Goal: Task Accomplishment & Management: Complete application form

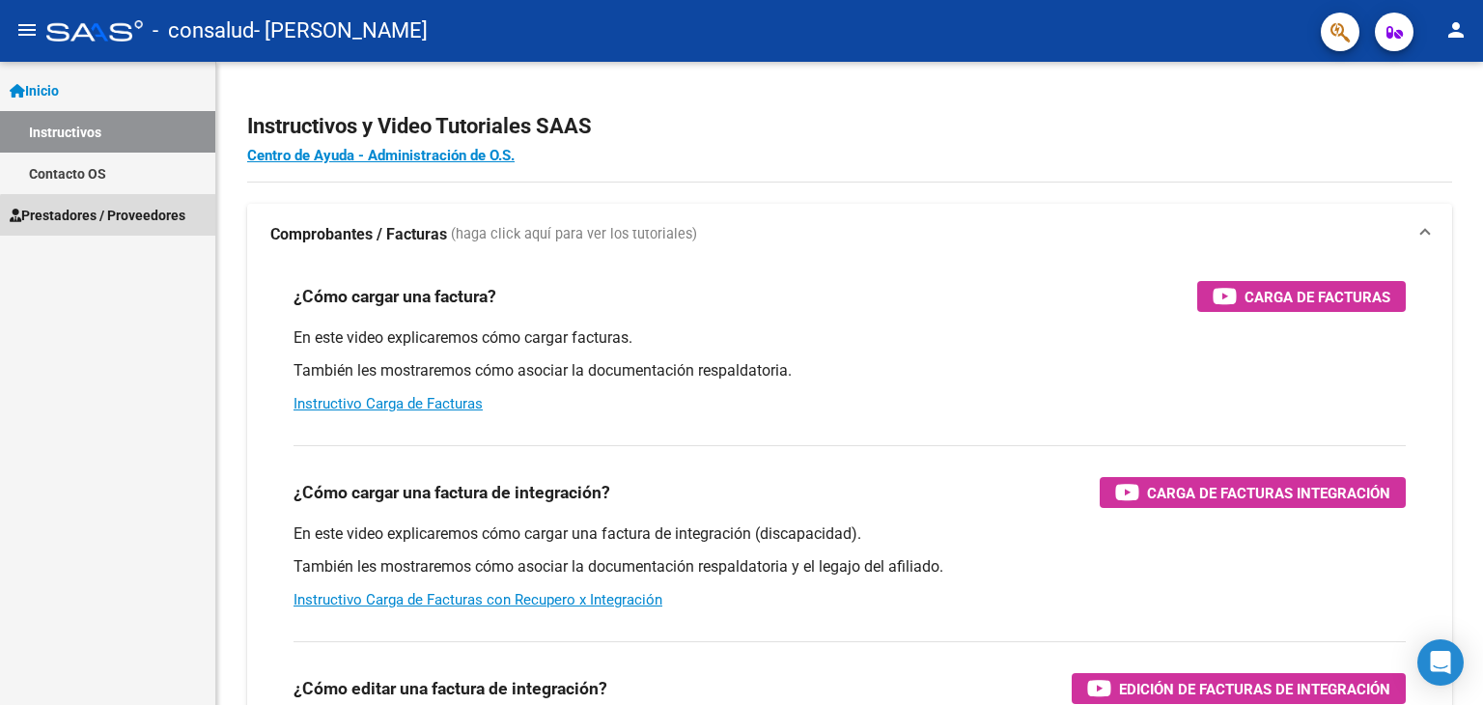
click at [143, 225] on link "Prestadores / Proveedores" at bounding box center [107, 215] width 215 height 42
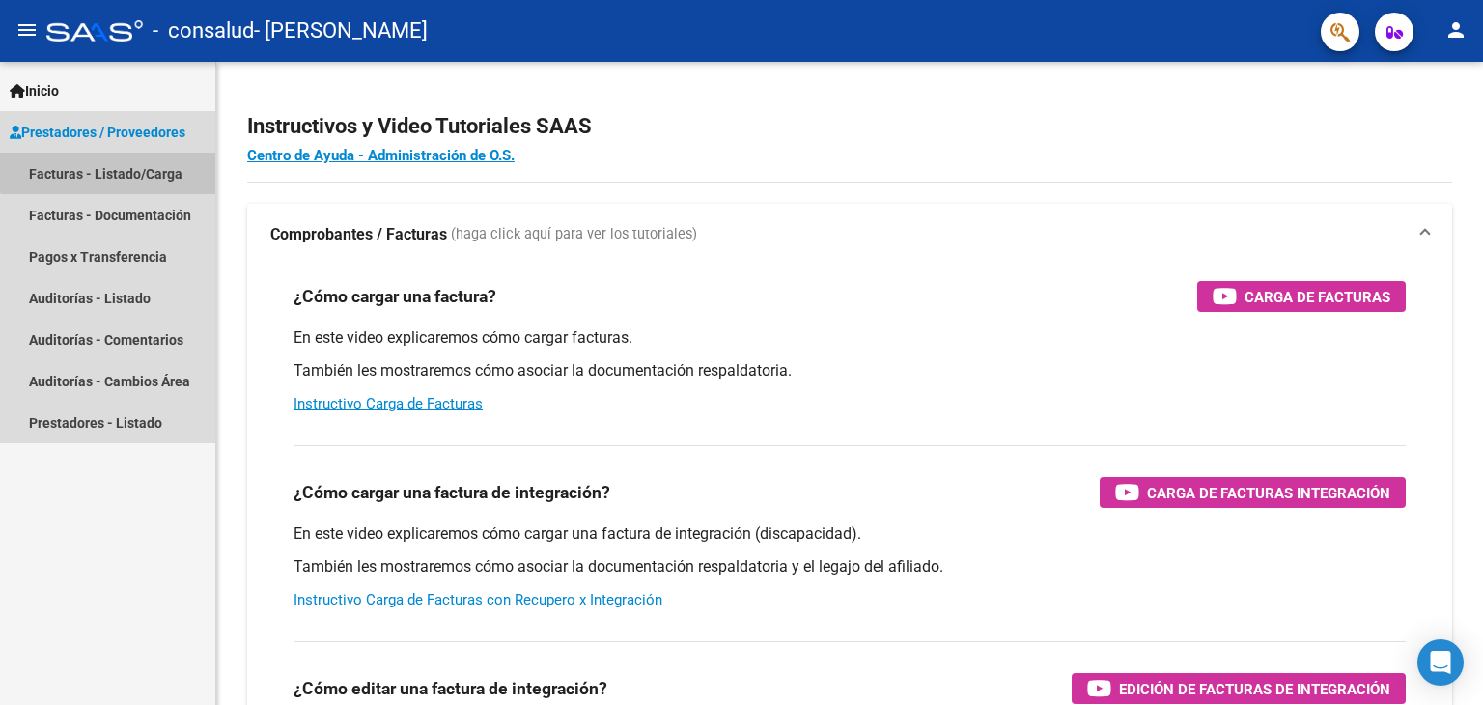
click at [182, 172] on link "Facturas - Listado/Carga" at bounding box center [107, 174] width 215 height 42
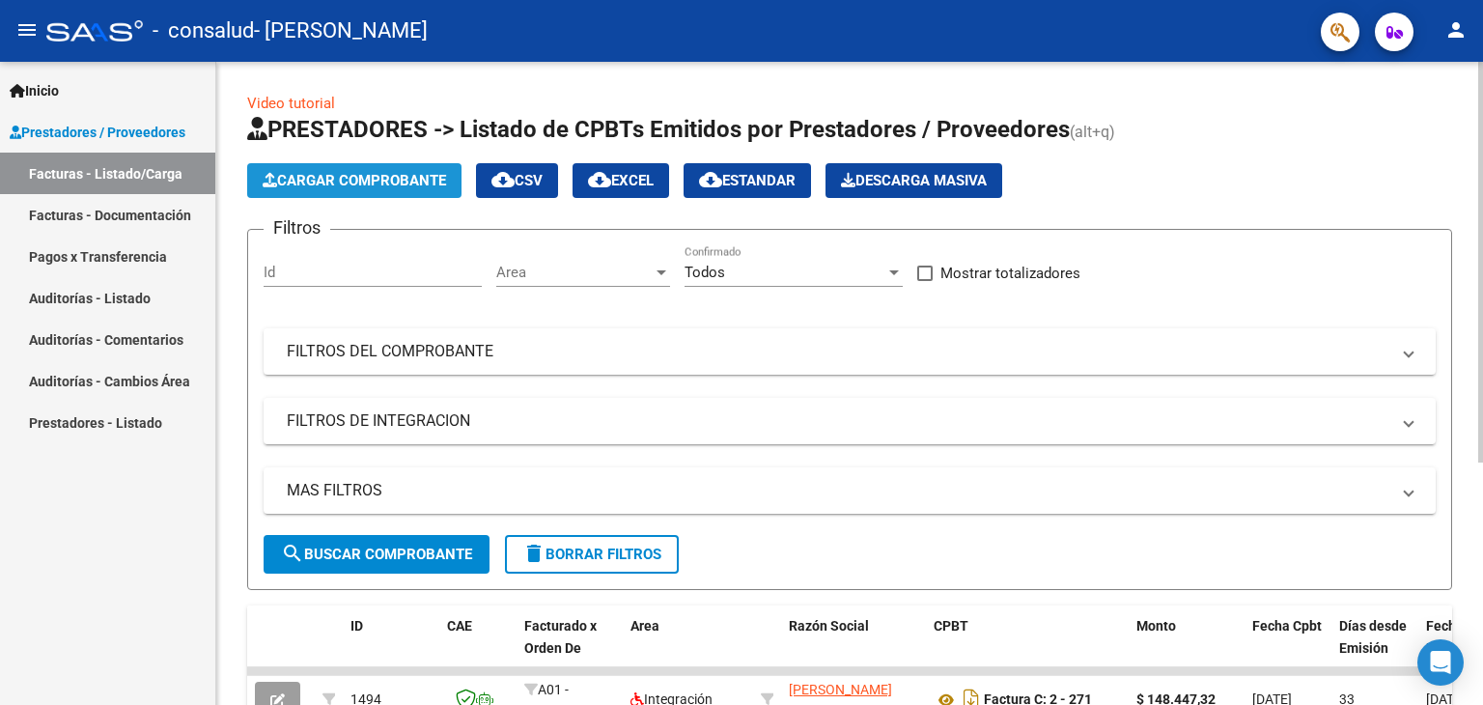
click at [406, 182] on span "Cargar Comprobante" at bounding box center [354, 180] width 183 height 17
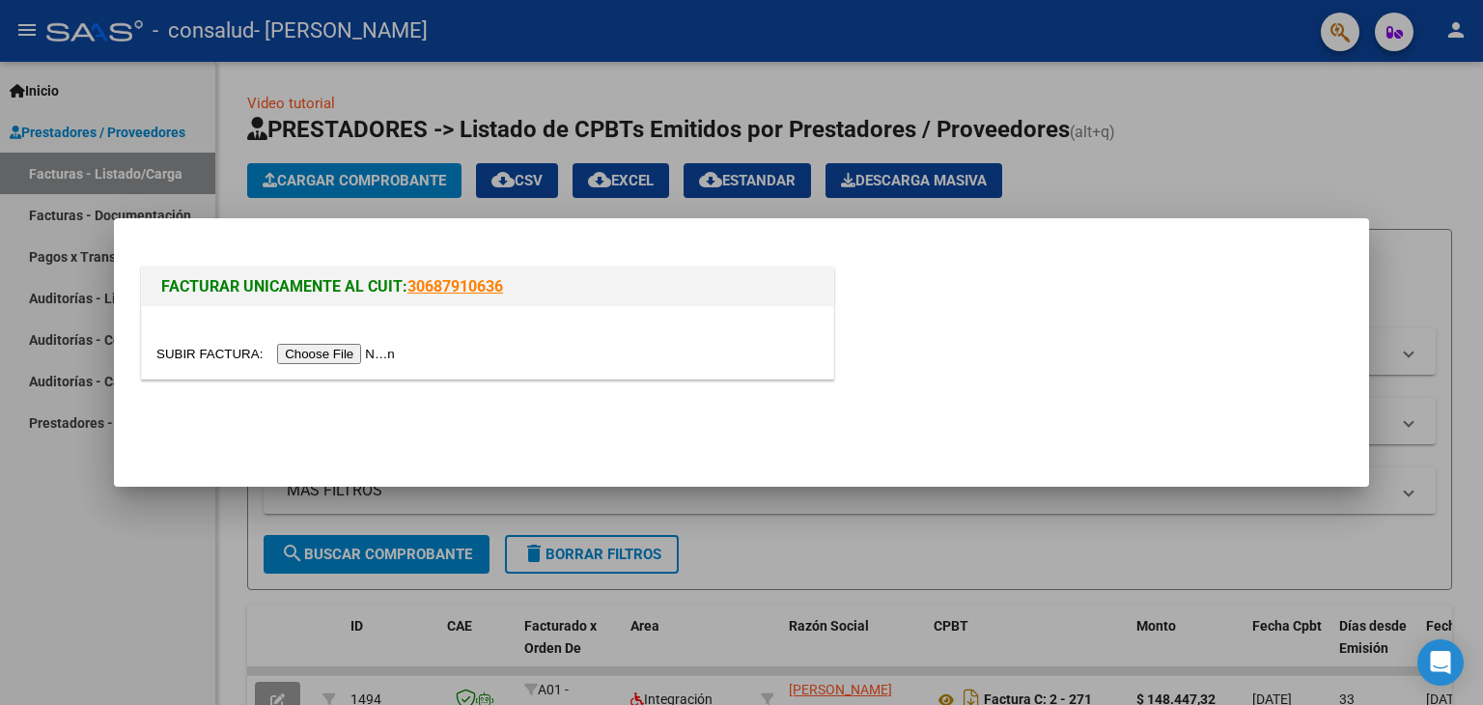
click at [374, 357] on input "file" at bounding box center [278, 354] width 244 height 20
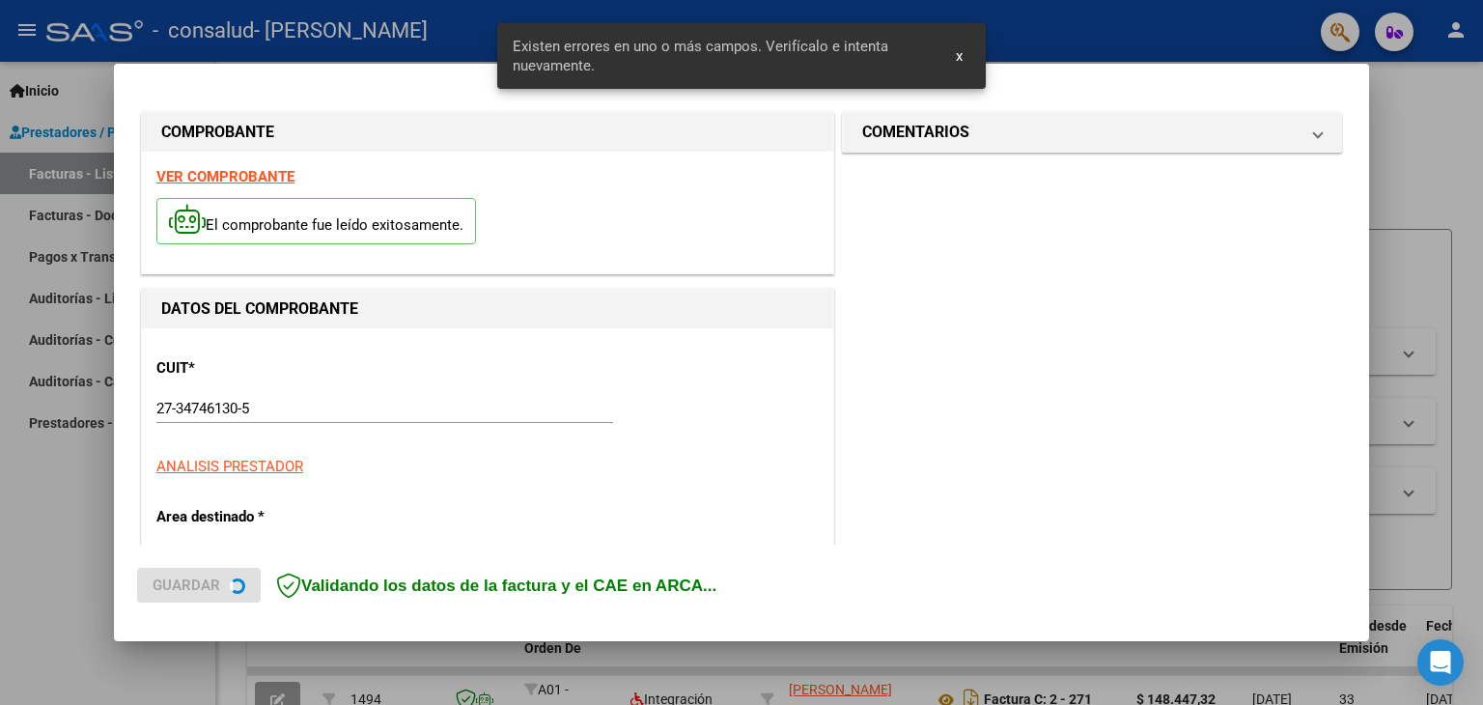
scroll to position [441, 0]
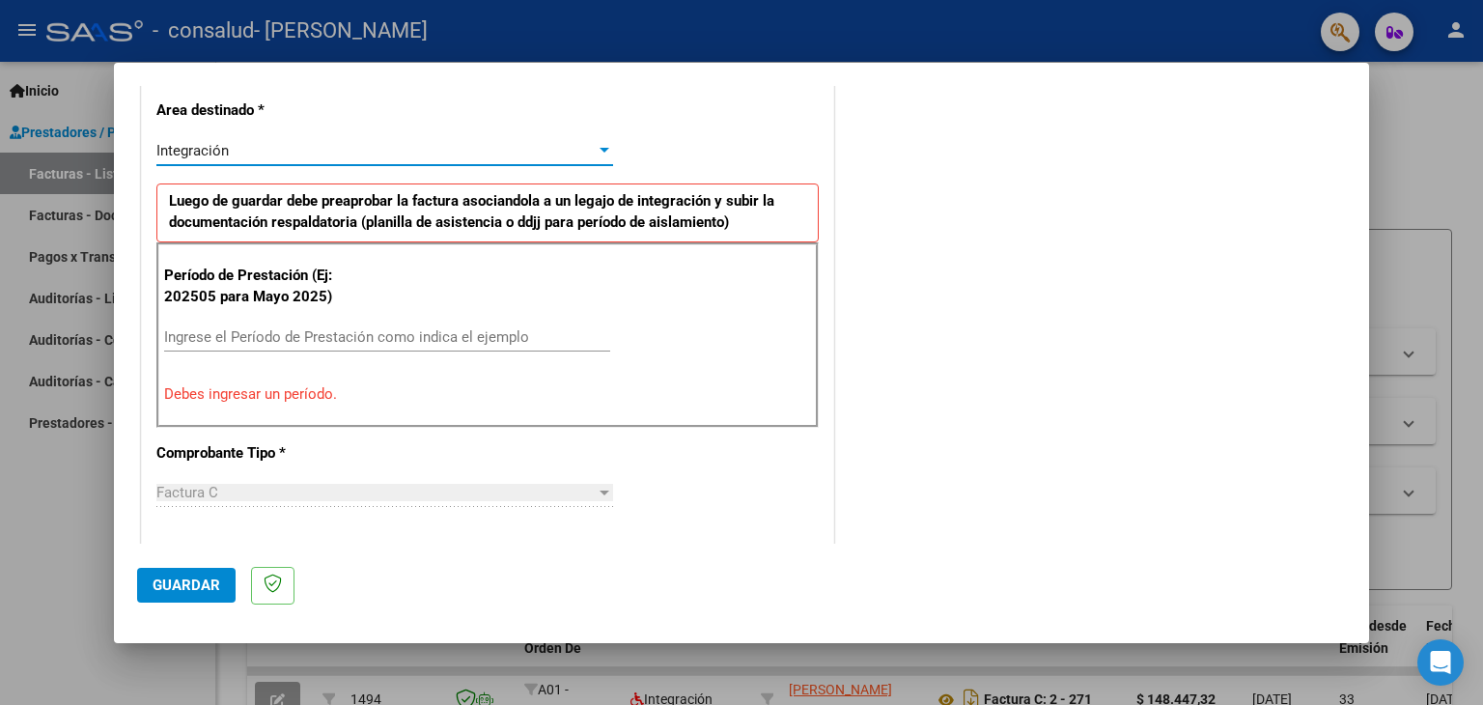
click at [390, 157] on div "Integración" at bounding box center [375, 150] width 439 height 17
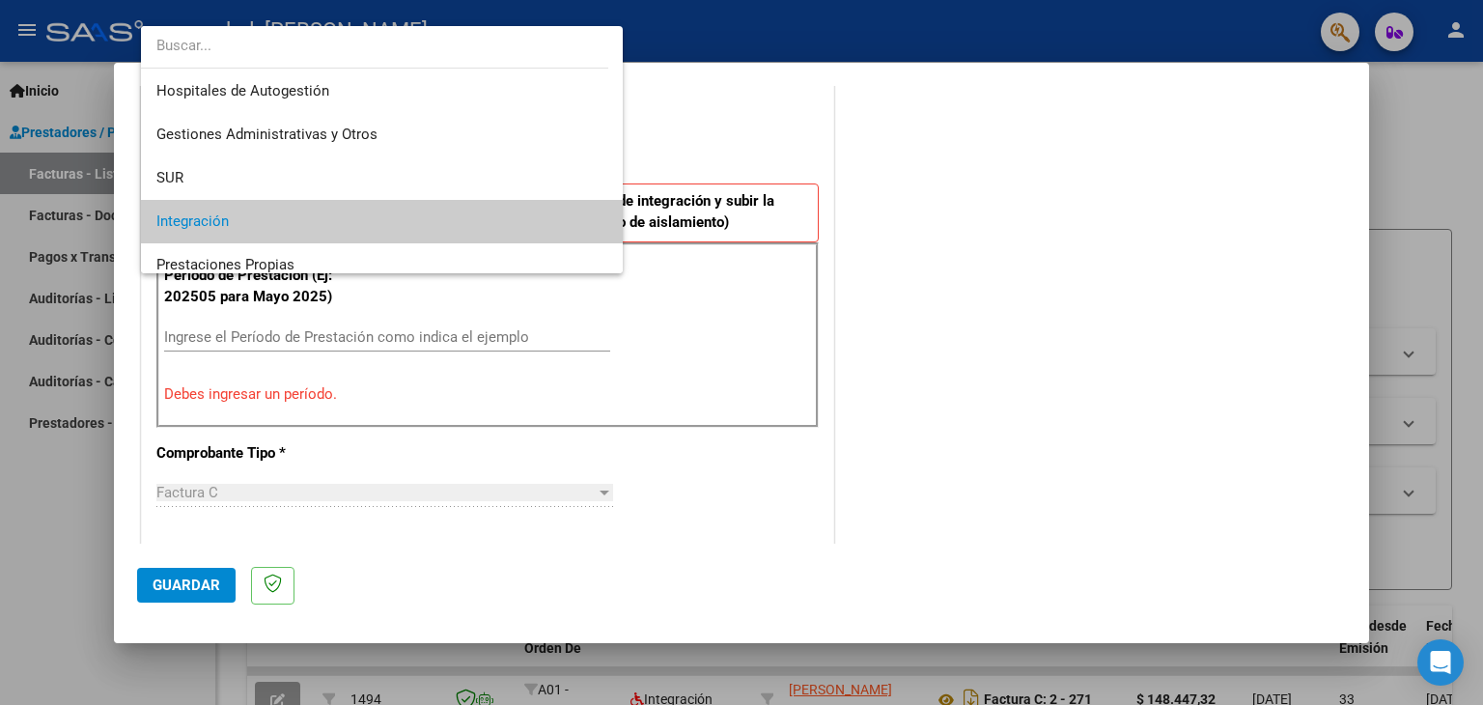
scroll to position [71, 0]
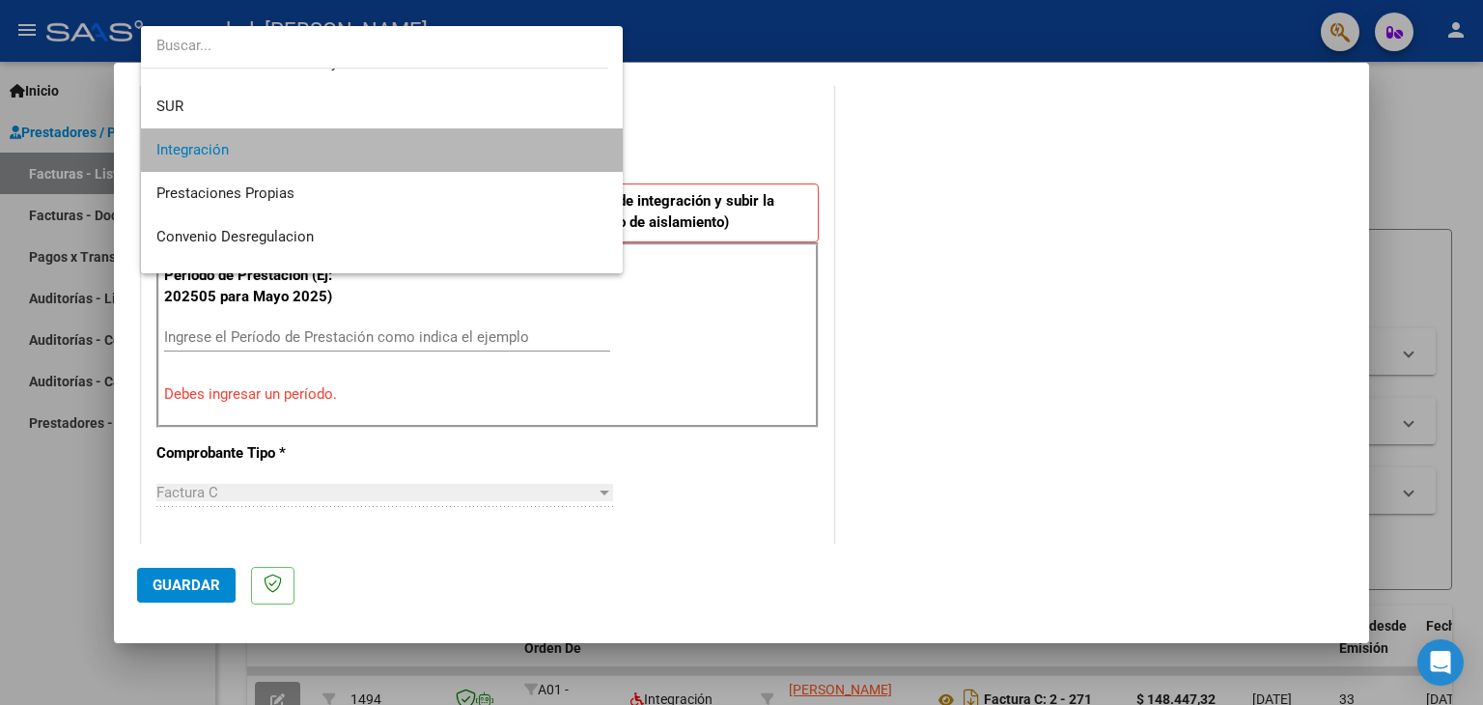
click at [434, 135] on span "Integración" at bounding box center [382, 149] width 452 height 43
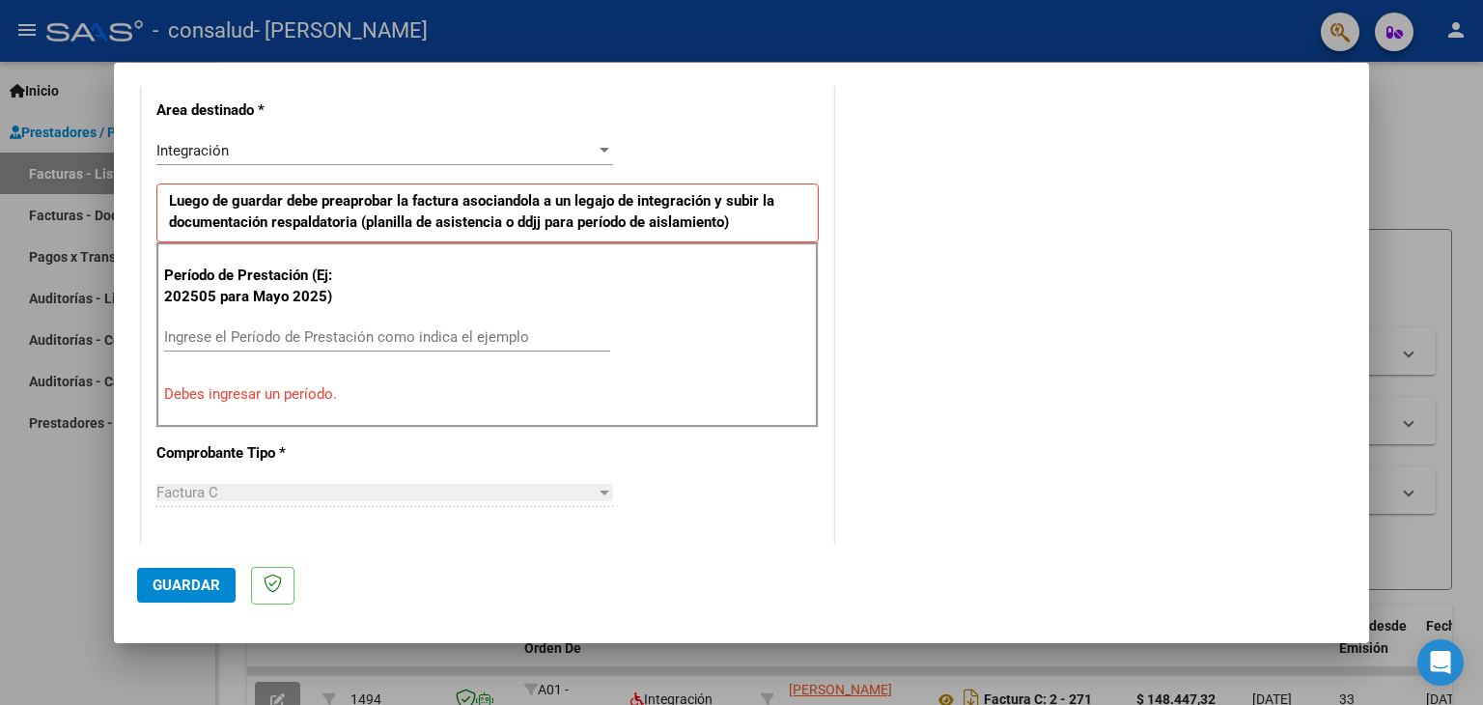
scroll to position [0, 0]
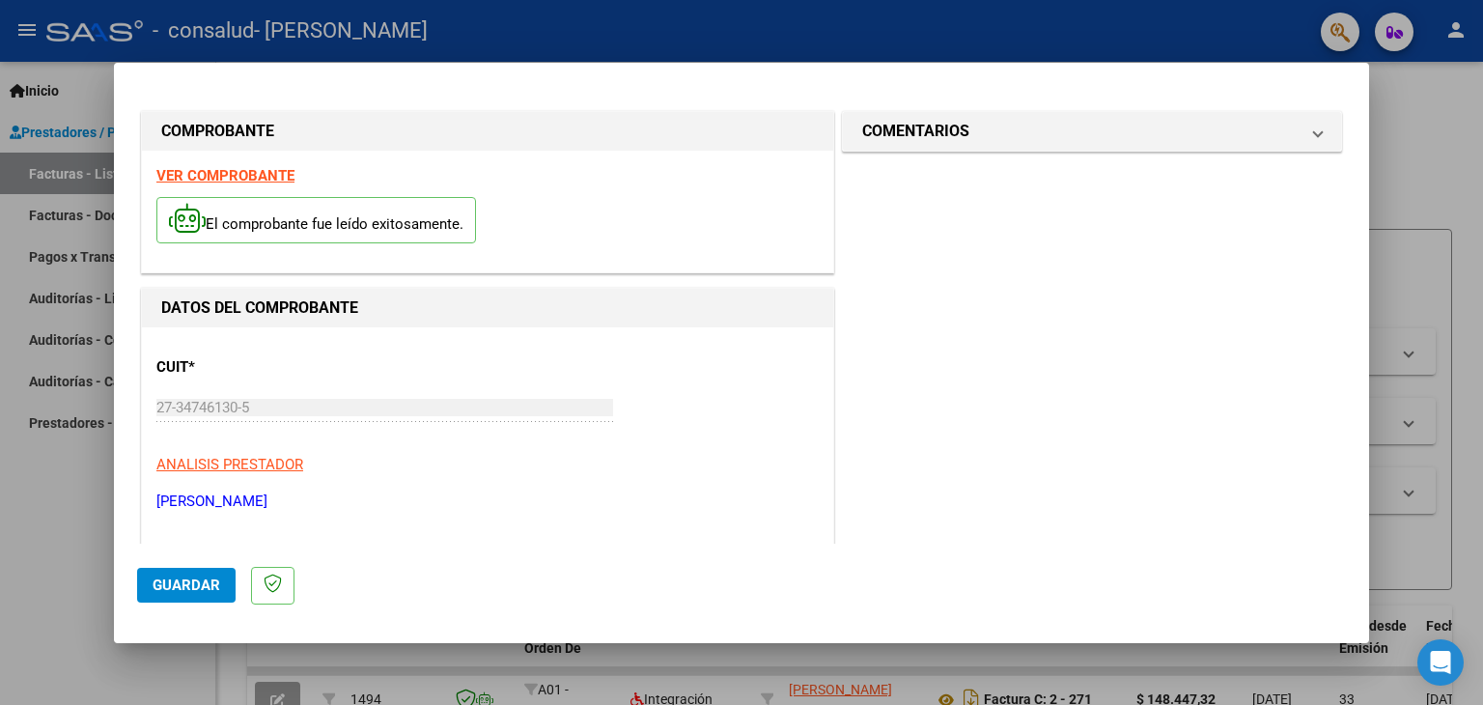
click at [238, 171] on strong "VER COMPROBANTE" at bounding box center [225, 175] width 138 height 17
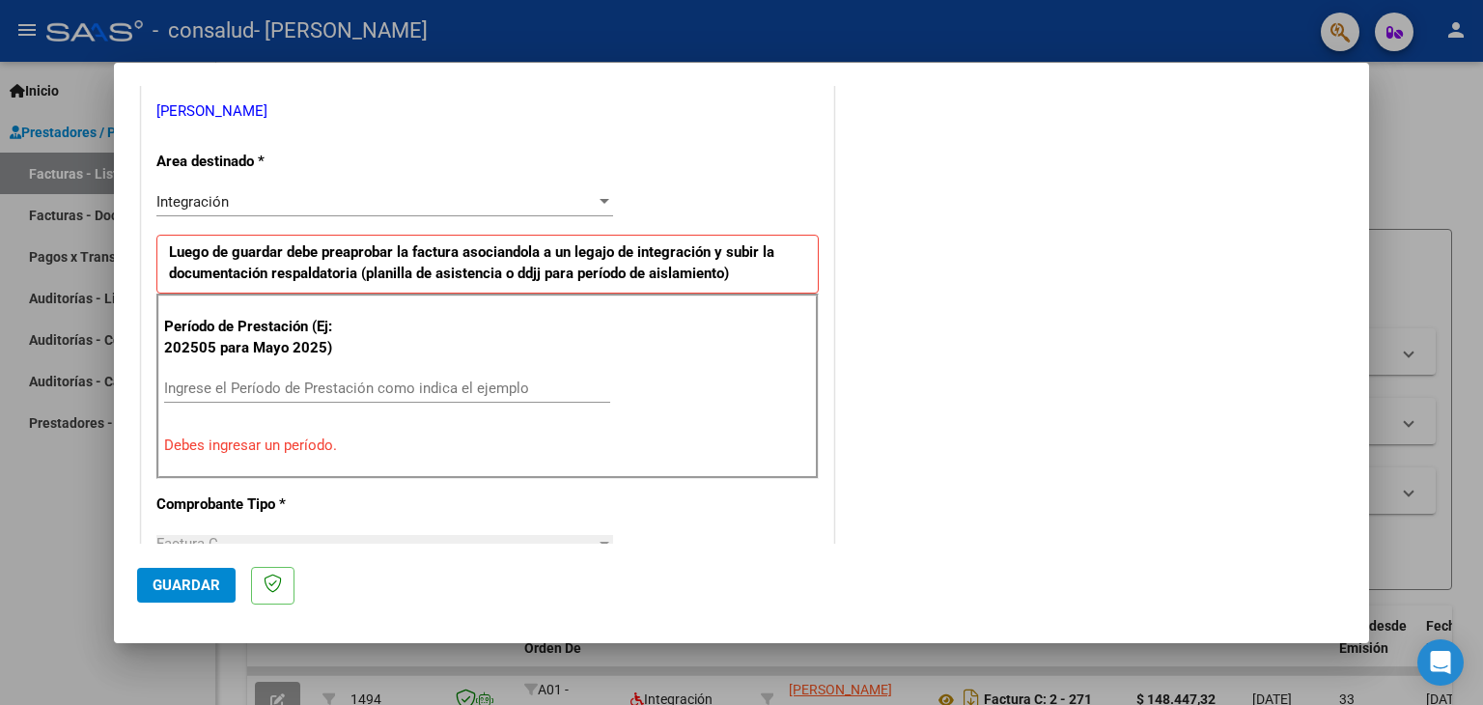
scroll to position [394, 0]
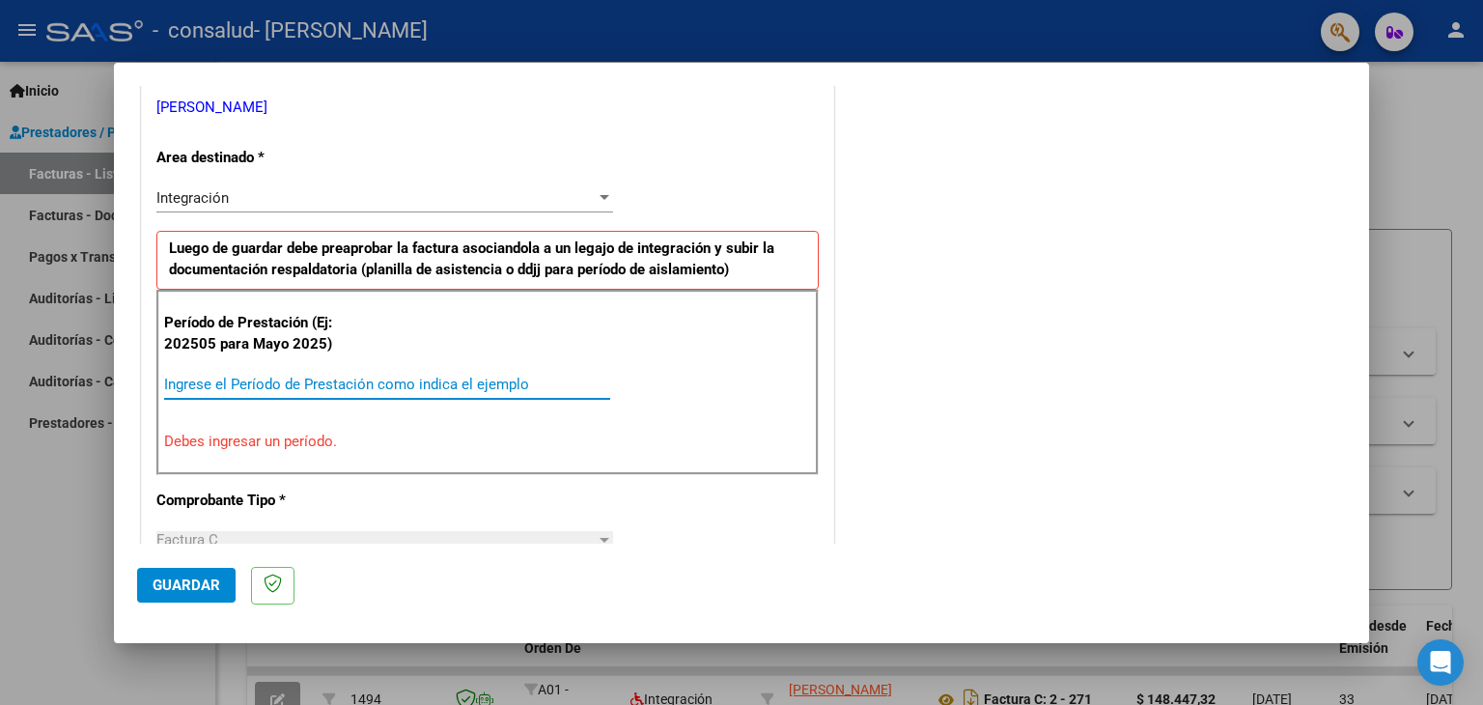
click at [320, 379] on input "Ingrese el Período de Prestación como indica el ejemplo" at bounding box center [387, 383] width 446 height 17
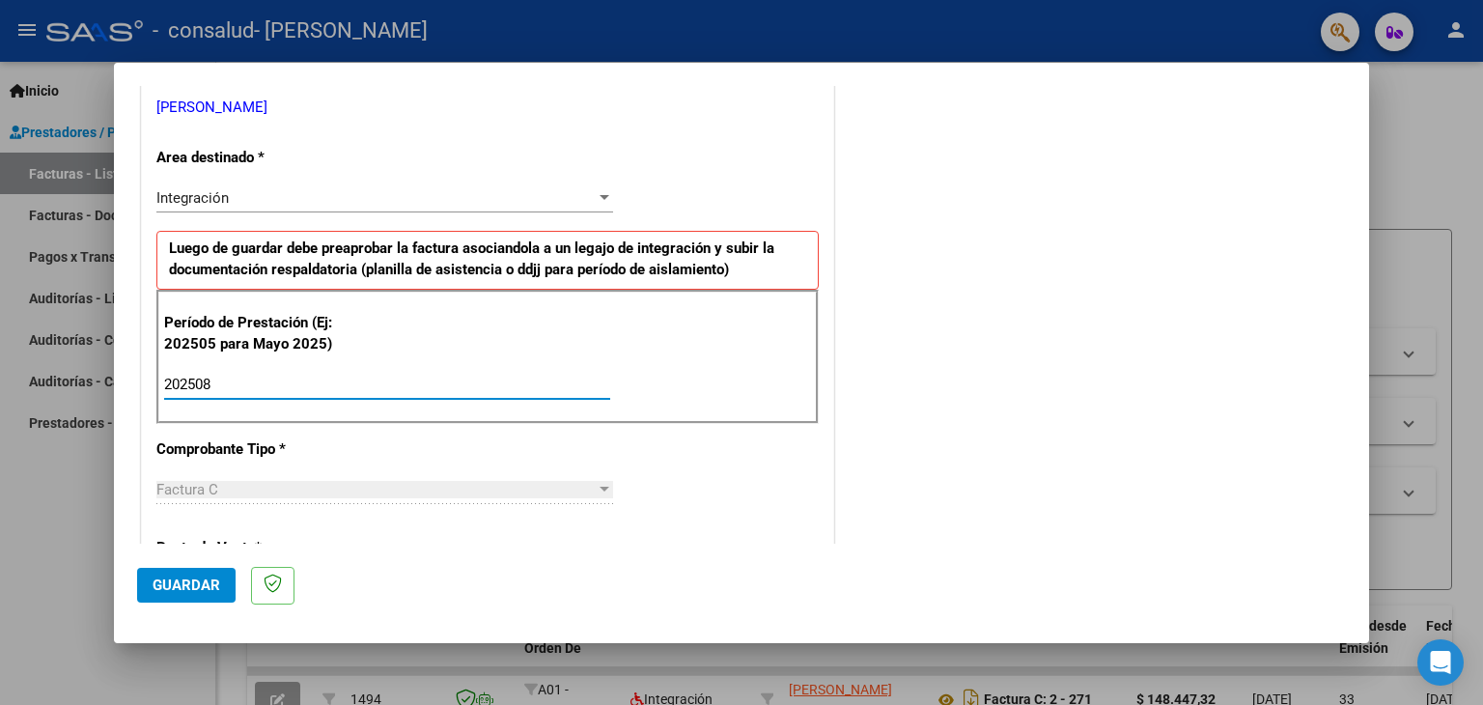
type input "202508"
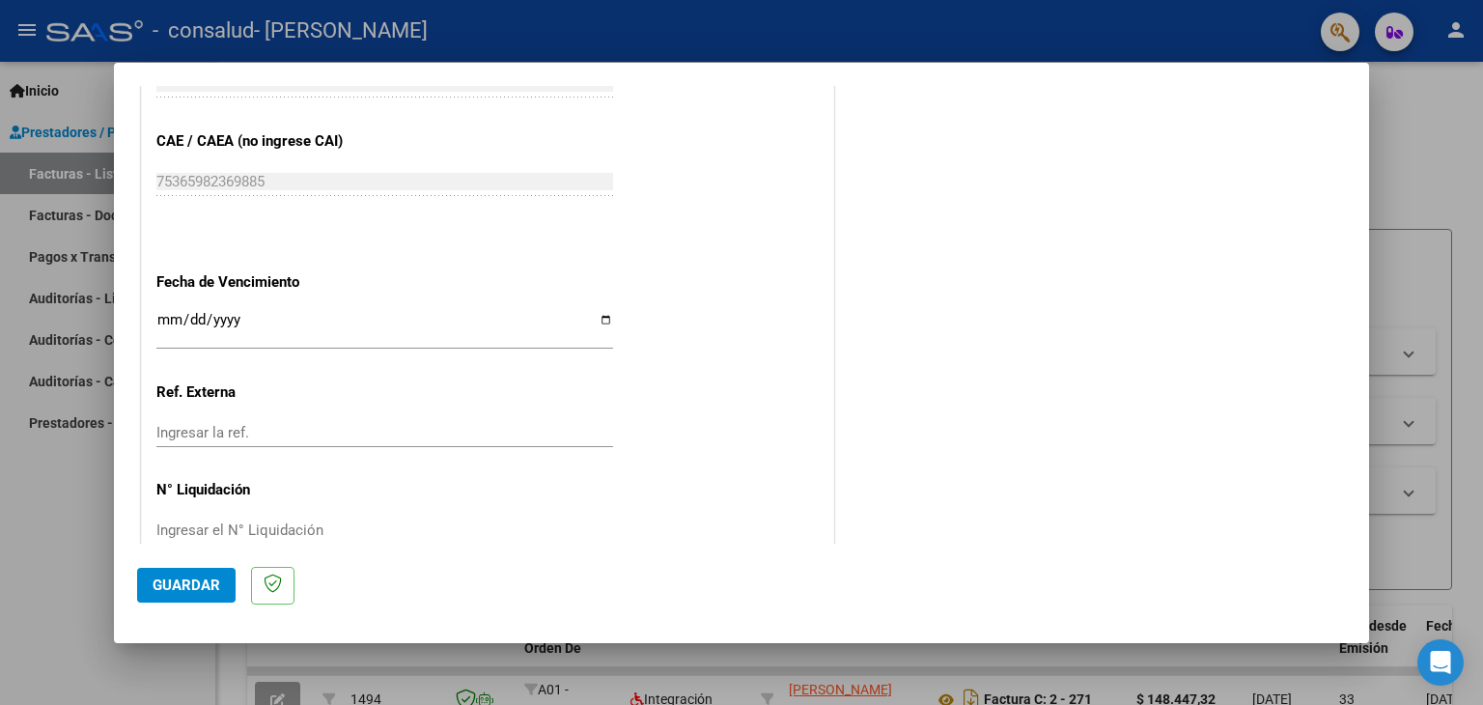
scroll to position [1238, 0]
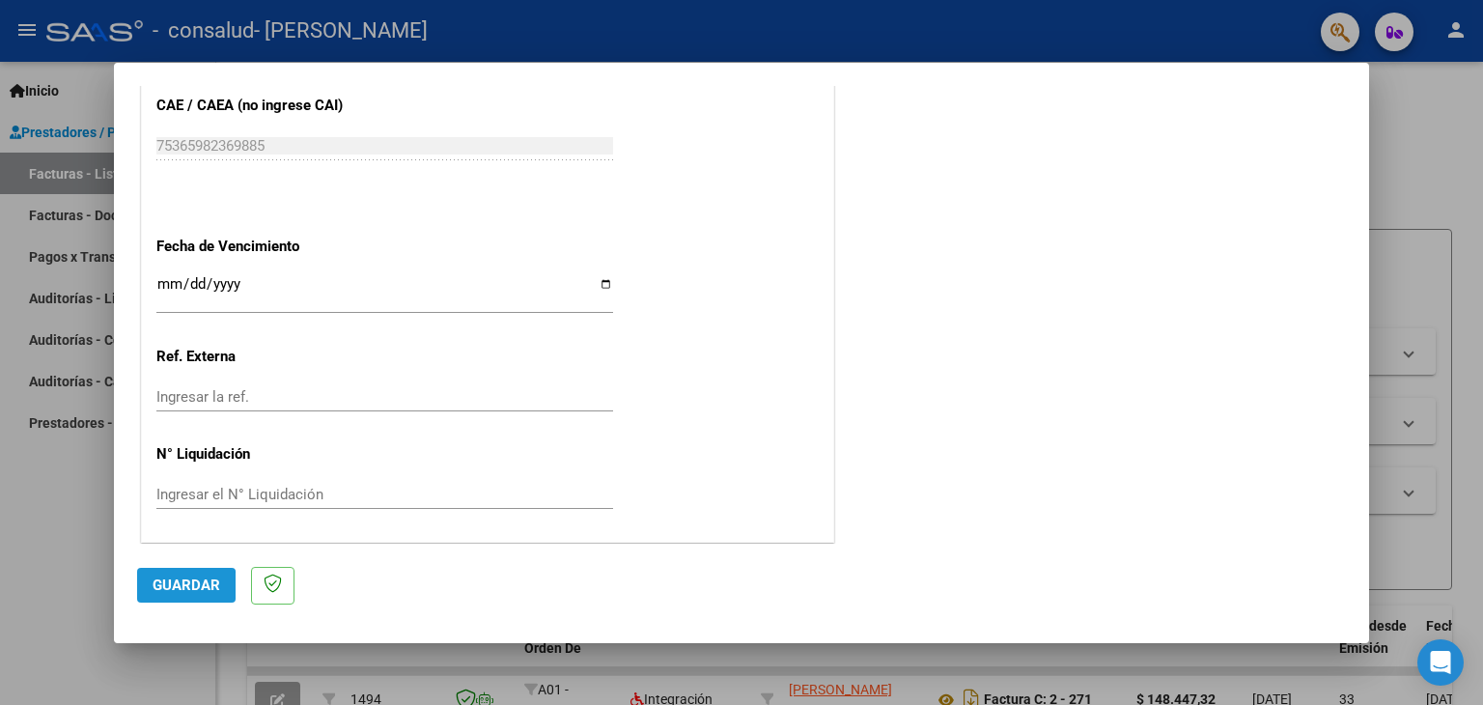
click at [175, 588] on span "Guardar" at bounding box center [187, 584] width 68 height 17
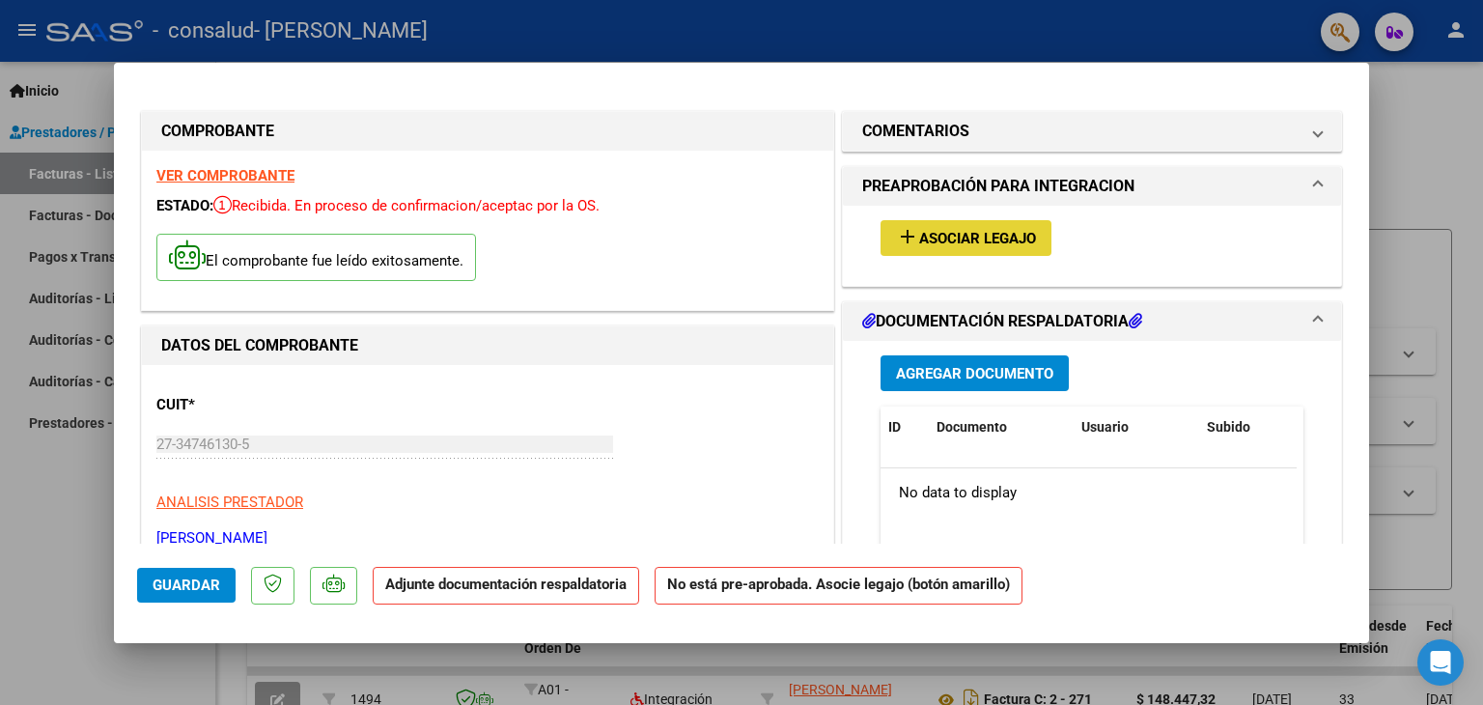
click at [935, 239] on span "Asociar Legajo" at bounding box center [977, 238] width 117 height 17
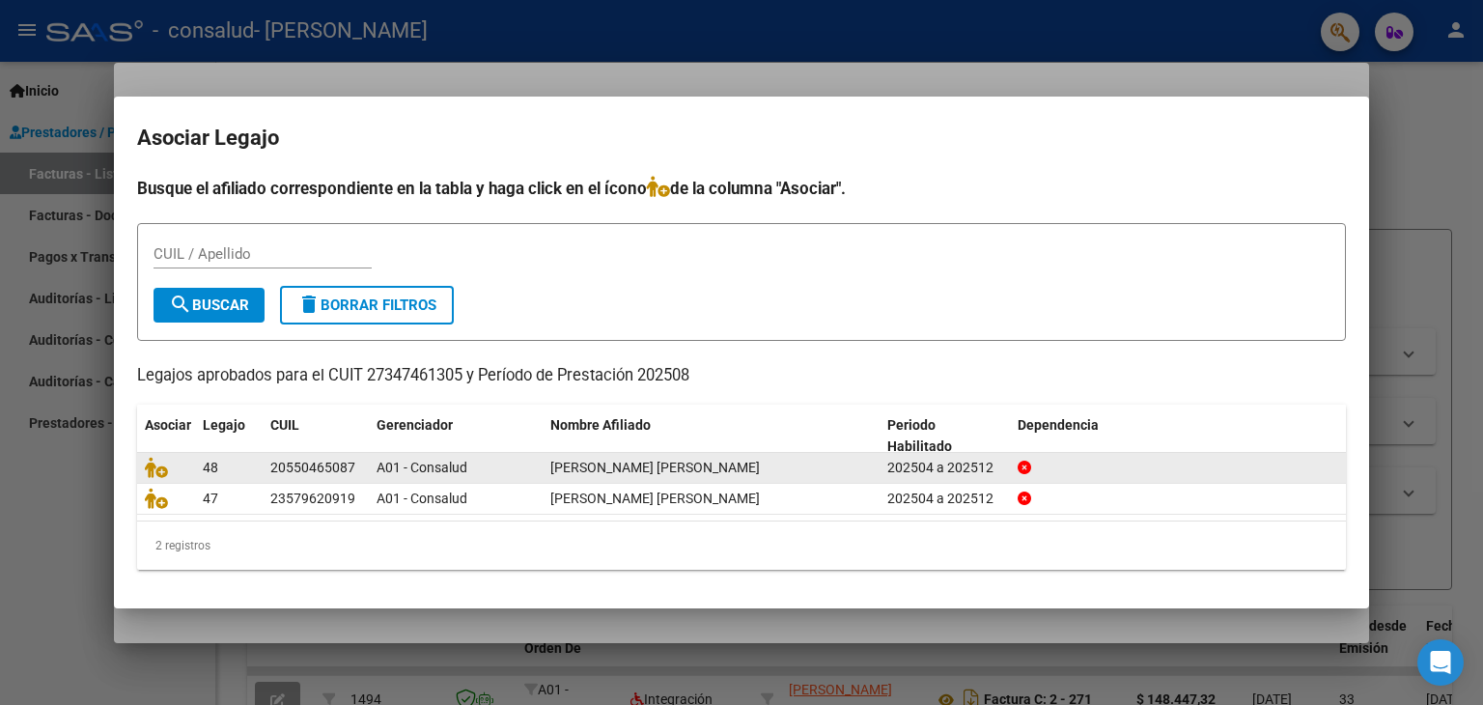
click at [687, 472] on span "[PERSON_NAME] [PERSON_NAME]" at bounding box center [654, 466] width 209 height 15
click at [157, 472] on icon at bounding box center [156, 467] width 23 height 21
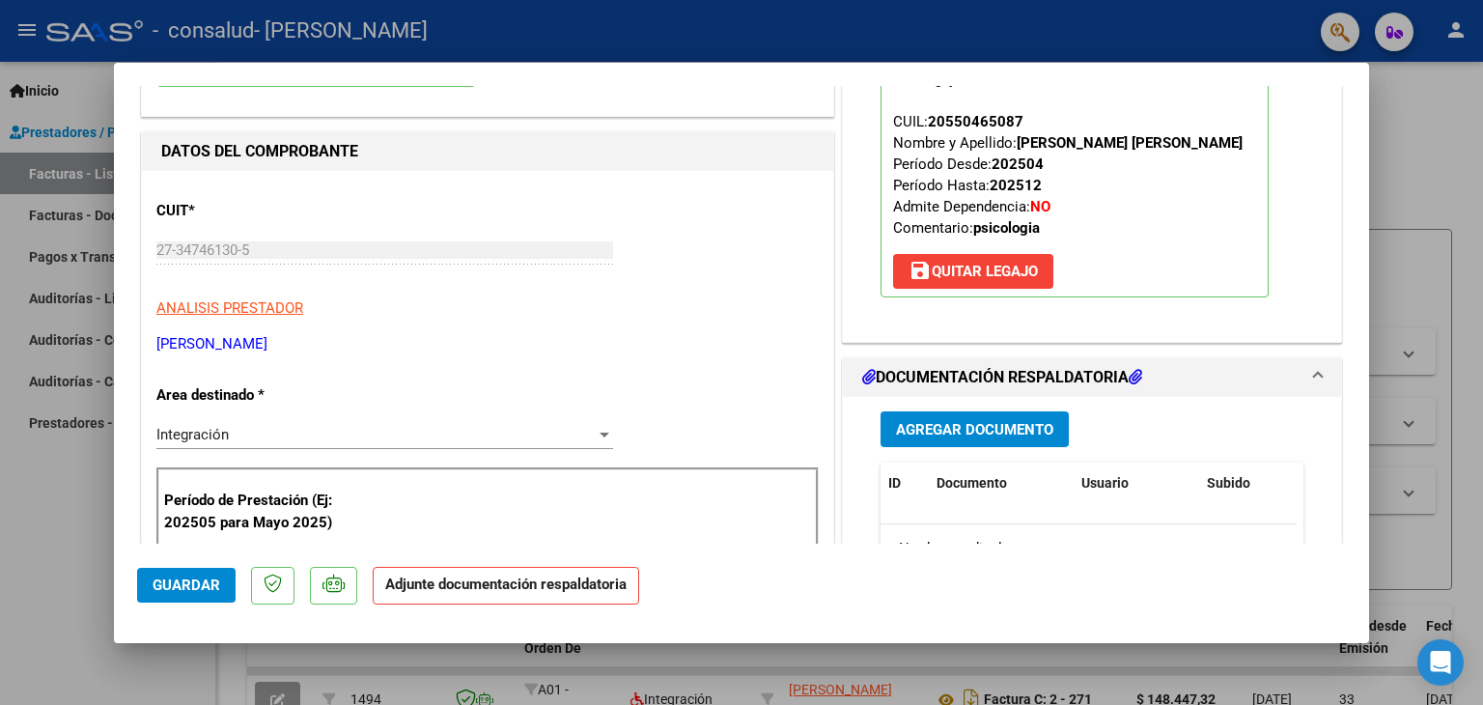
scroll to position [204, 0]
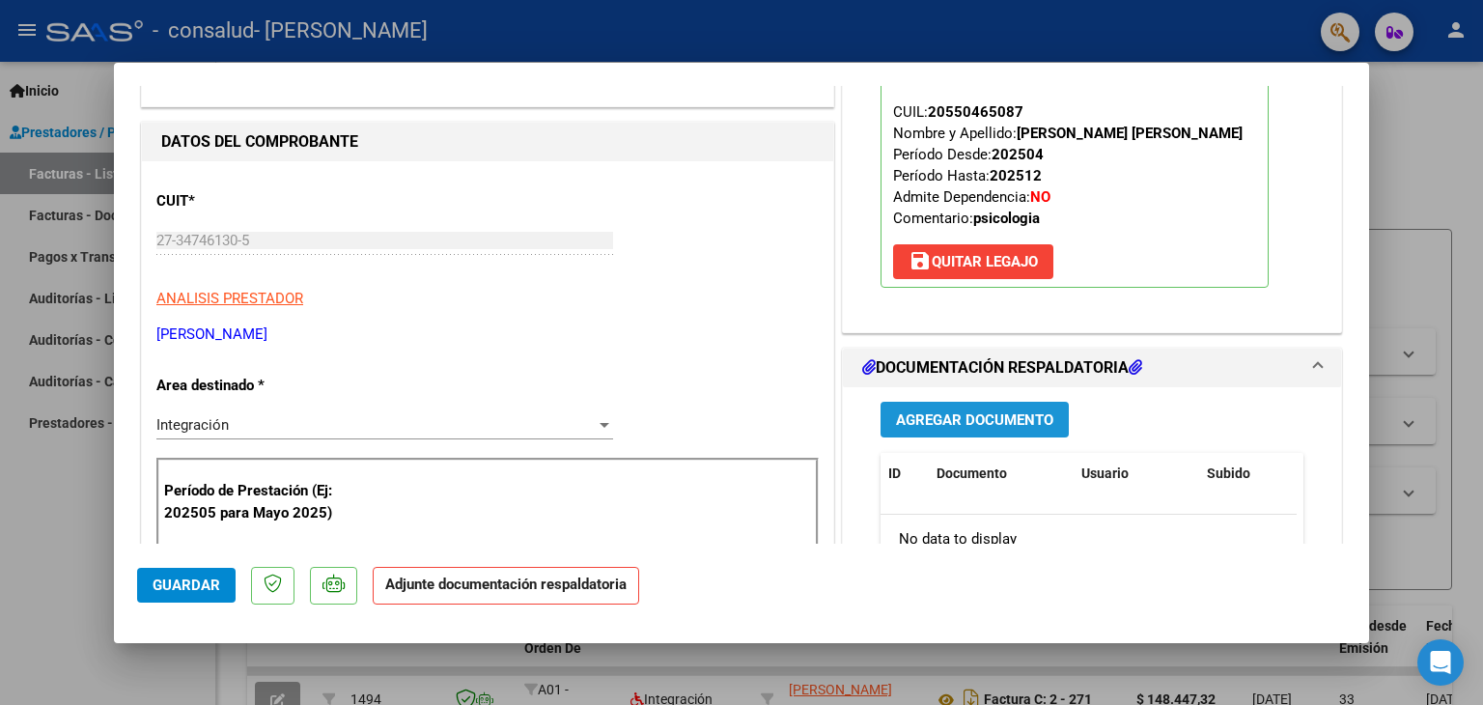
click at [996, 422] on span "Agregar Documento" at bounding box center [974, 419] width 157 height 17
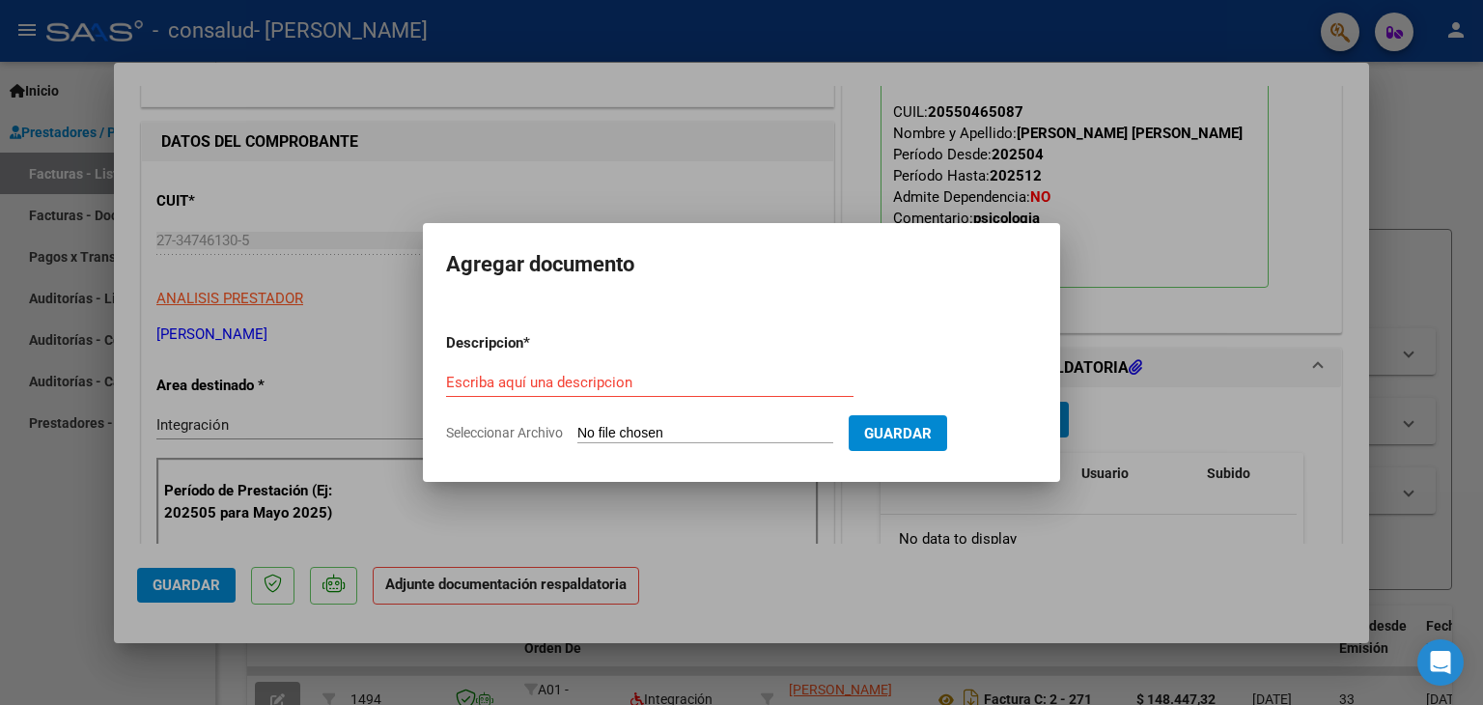
click at [604, 372] on div "Escriba aquí una descripcion" at bounding box center [649, 382] width 407 height 29
click at [646, 445] on form "Descripcion * Escriba aquí una descripcion Seleccionar Archivo Guardar" at bounding box center [741, 388] width 591 height 141
click at [649, 433] on input "Seleccionar Archivo" at bounding box center [705, 434] width 256 height 18
type input "C:\fakepath\20250905_135920.PDF"
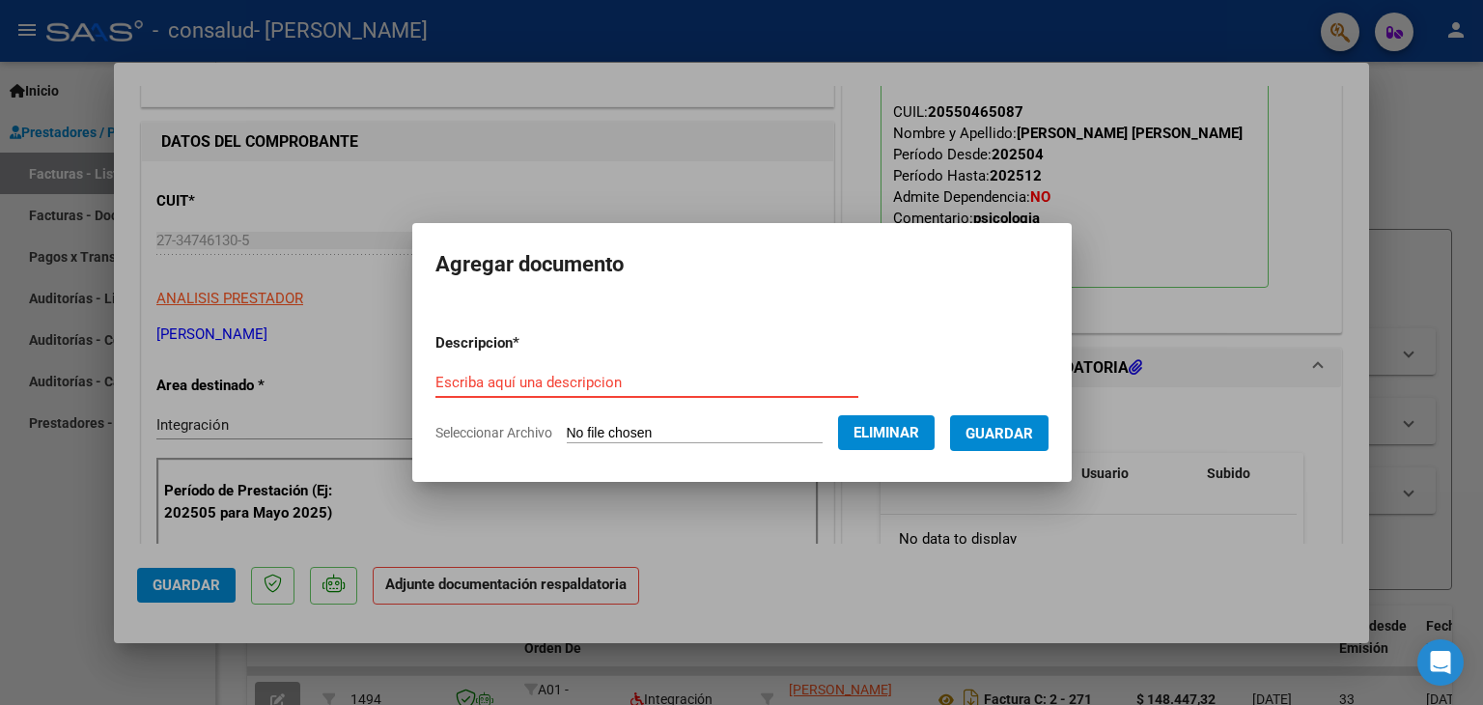
click at [565, 387] on input "Escriba aquí una descripcion" at bounding box center [646, 382] width 423 height 17
type input "planilla"
click at [1033, 429] on span "Guardar" at bounding box center [999, 433] width 68 height 17
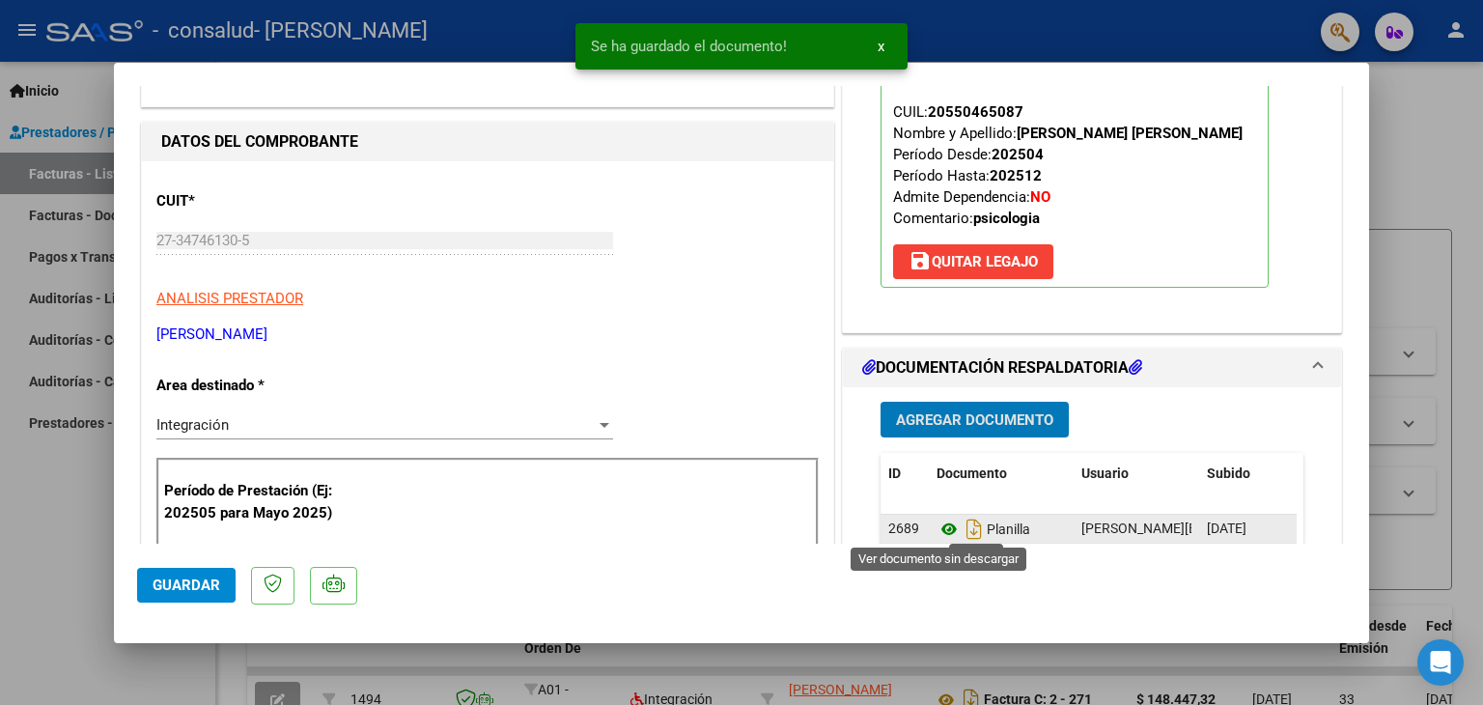
click at [938, 522] on icon at bounding box center [948, 528] width 25 height 23
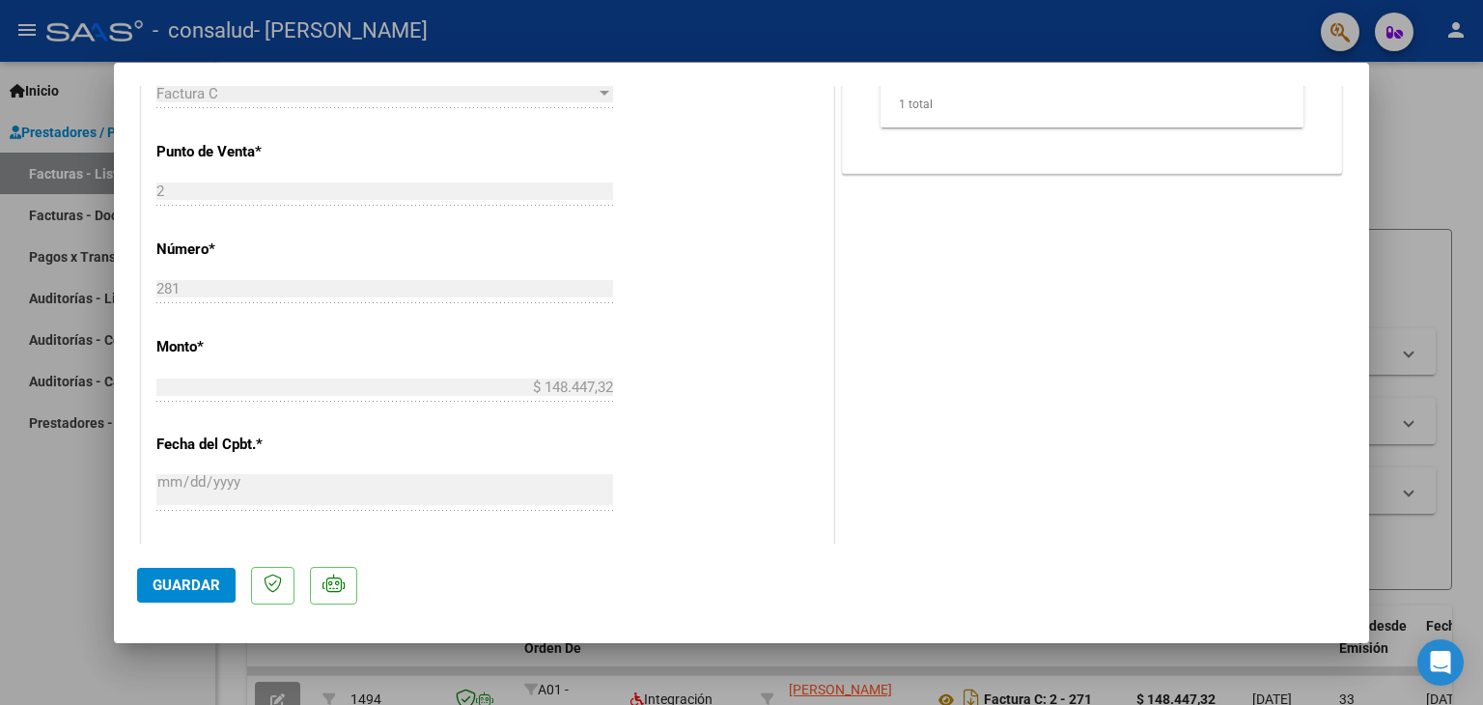
scroll to position [821, 0]
click at [188, 596] on button "Guardar" at bounding box center [186, 585] width 98 height 35
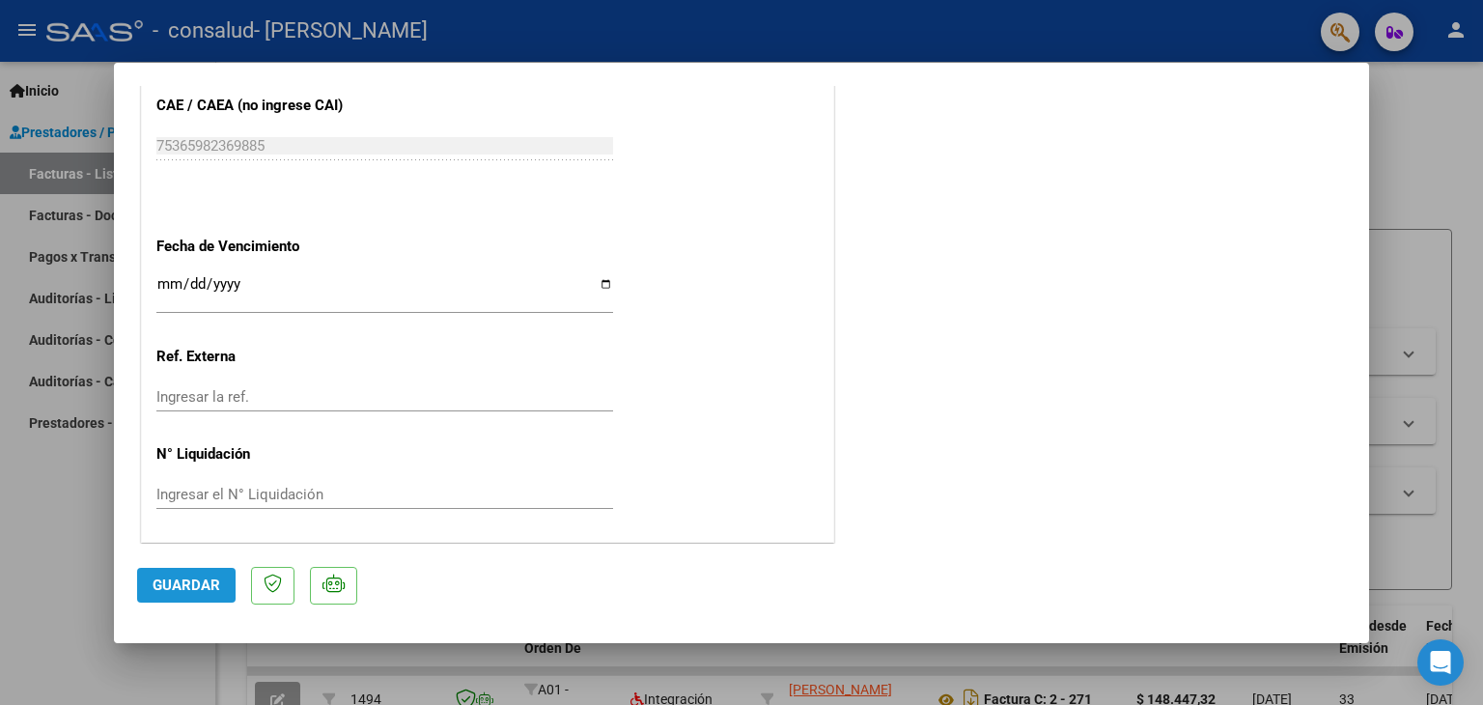
click at [191, 576] on span "Guardar" at bounding box center [187, 584] width 68 height 17
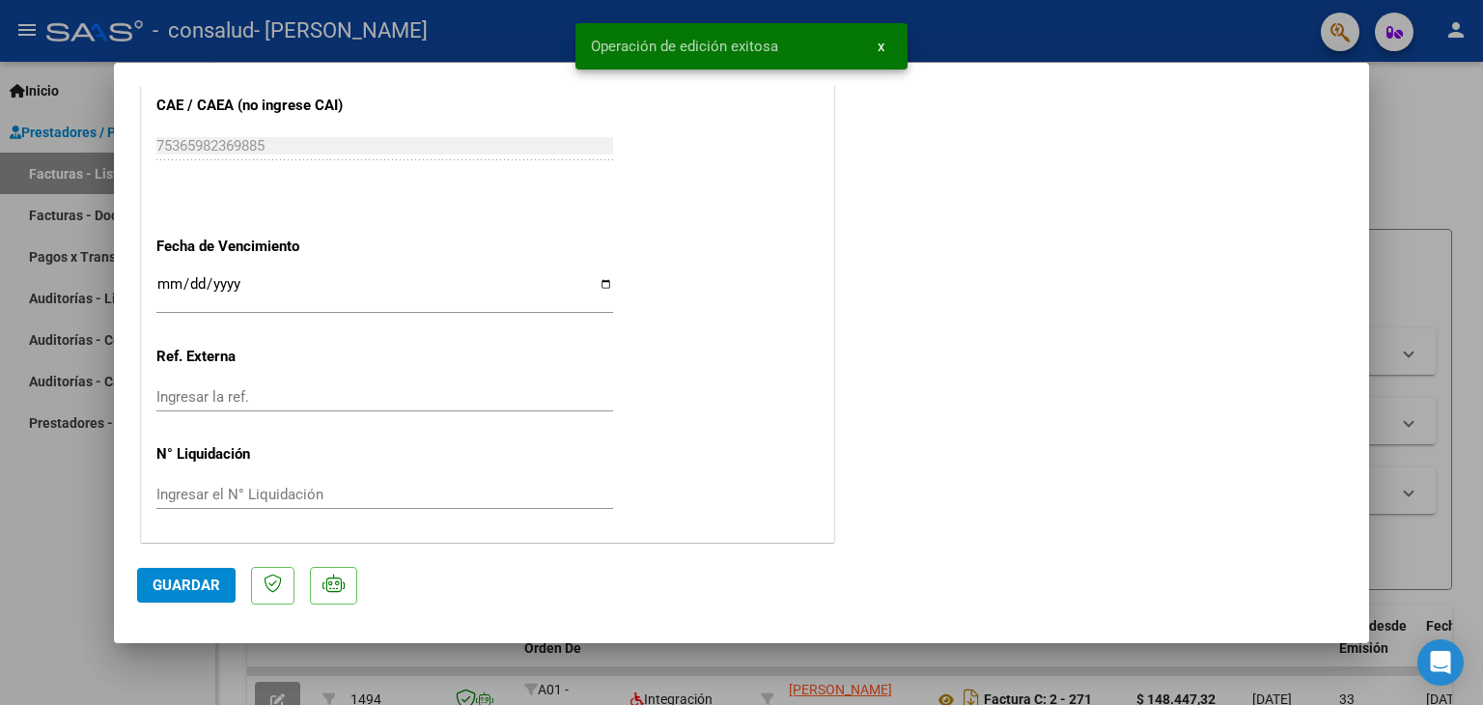
scroll to position [1229, 0]
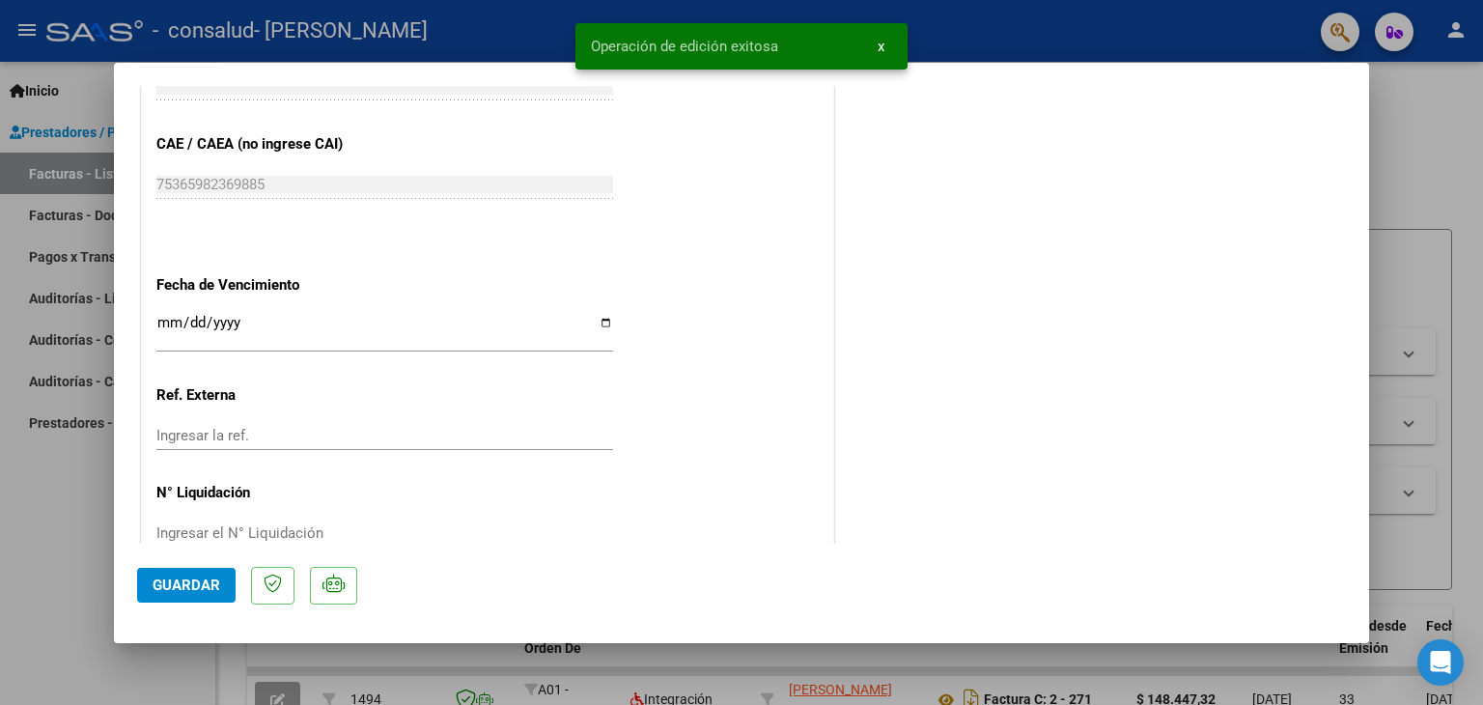
click at [1426, 178] on div at bounding box center [741, 352] width 1483 height 705
type input "$ 0,00"
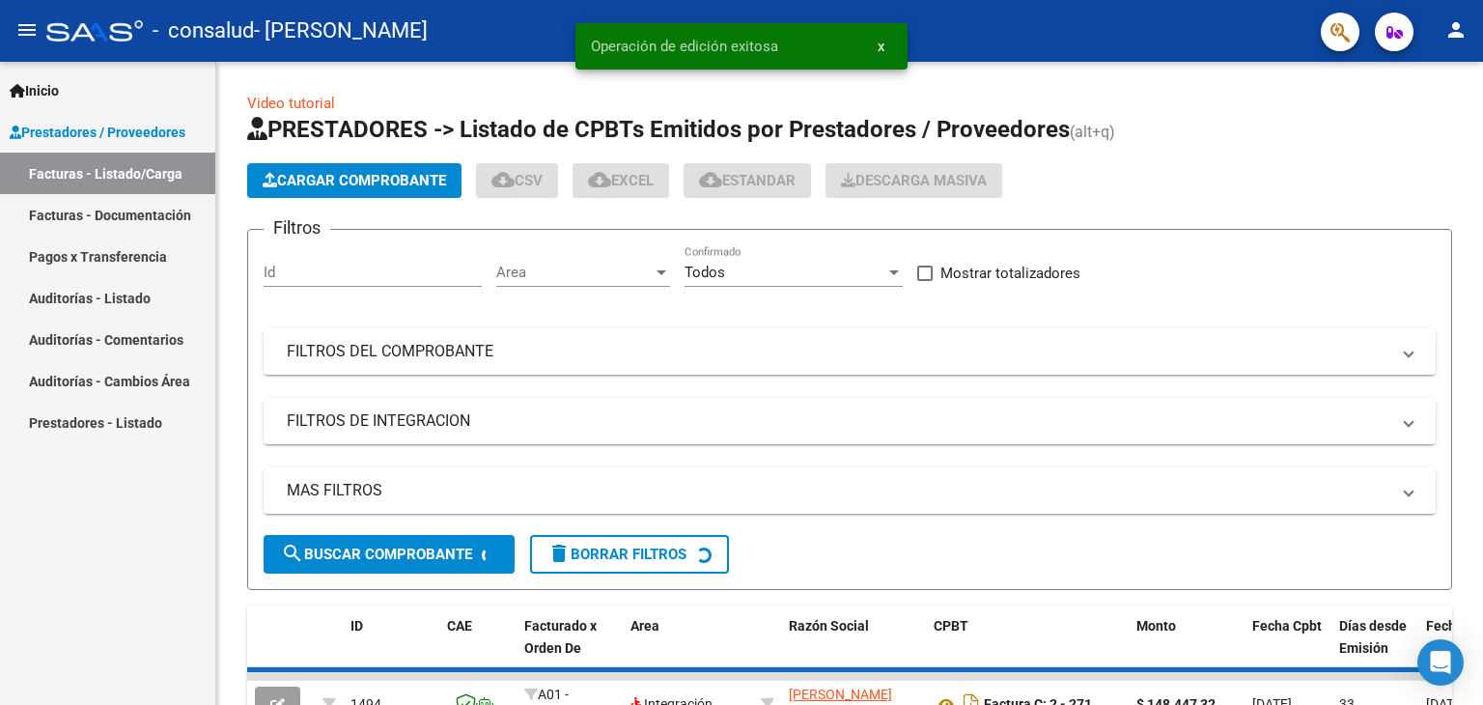
click at [1426, 178] on div "Cargar Comprobante cloud_download CSV cloud_download EXCEL cloud_download Estan…" at bounding box center [849, 180] width 1205 height 35
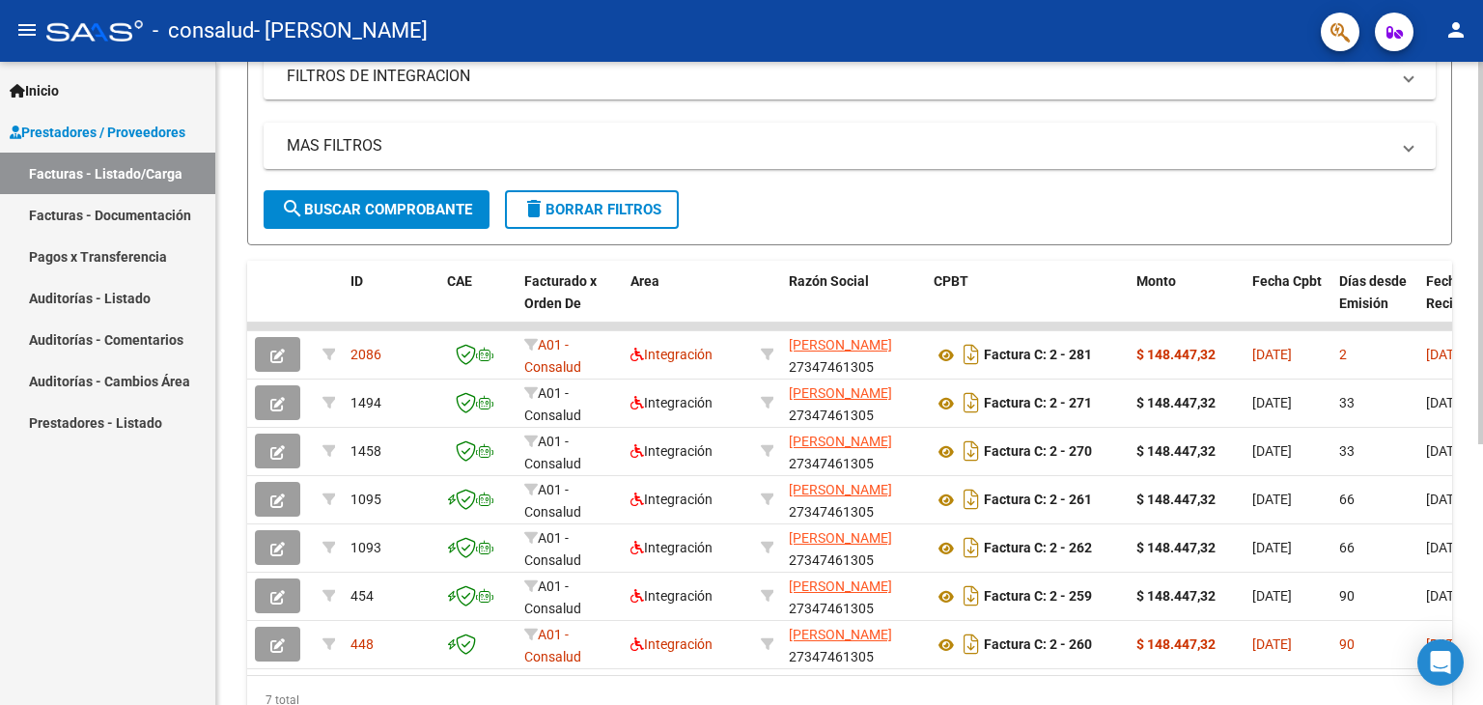
scroll to position [347, 0]
click at [1482, 382] on div at bounding box center [1480, 465] width 5 height 382
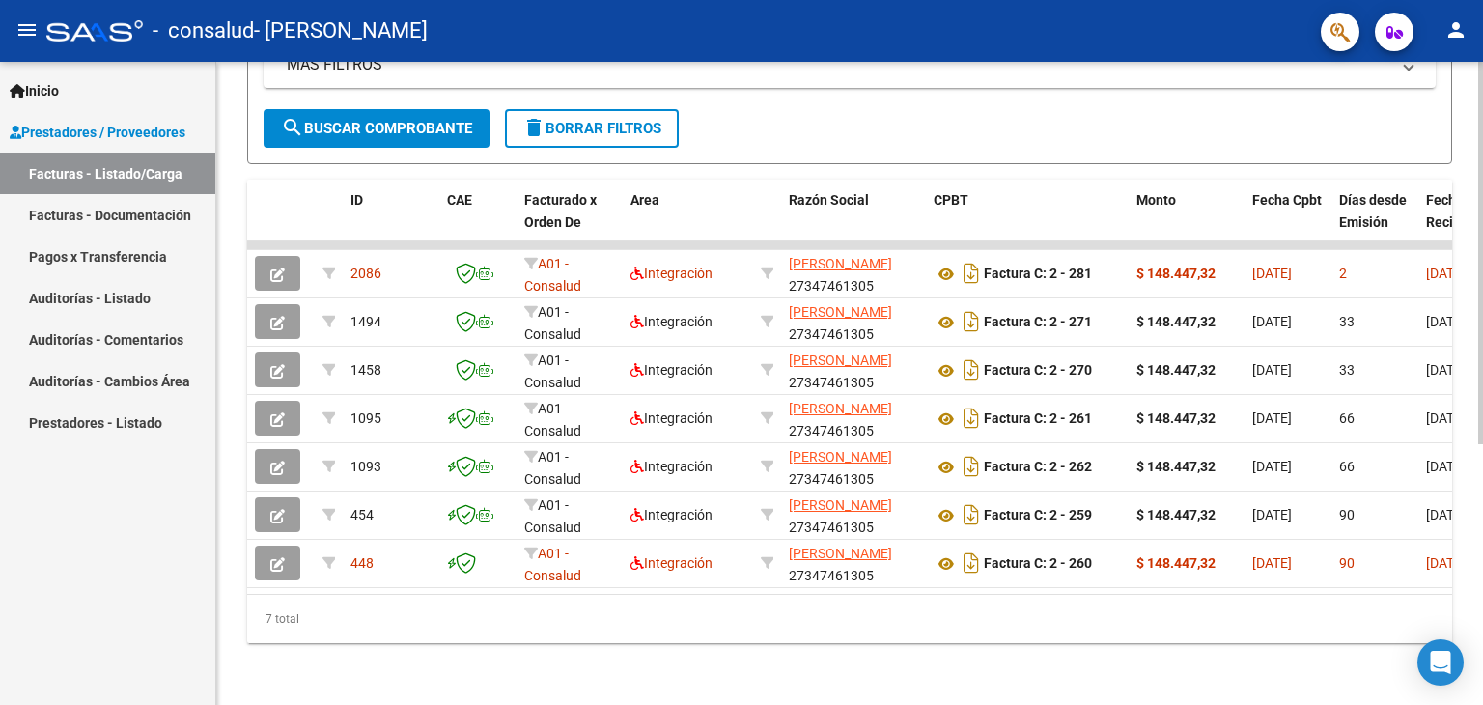
click at [1475, 569] on div "Video tutorial PRESTADORES -> Listado de CPBTs Emitidos por Prestadores / Prove…" at bounding box center [851, 170] width 1271 height 1069
click at [1479, 375] on div at bounding box center [1480, 513] width 5 height 382
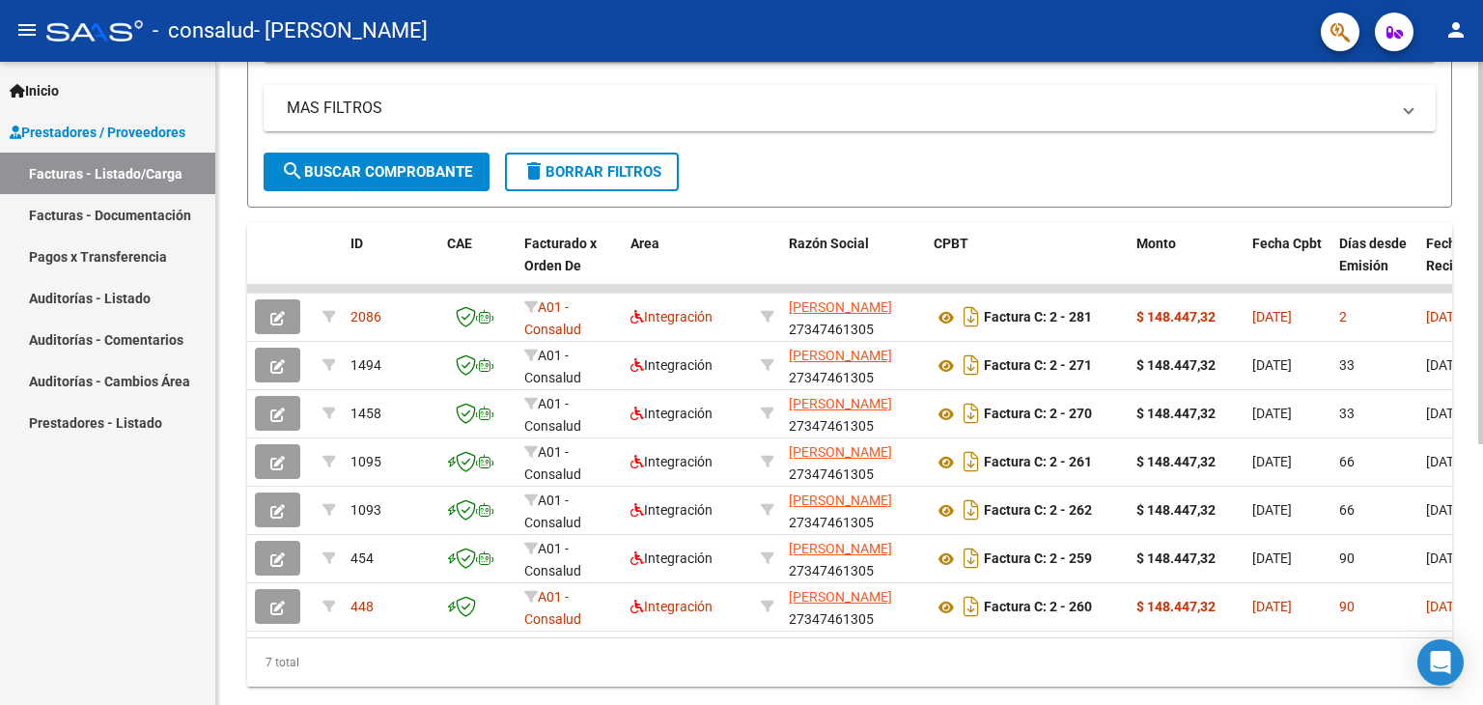
scroll to position [379, 0]
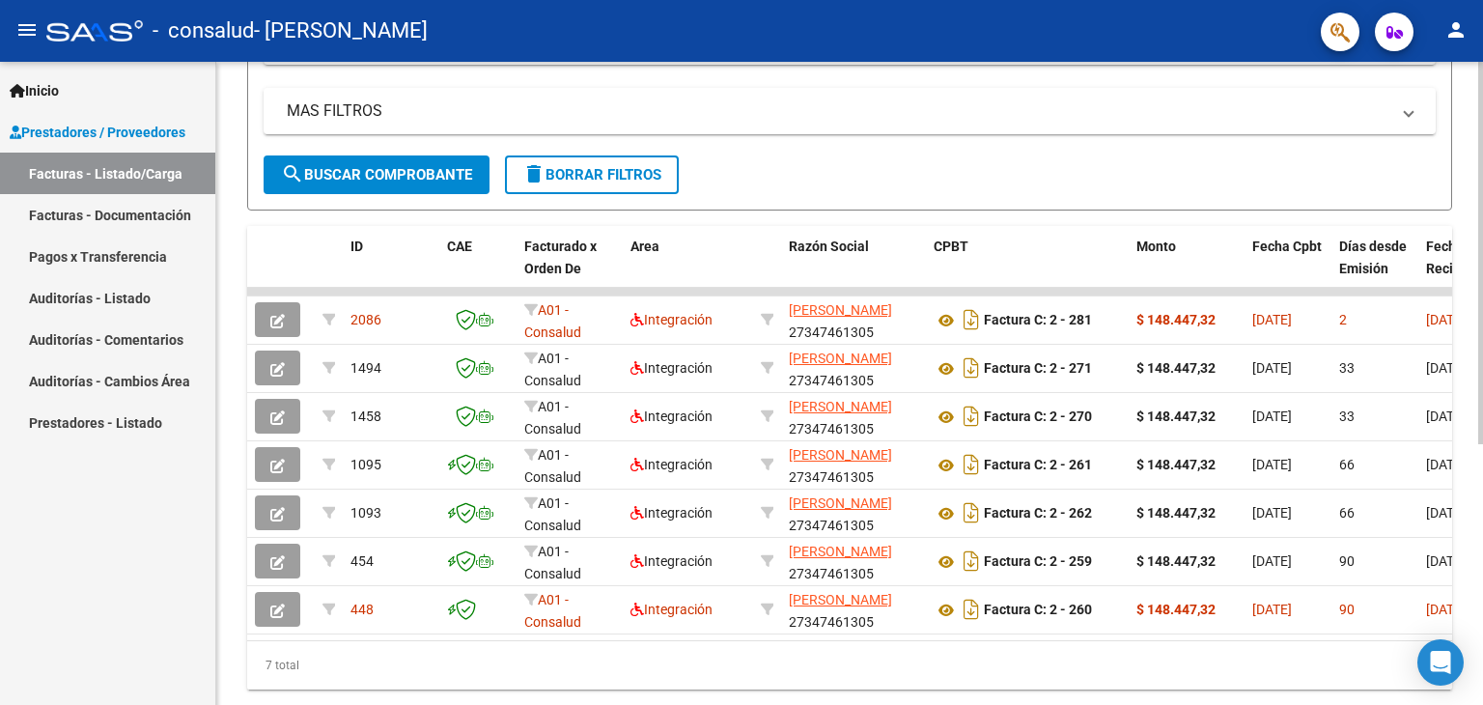
click at [1481, 341] on div at bounding box center [1480, 485] width 5 height 382
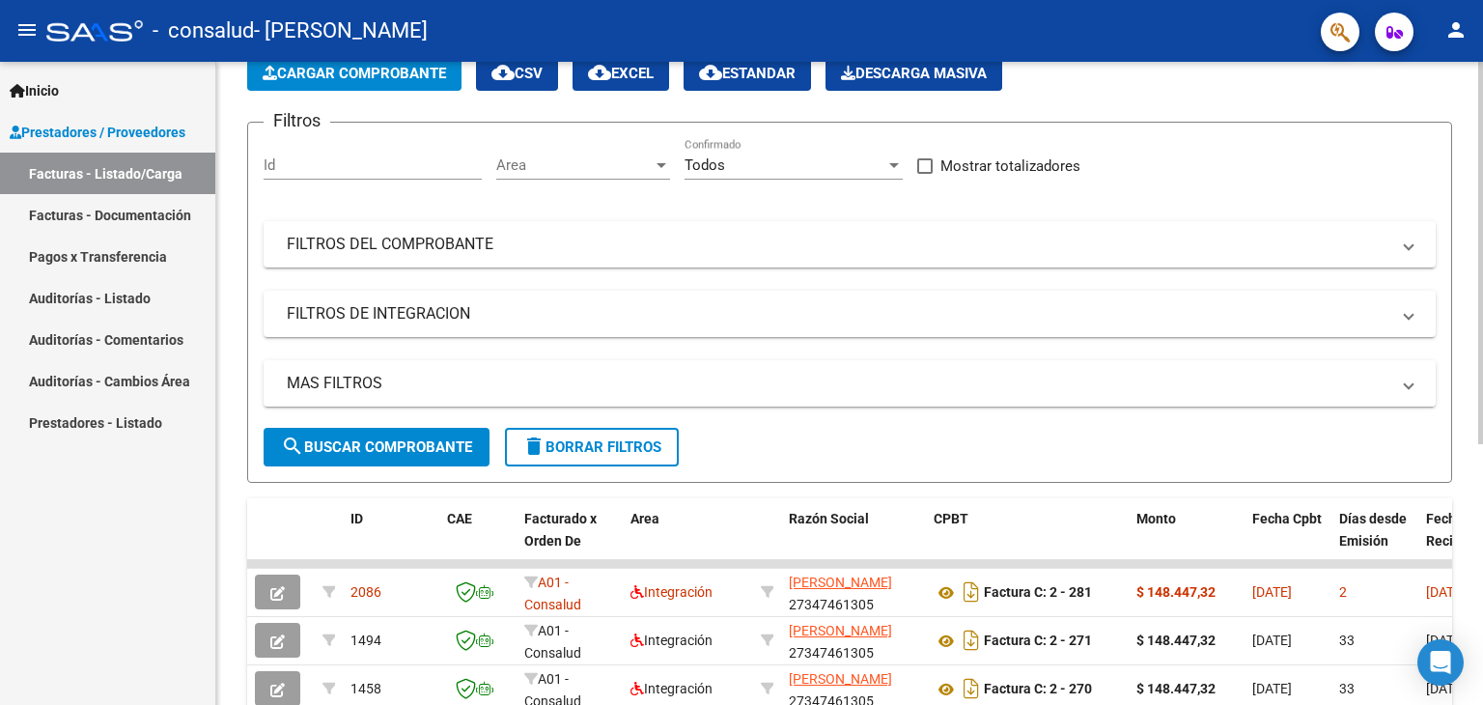
scroll to position [19, 0]
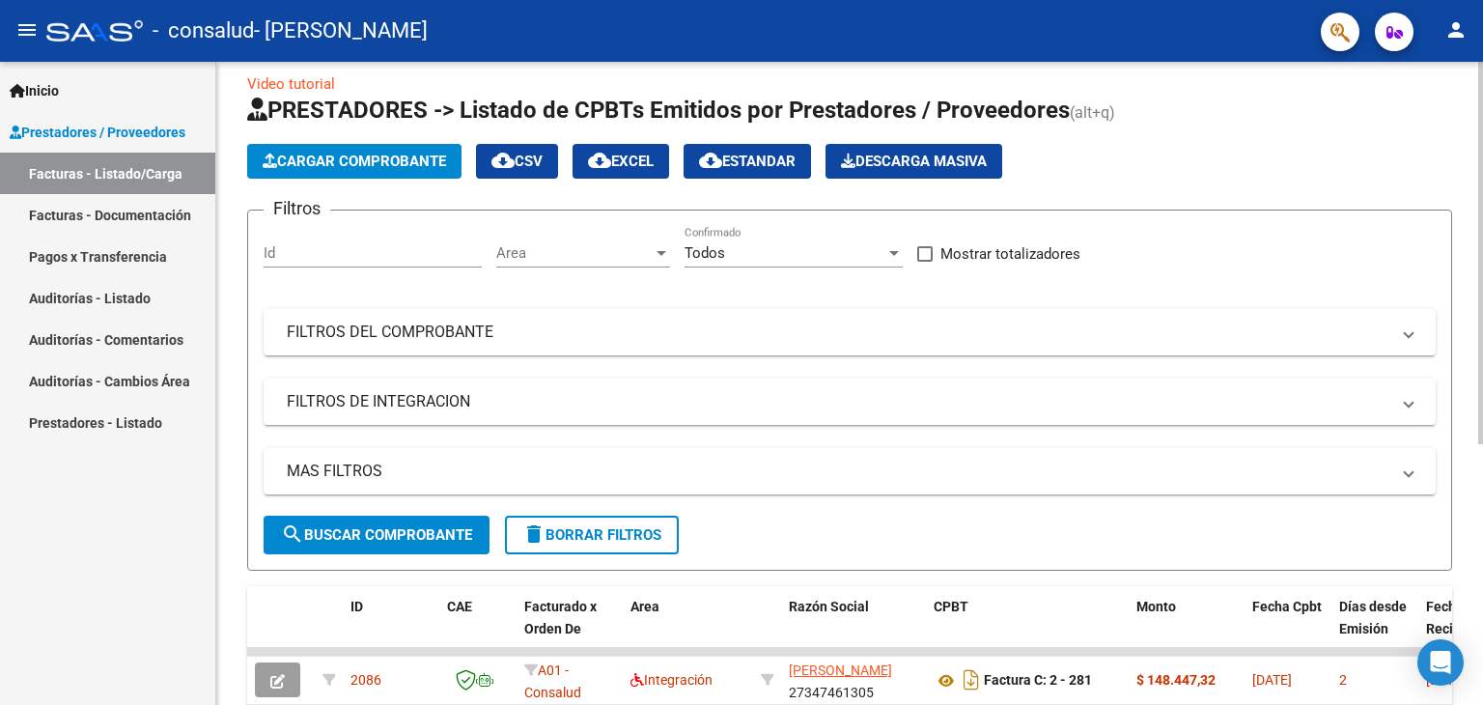
click at [1432, 101] on div "Video tutorial PRESTADORES -> Listado de CPBTs Emitidos por Prestadores / Prove…" at bounding box center [851, 576] width 1271 height 1069
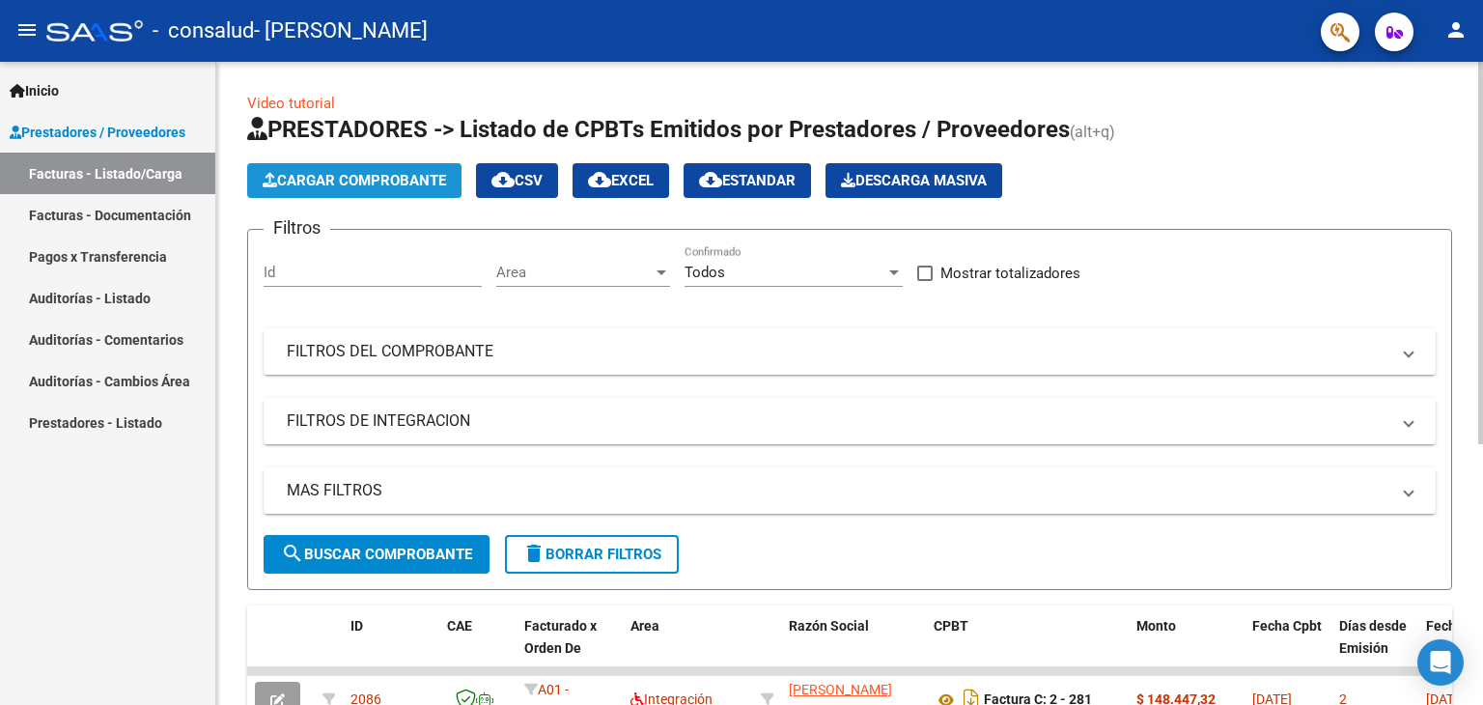
click at [368, 177] on span "Cargar Comprobante" at bounding box center [354, 180] width 183 height 17
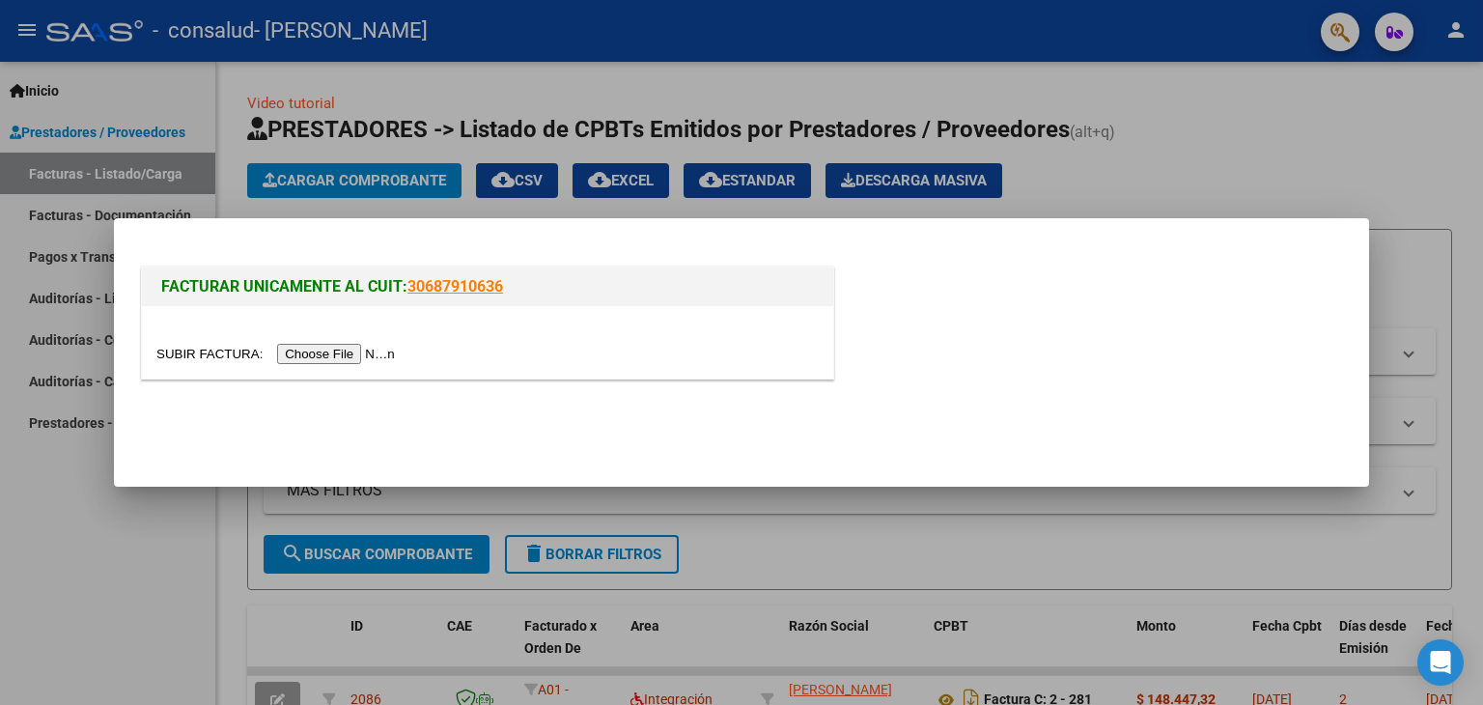
click at [355, 348] on input "file" at bounding box center [278, 354] width 244 height 20
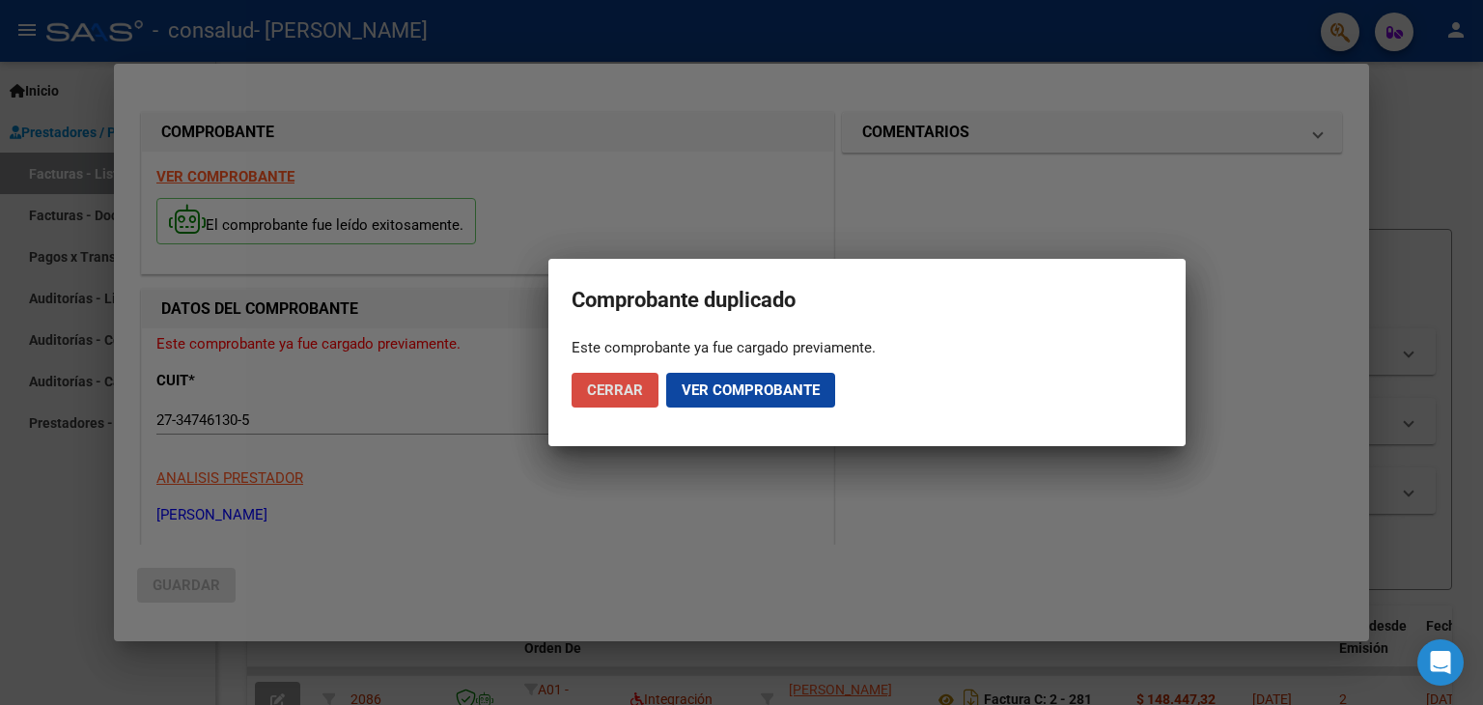
click at [604, 385] on span "Cerrar" at bounding box center [615, 389] width 56 height 17
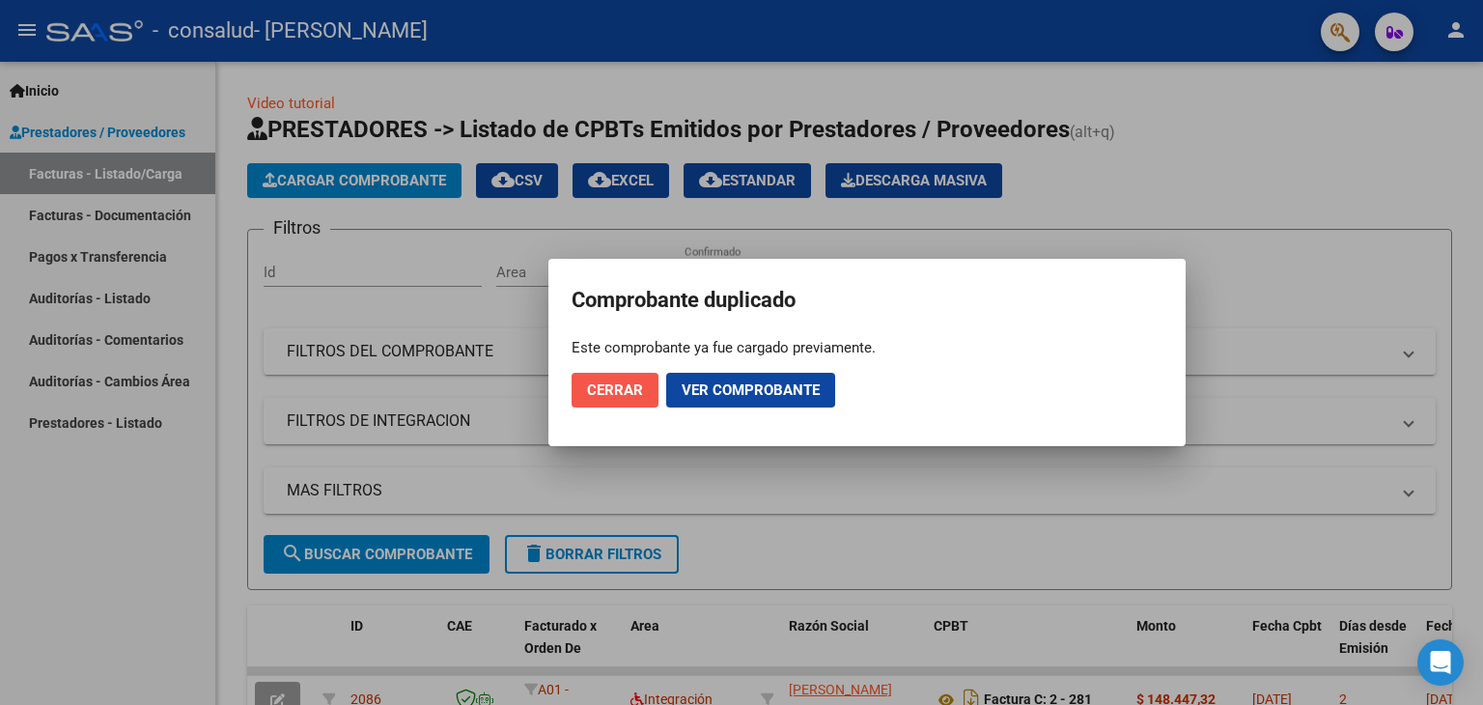
click at [604, 385] on span "Cerrar" at bounding box center [615, 389] width 56 height 17
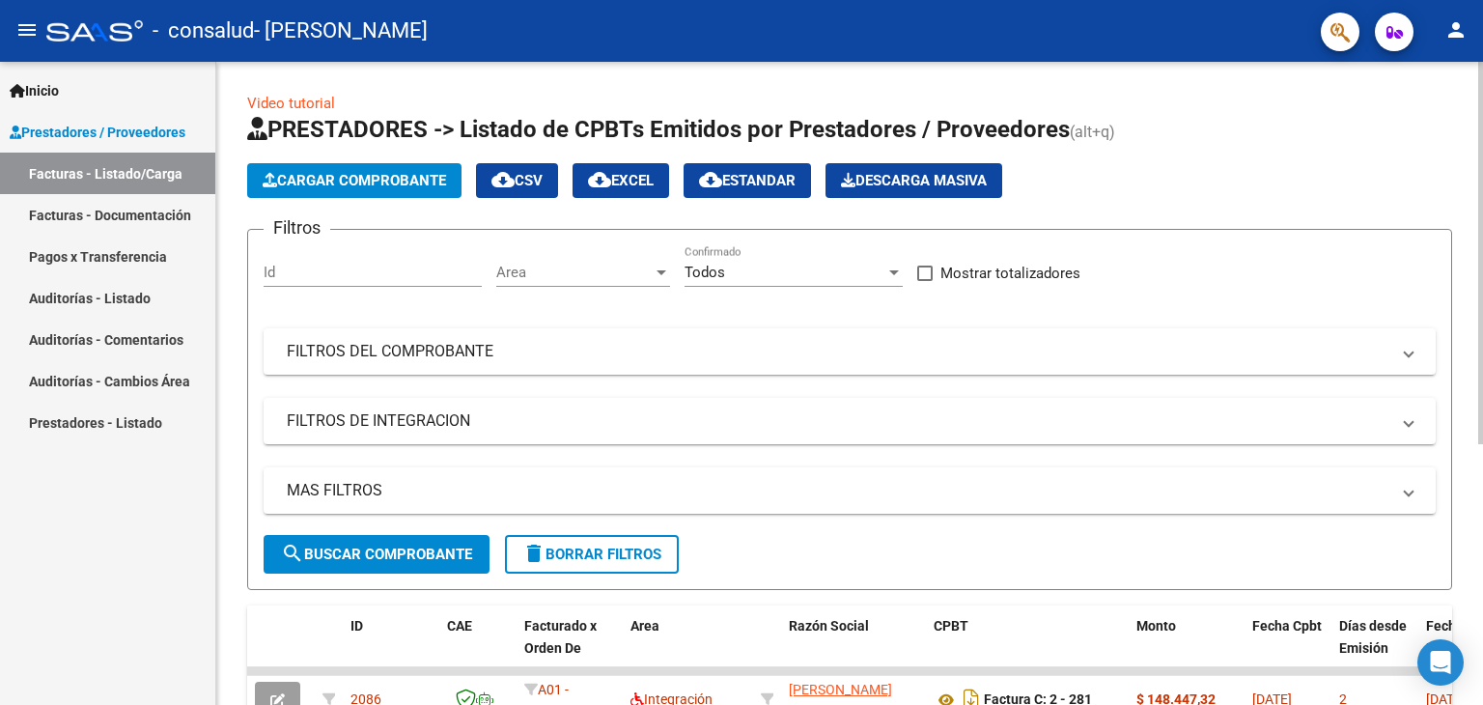
click at [333, 185] on span "Cargar Comprobante" at bounding box center [354, 180] width 183 height 17
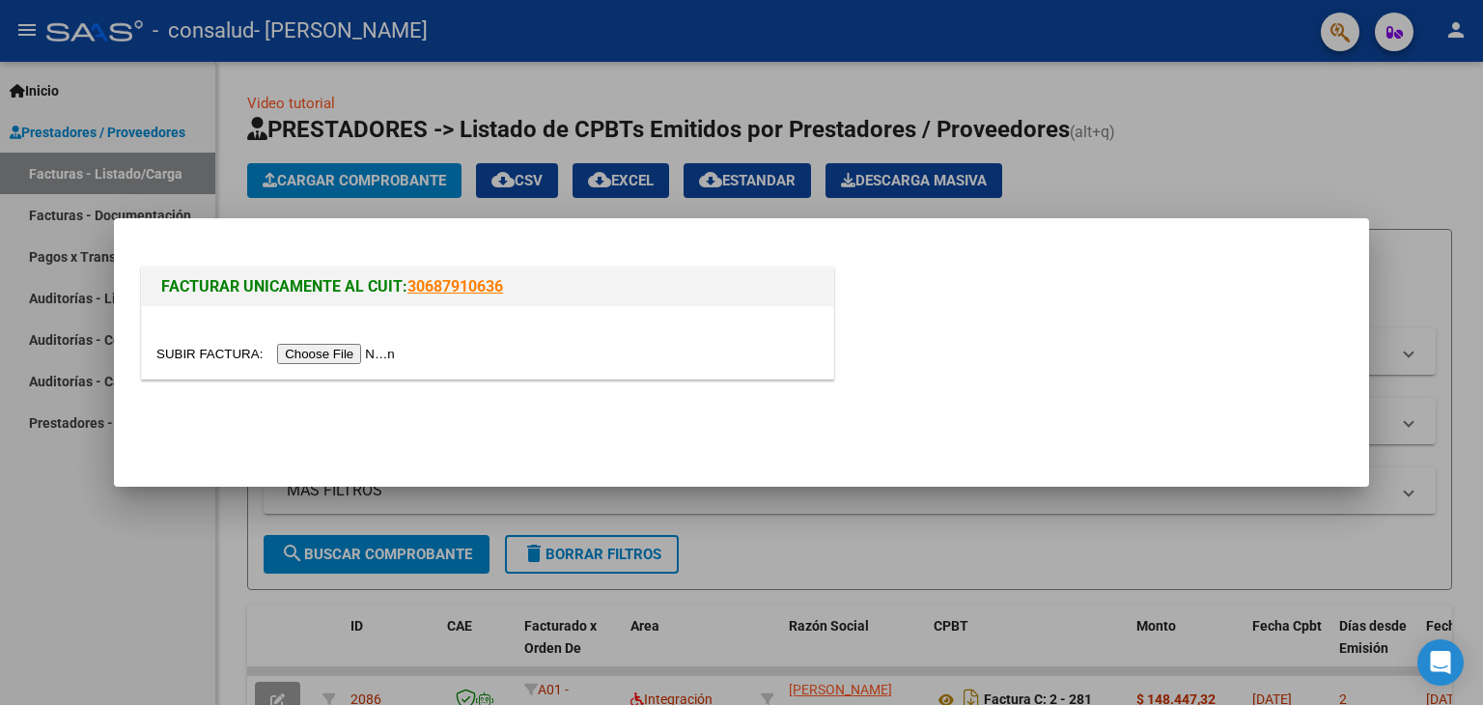
click at [356, 356] on input "file" at bounding box center [278, 354] width 244 height 20
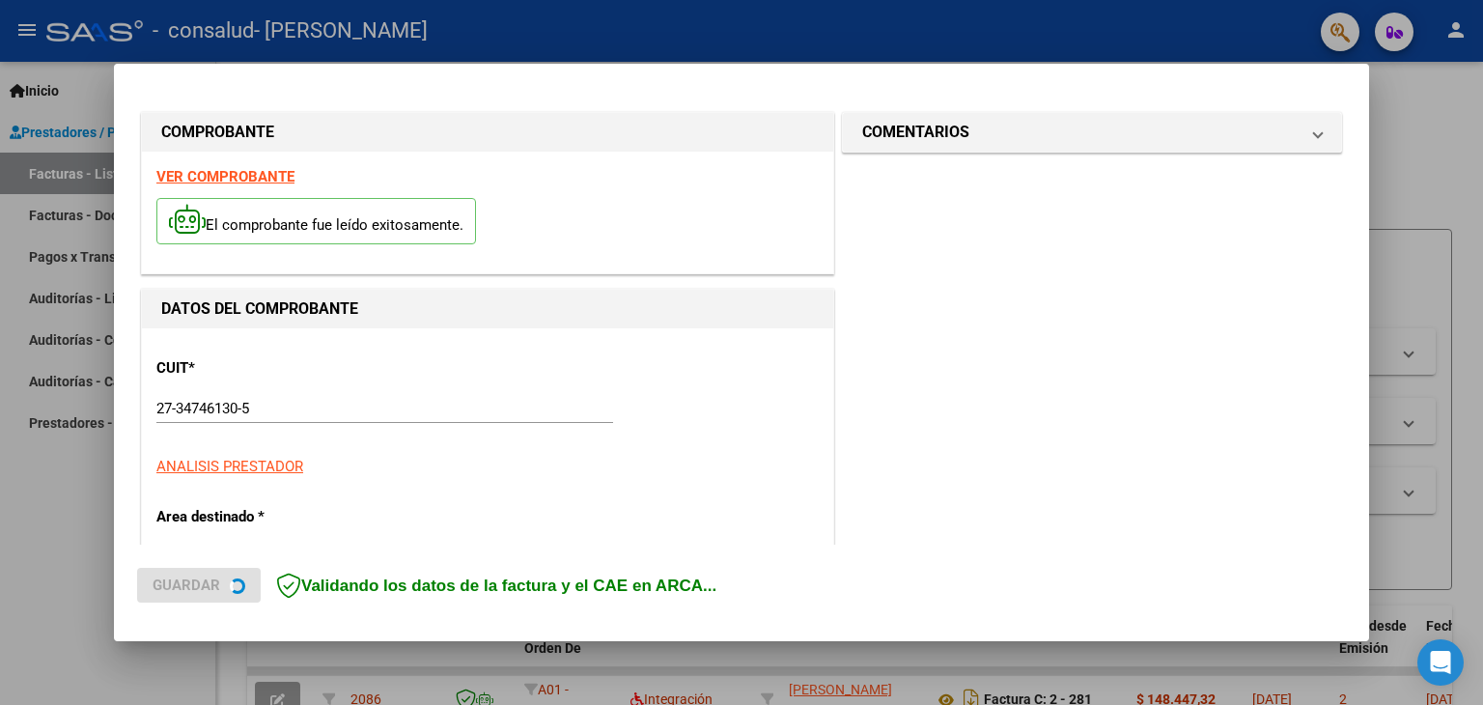
scroll to position [441, 0]
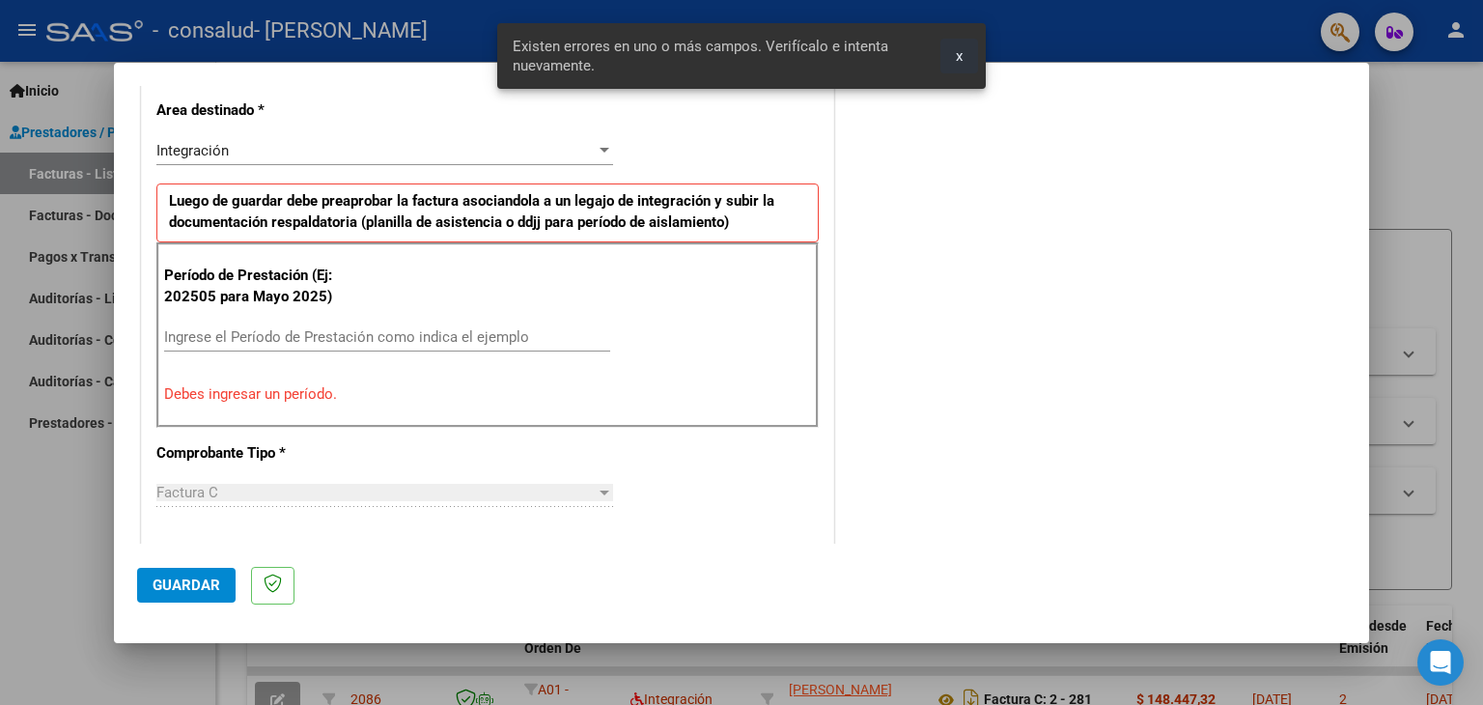
click at [957, 55] on span "x" at bounding box center [959, 55] width 7 height 17
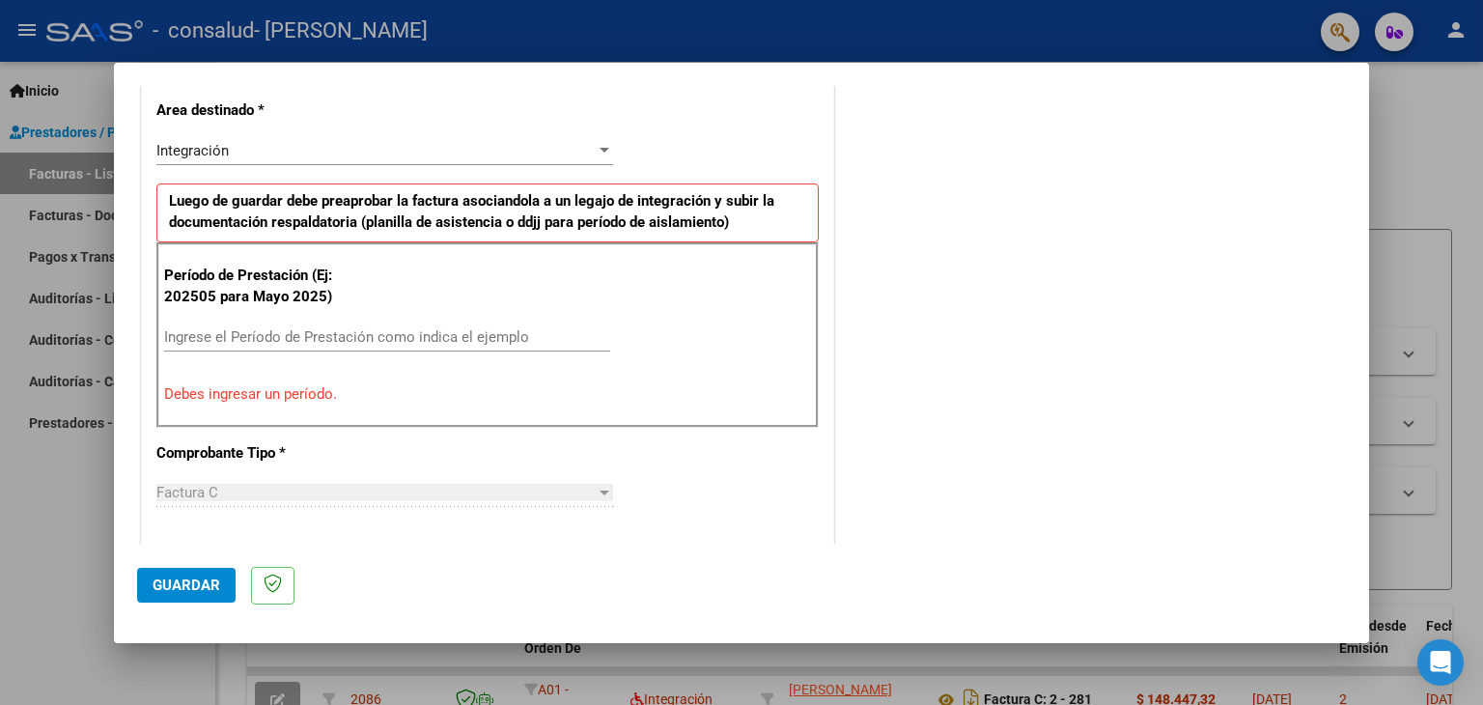
scroll to position [0, 0]
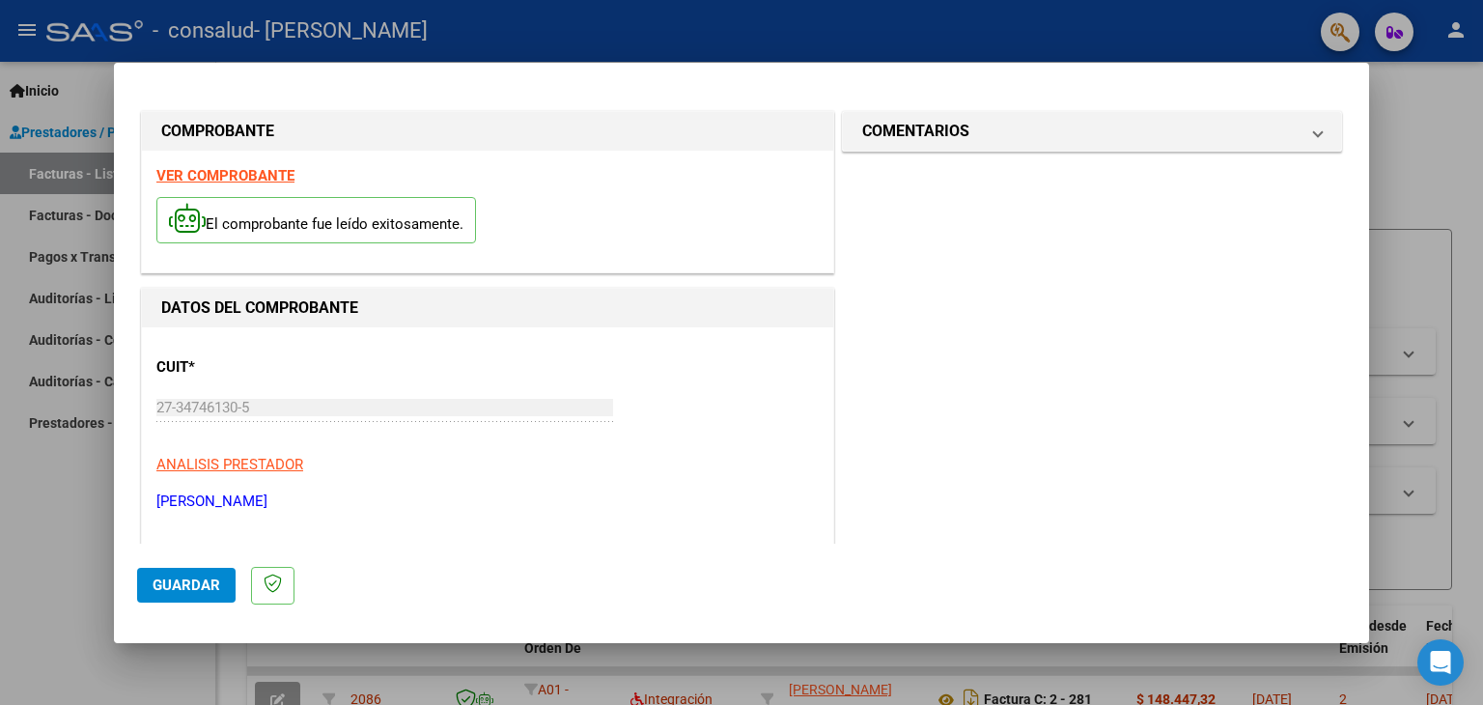
click at [212, 172] on strong "VER COMPROBANTE" at bounding box center [225, 175] width 138 height 17
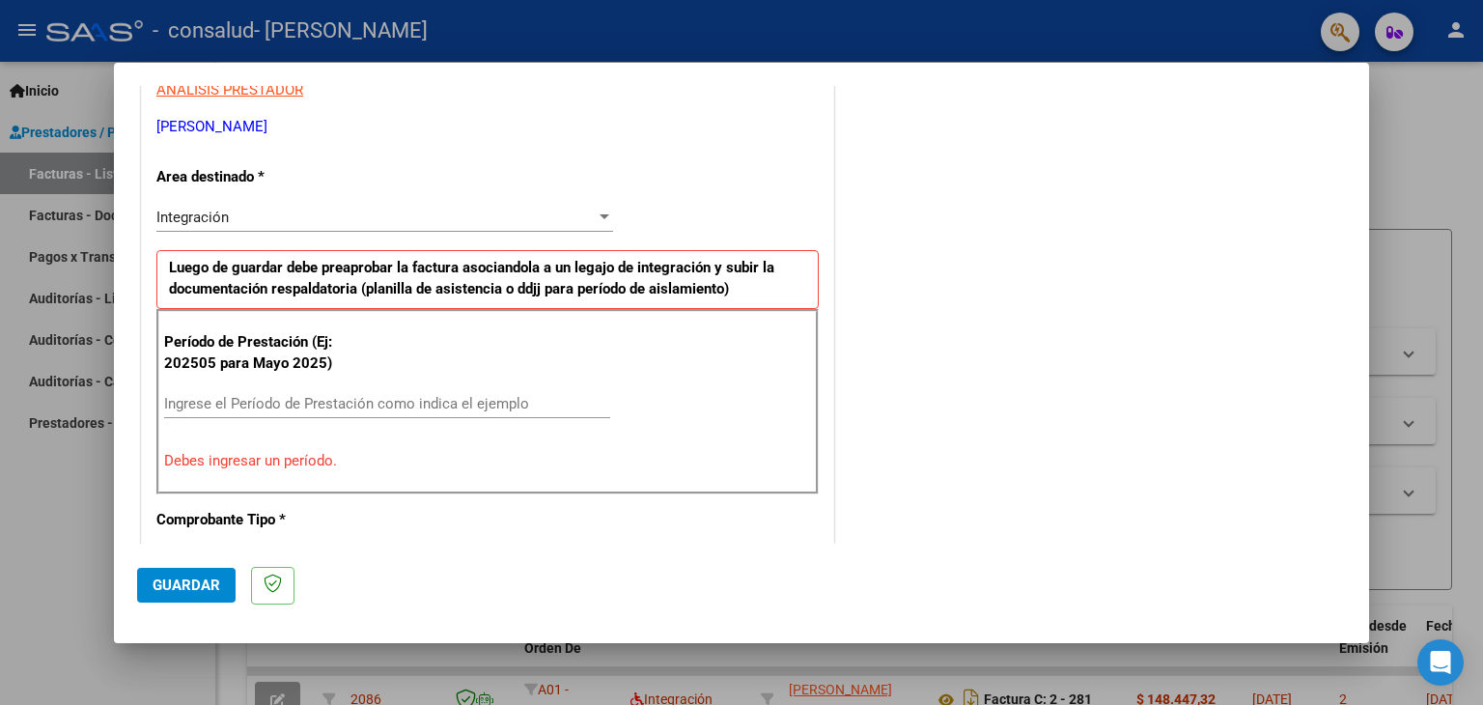
scroll to position [448, 0]
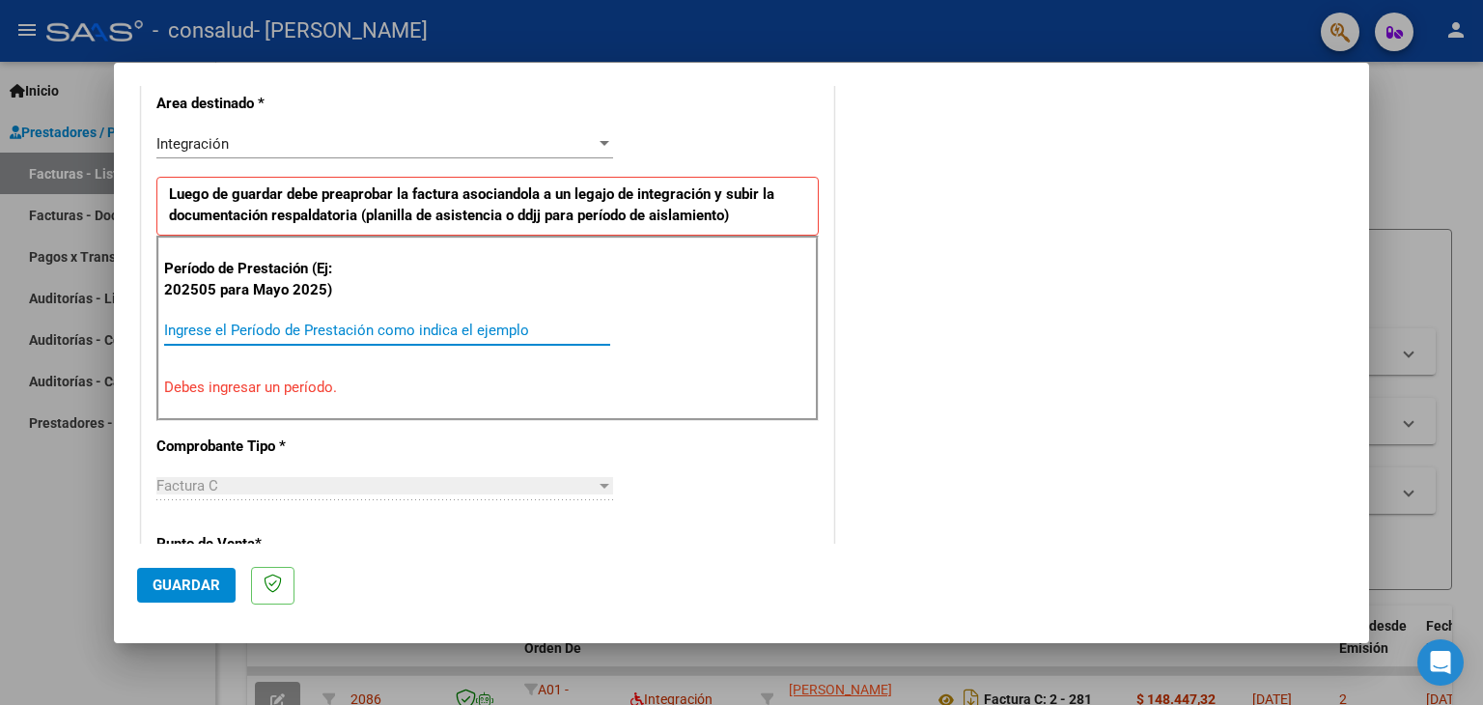
click at [447, 327] on input "Ingrese el Período de Prestación como indica el ejemplo" at bounding box center [387, 329] width 446 height 17
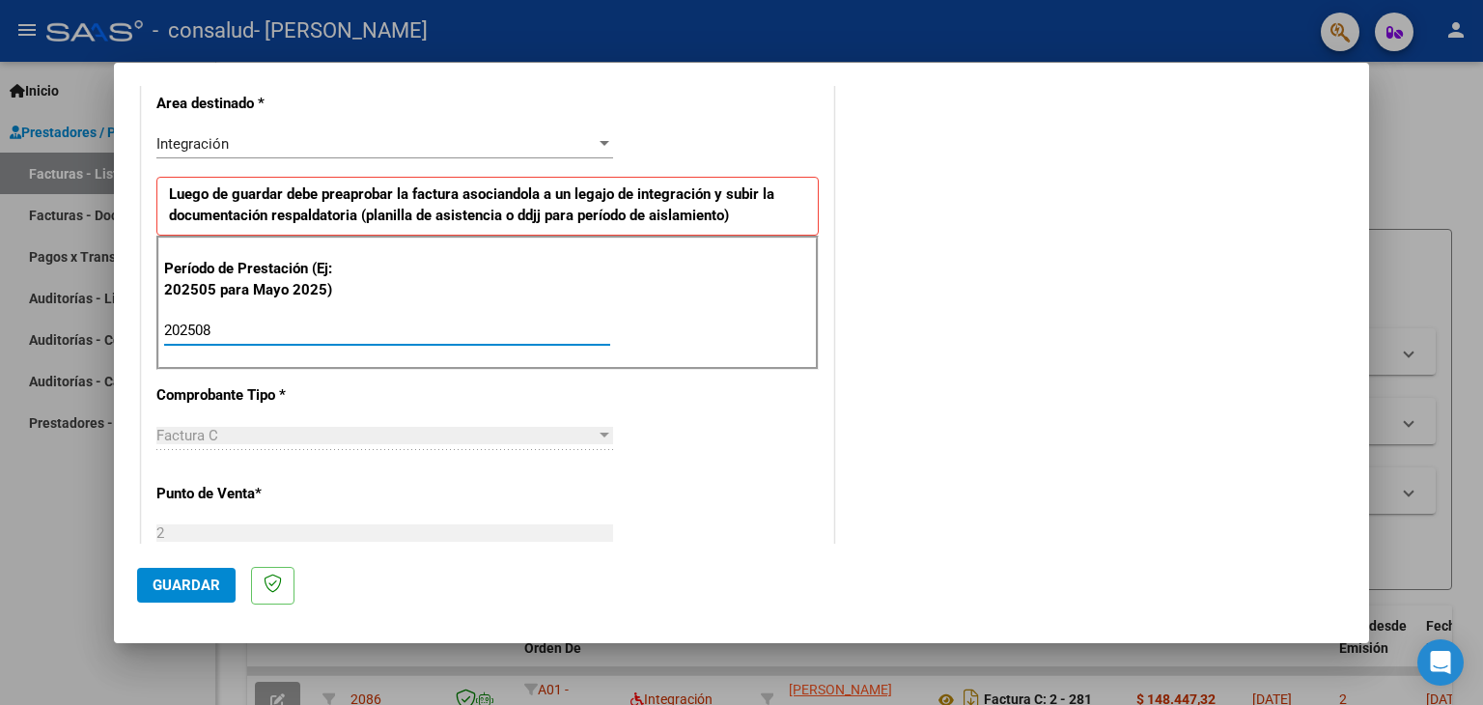
type input "202508"
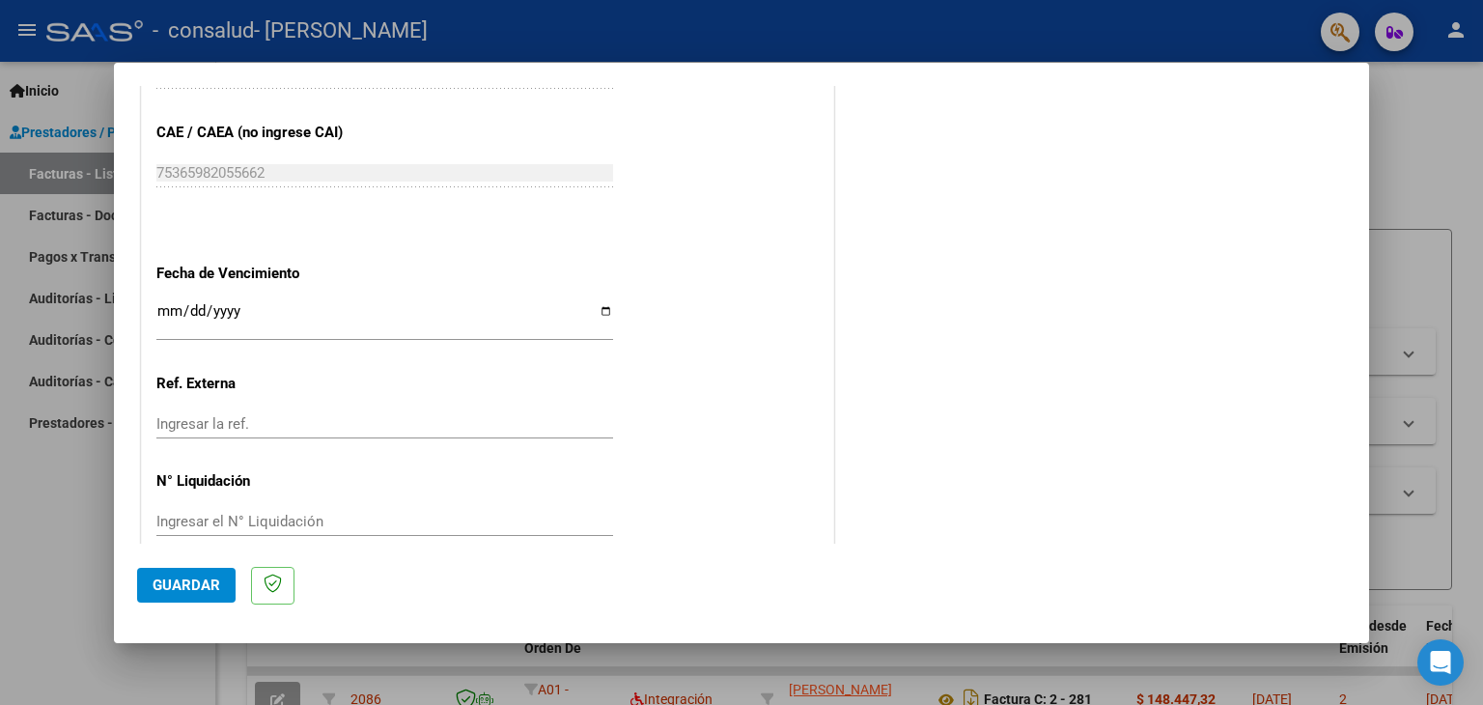
scroll to position [1238, 0]
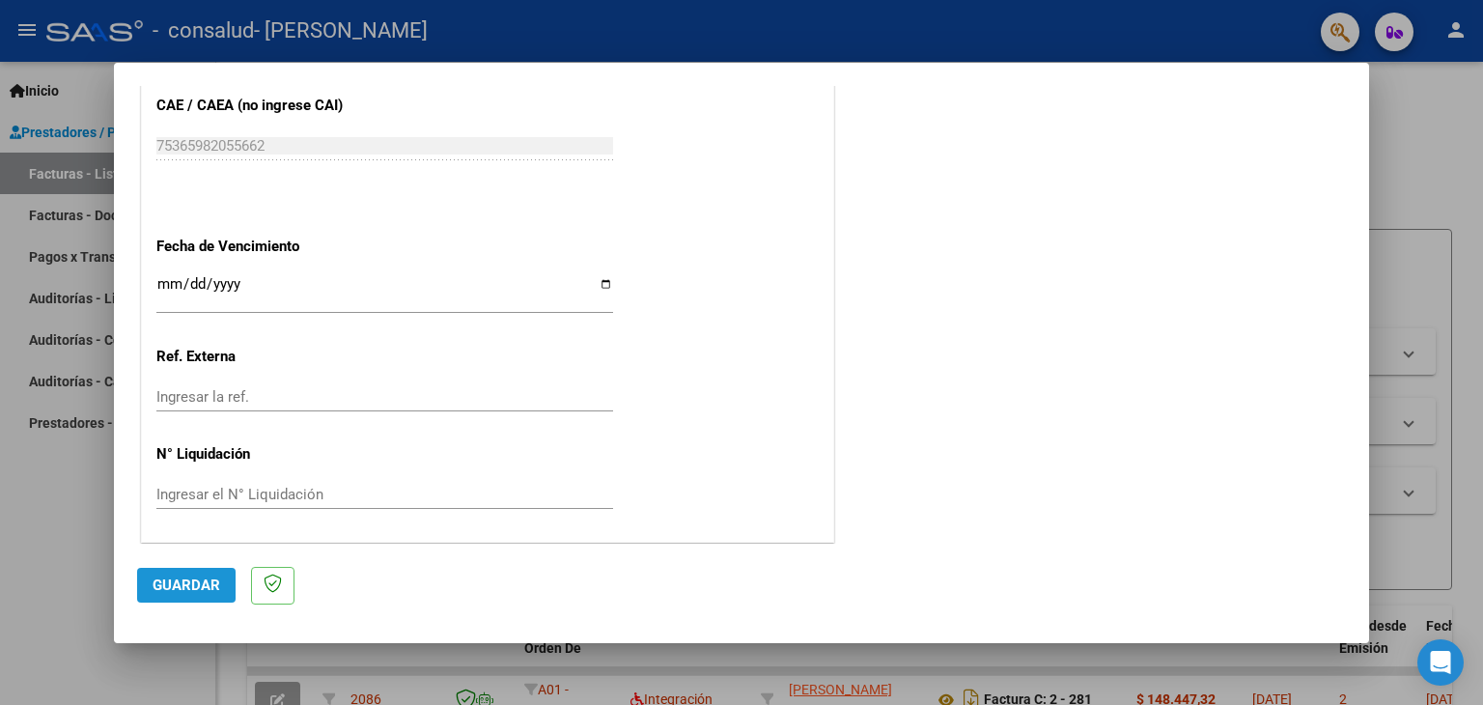
click at [171, 589] on span "Guardar" at bounding box center [187, 584] width 68 height 17
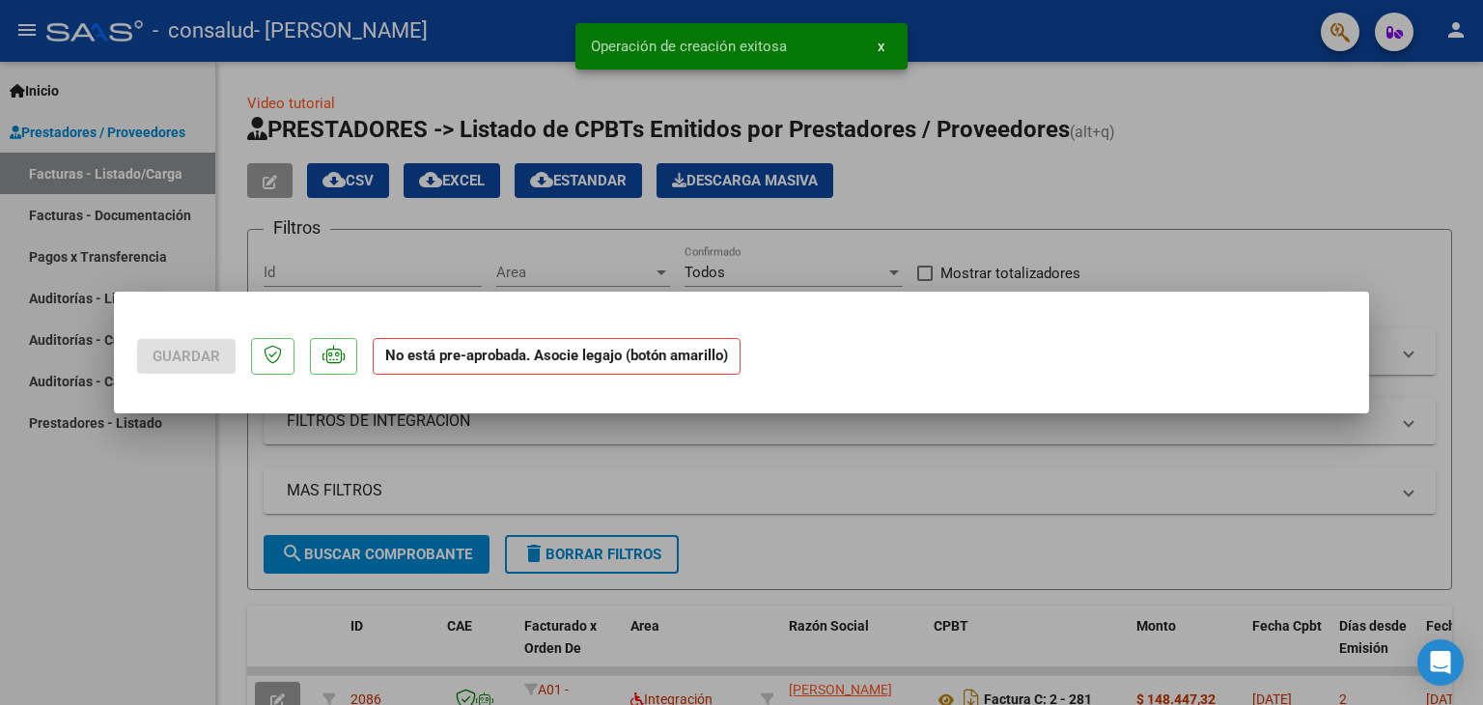
scroll to position [0, 0]
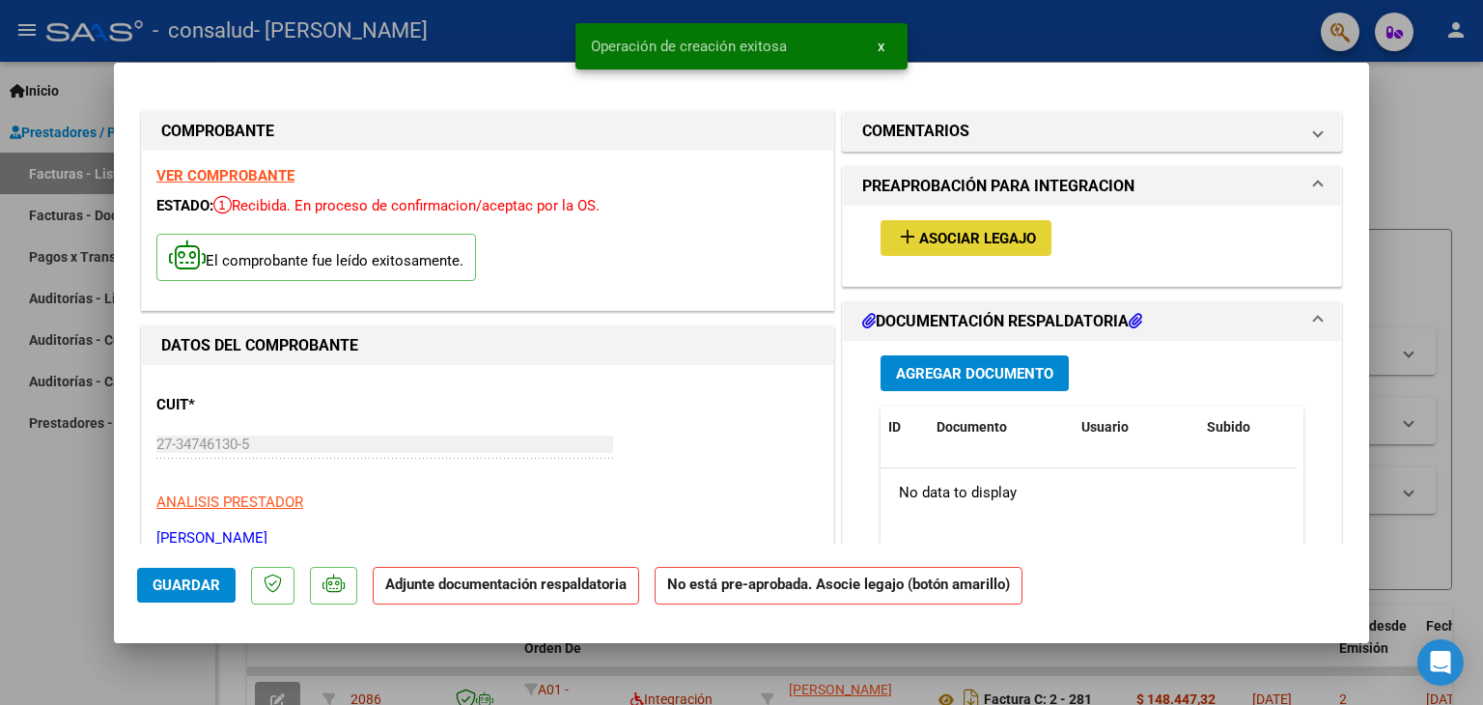
click at [1008, 235] on span "Asociar Legajo" at bounding box center [977, 238] width 117 height 17
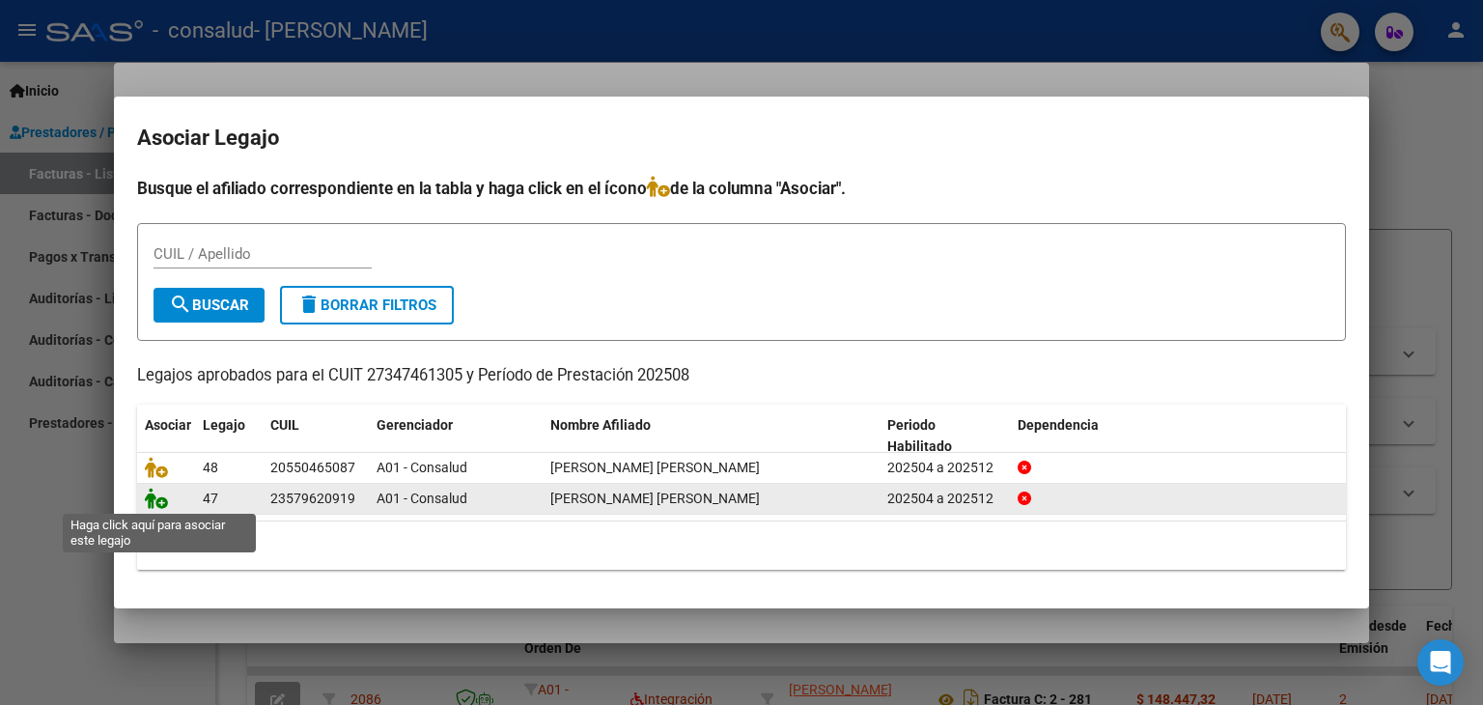
click at [156, 499] on icon at bounding box center [156, 497] width 23 height 21
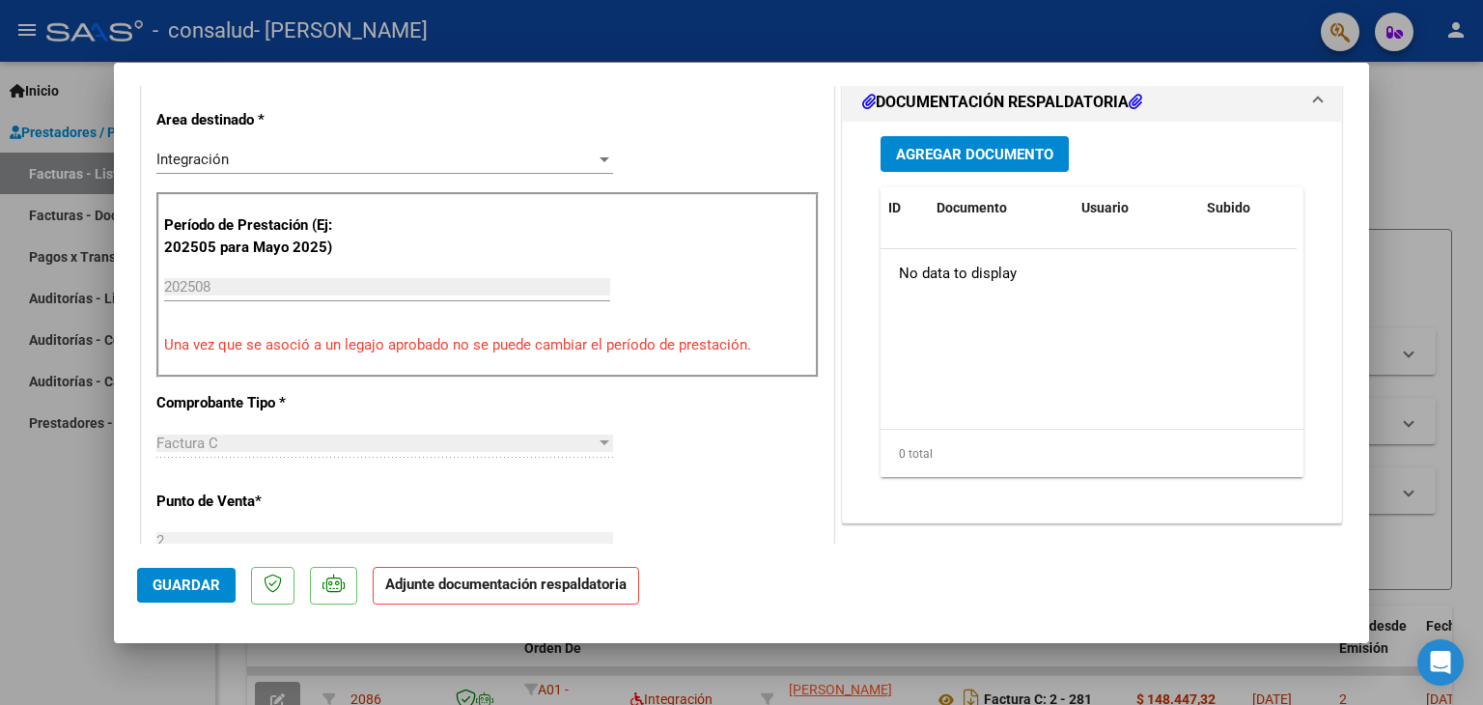
scroll to position [487, 0]
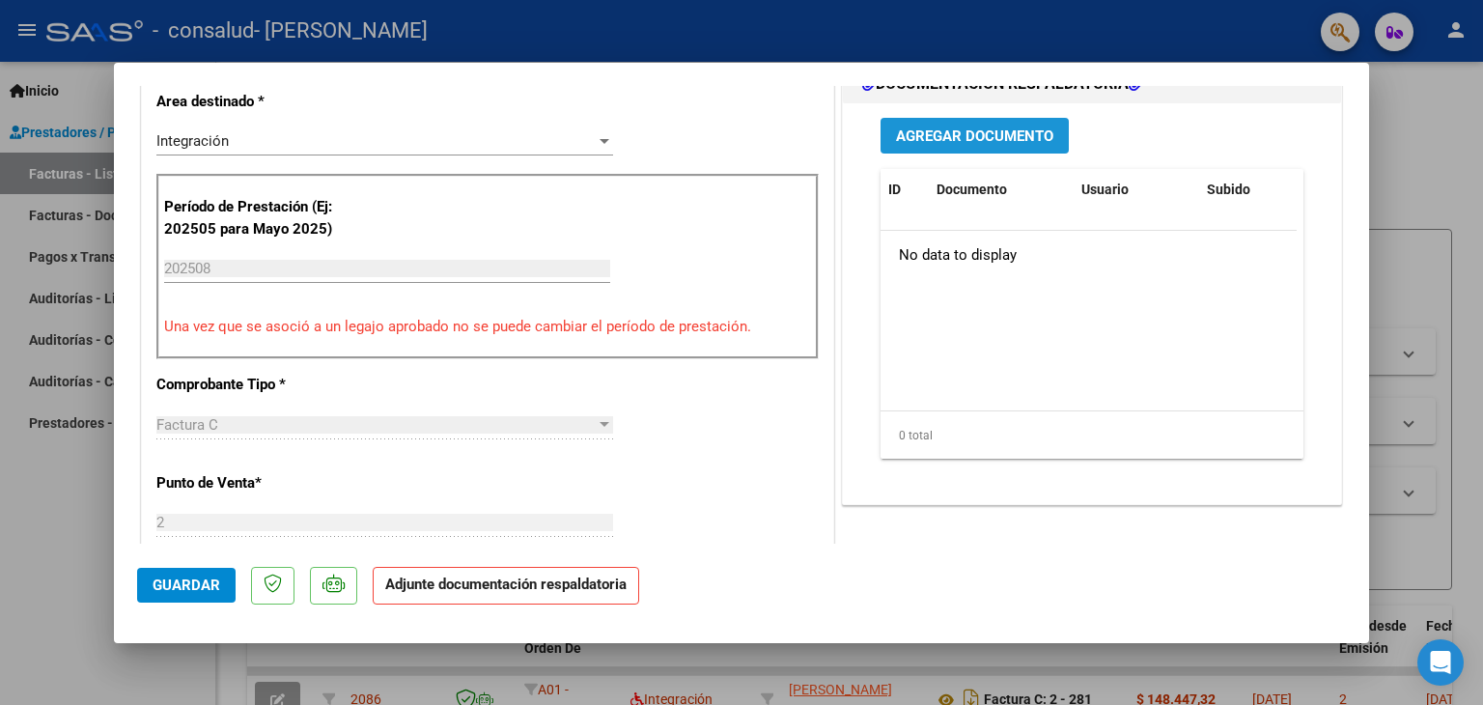
click at [987, 131] on span "Agregar Documento" at bounding box center [974, 135] width 157 height 17
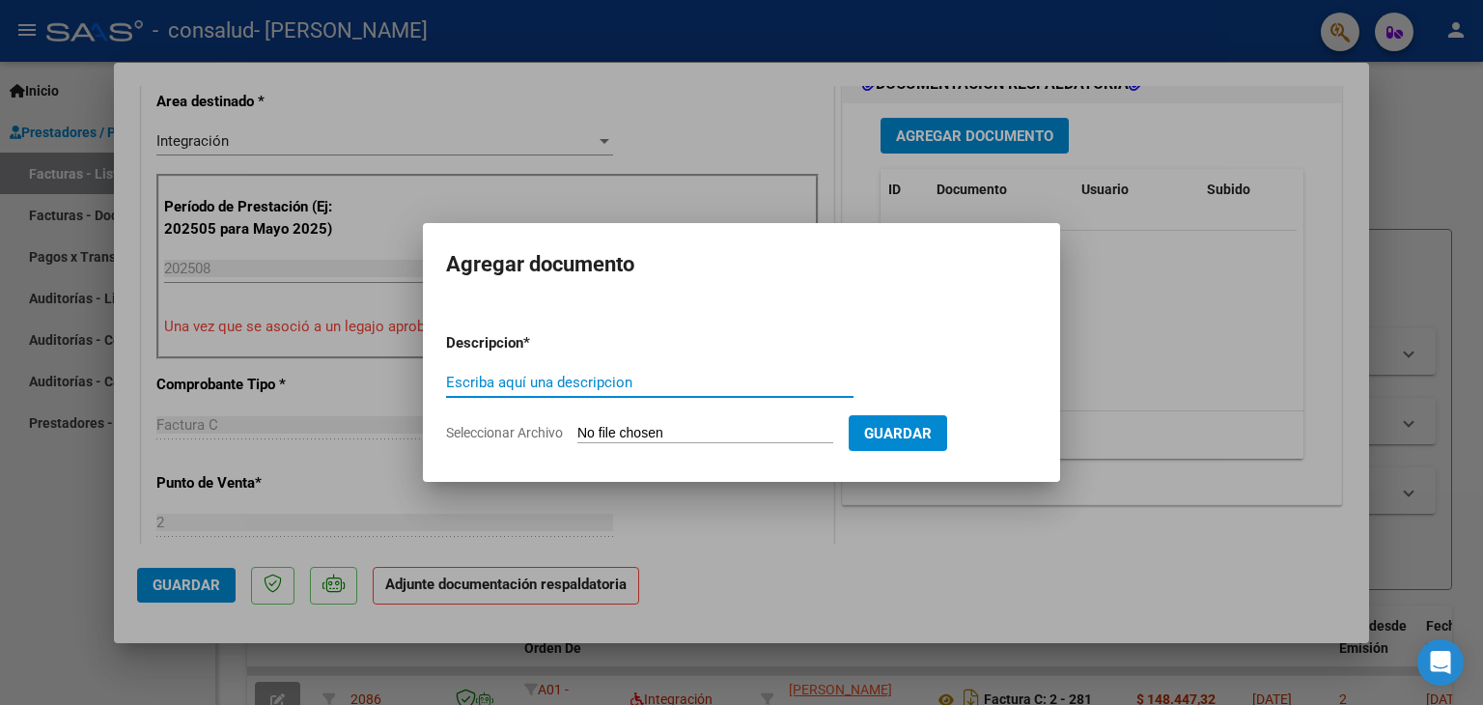
click at [636, 387] on input "Escriba aquí una descripcion" at bounding box center [649, 382] width 407 height 17
type input "planilla"
click at [758, 430] on input "Seleccionar Archivo" at bounding box center [705, 434] width 256 height 18
type input "C:\fakepath\20250905_135920.PDF"
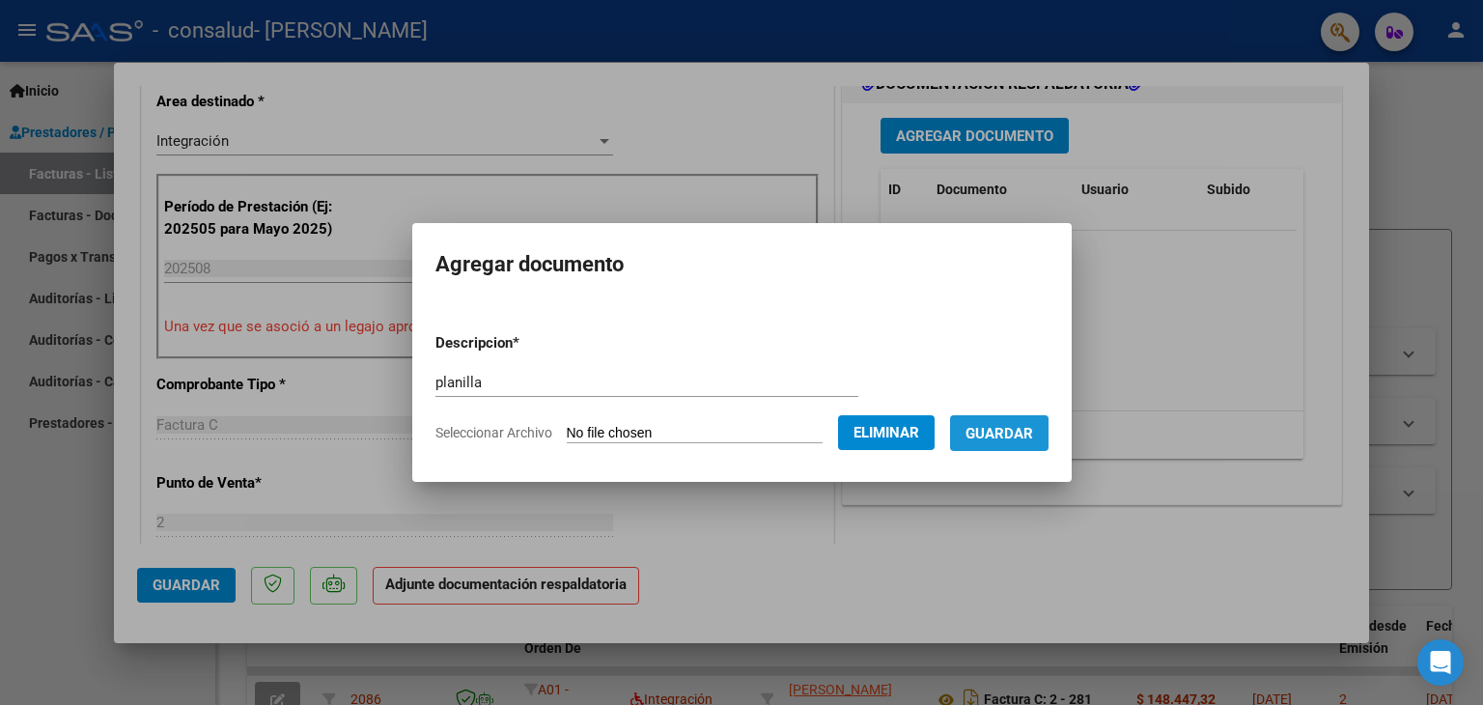
click at [1033, 441] on span "Guardar" at bounding box center [999, 433] width 68 height 17
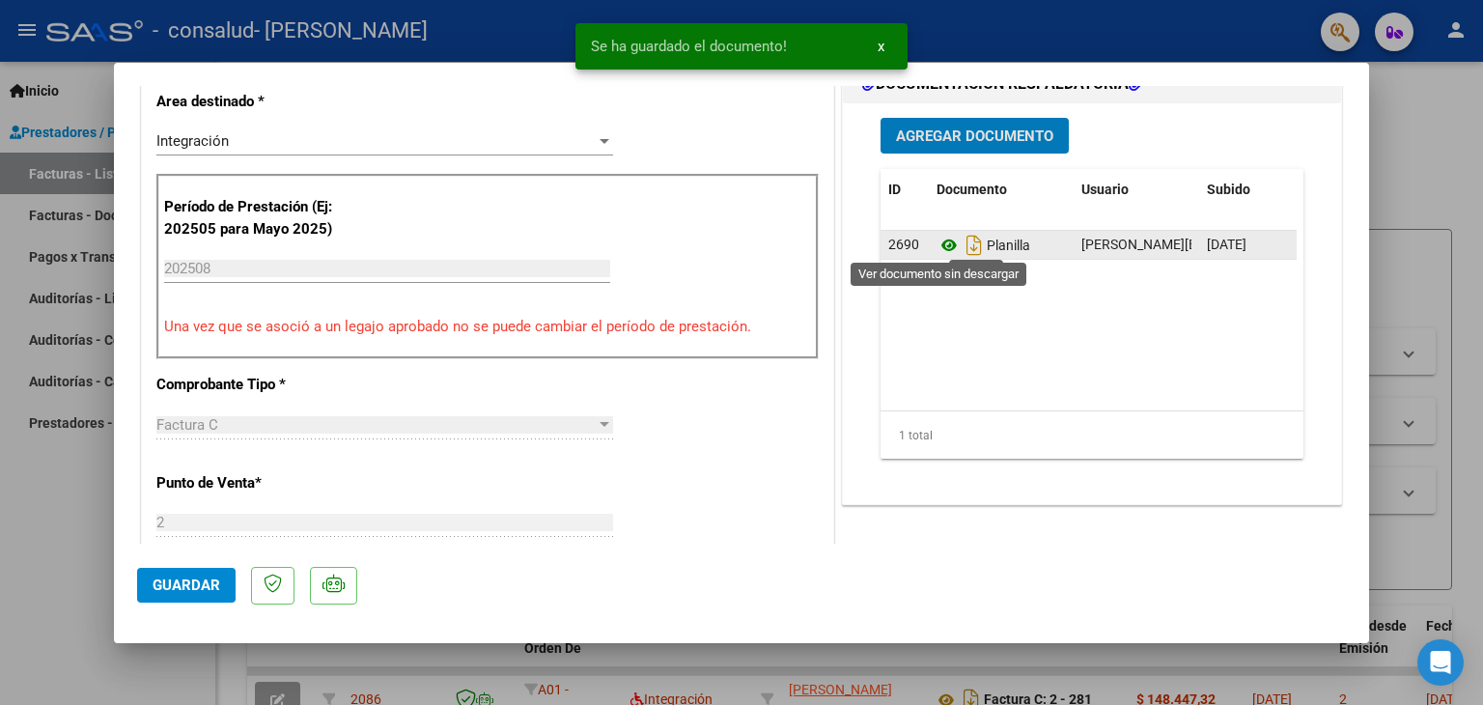
click at [945, 244] on icon at bounding box center [948, 245] width 25 height 23
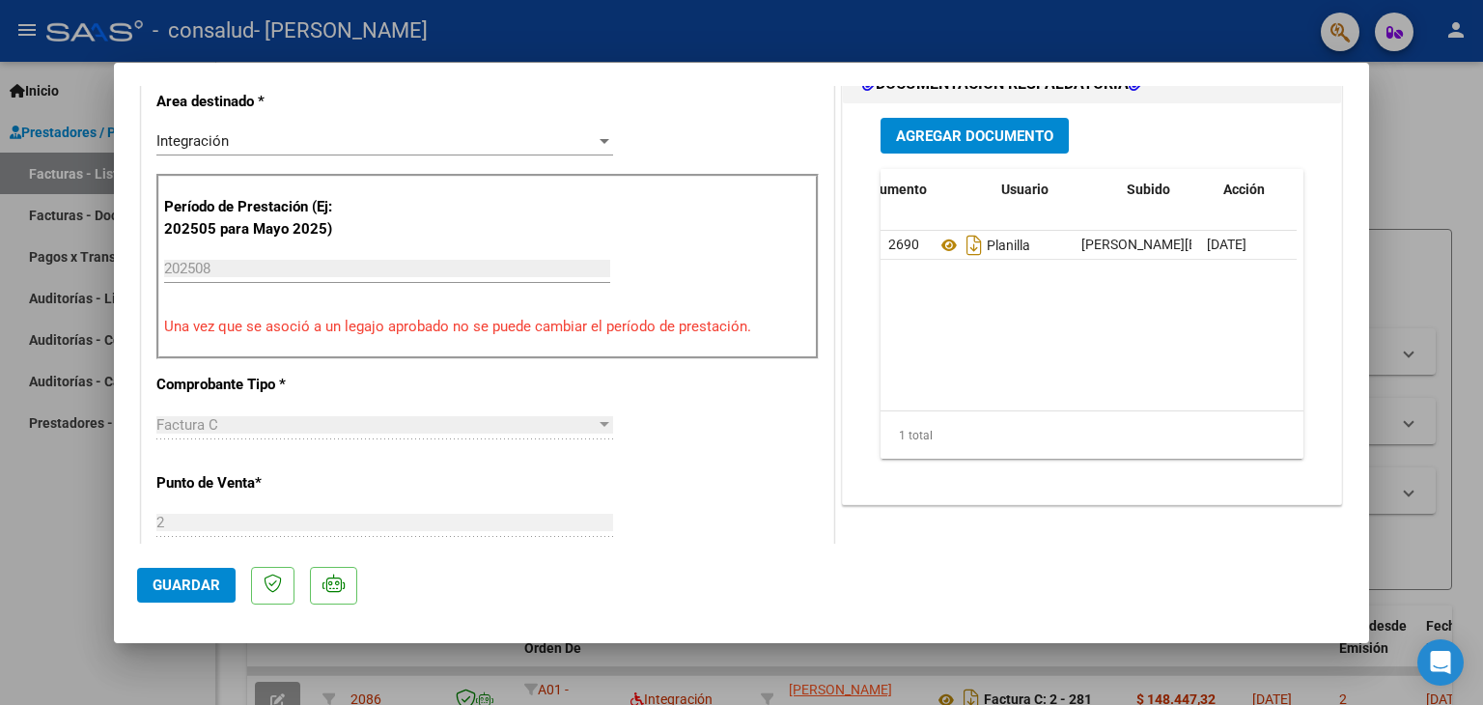
scroll to position [0, 95]
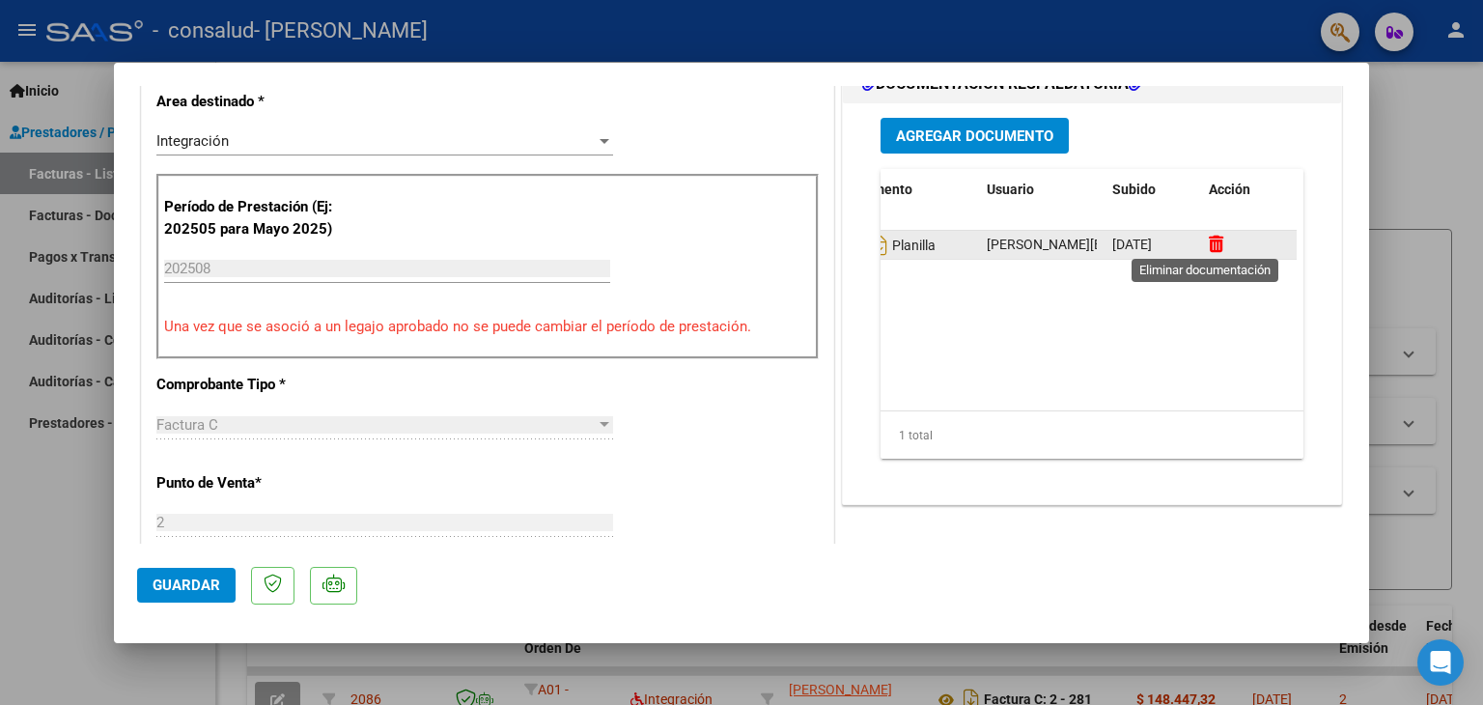
click at [1209, 239] on icon at bounding box center [1216, 244] width 14 height 18
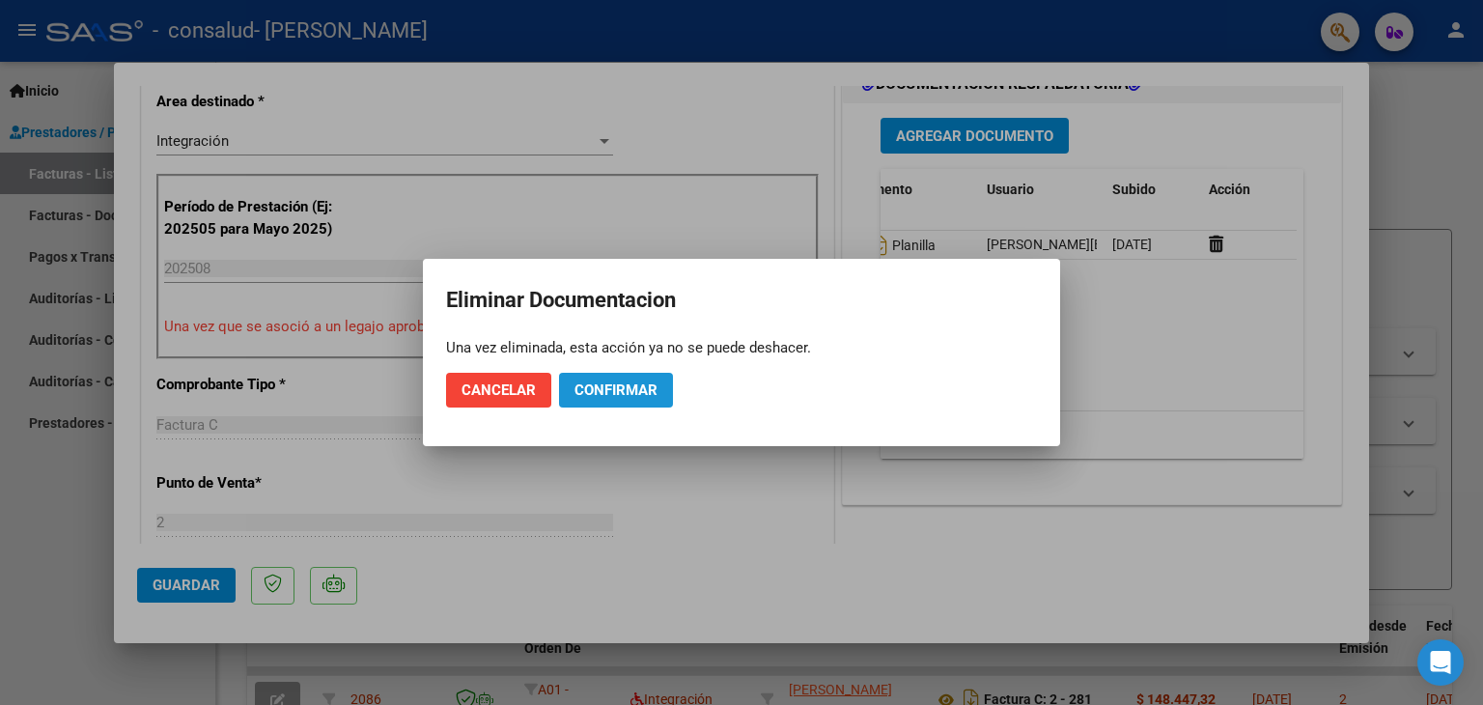
click at [633, 392] on span "Confirmar" at bounding box center [615, 389] width 83 height 17
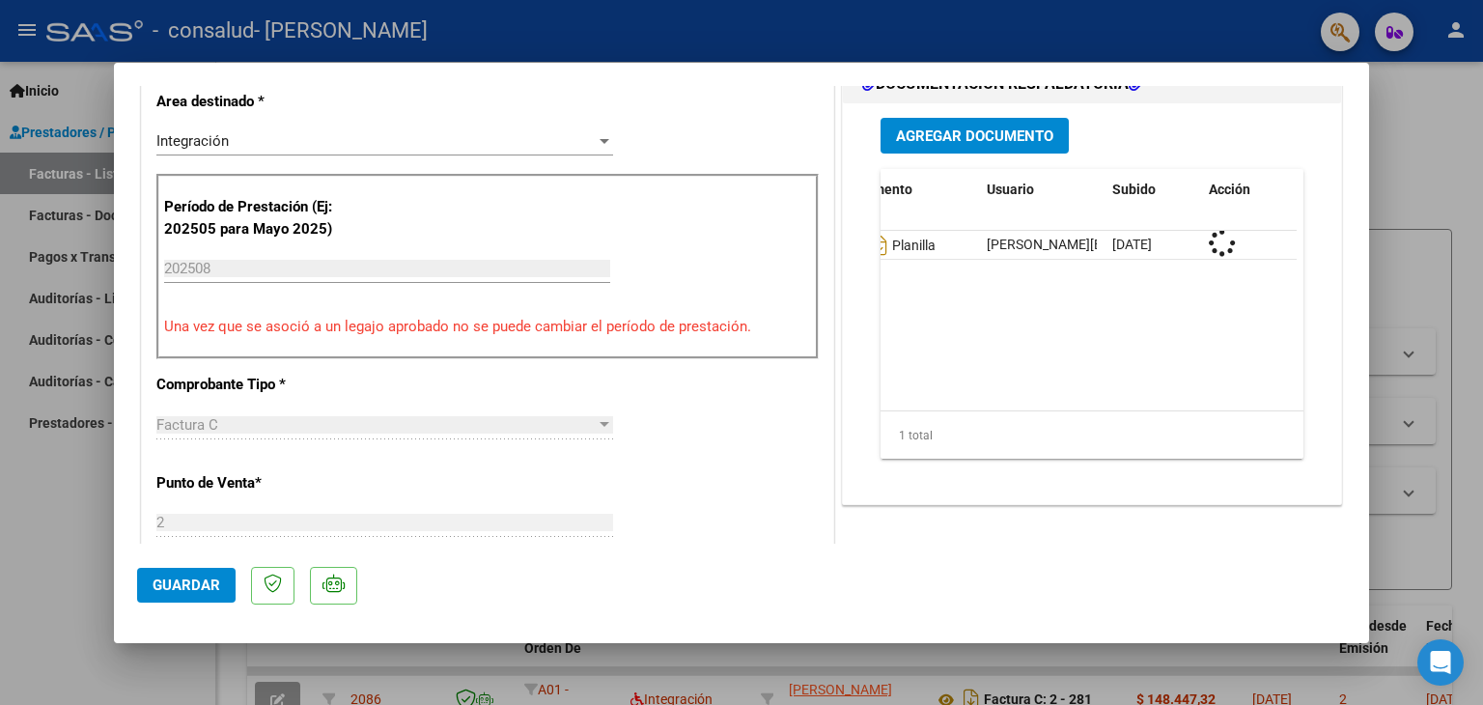
scroll to position [0, 0]
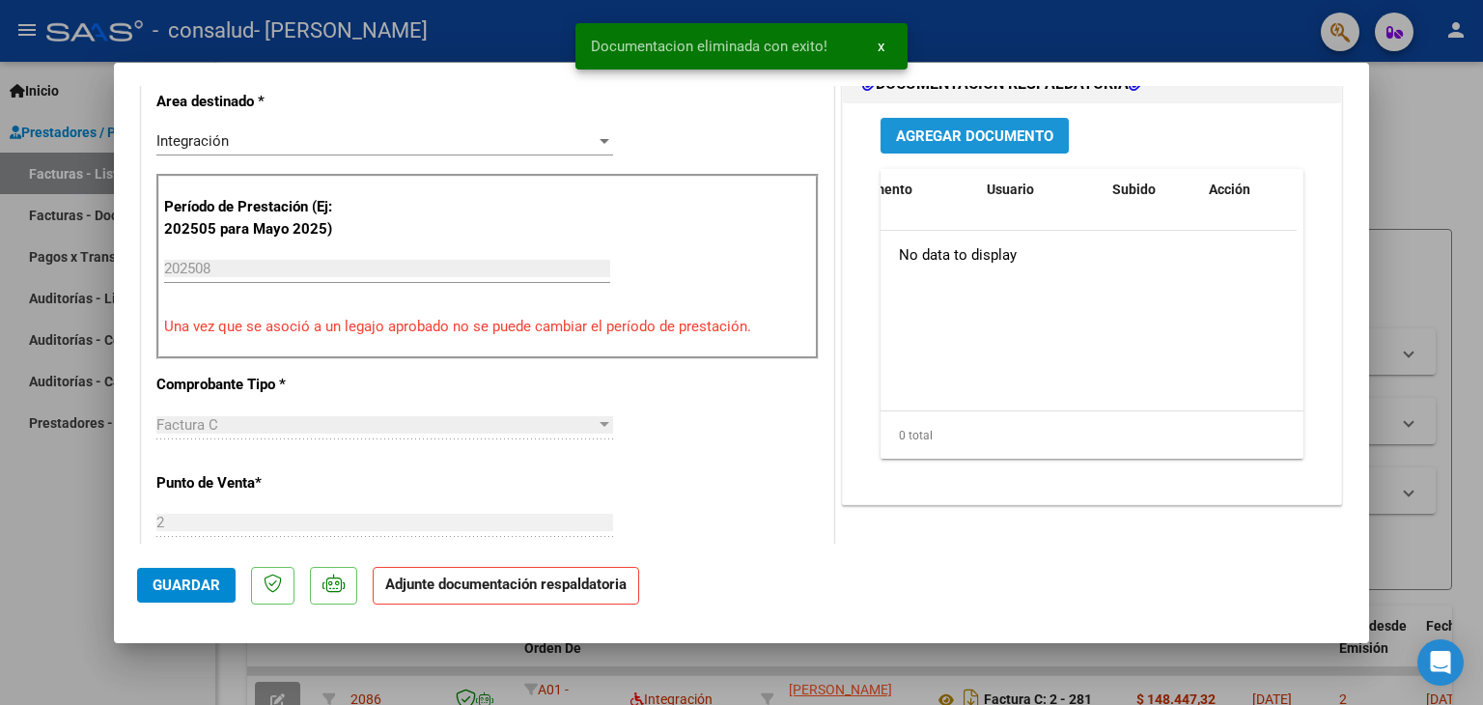
click at [974, 128] on span "Agregar Documento" at bounding box center [974, 135] width 157 height 17
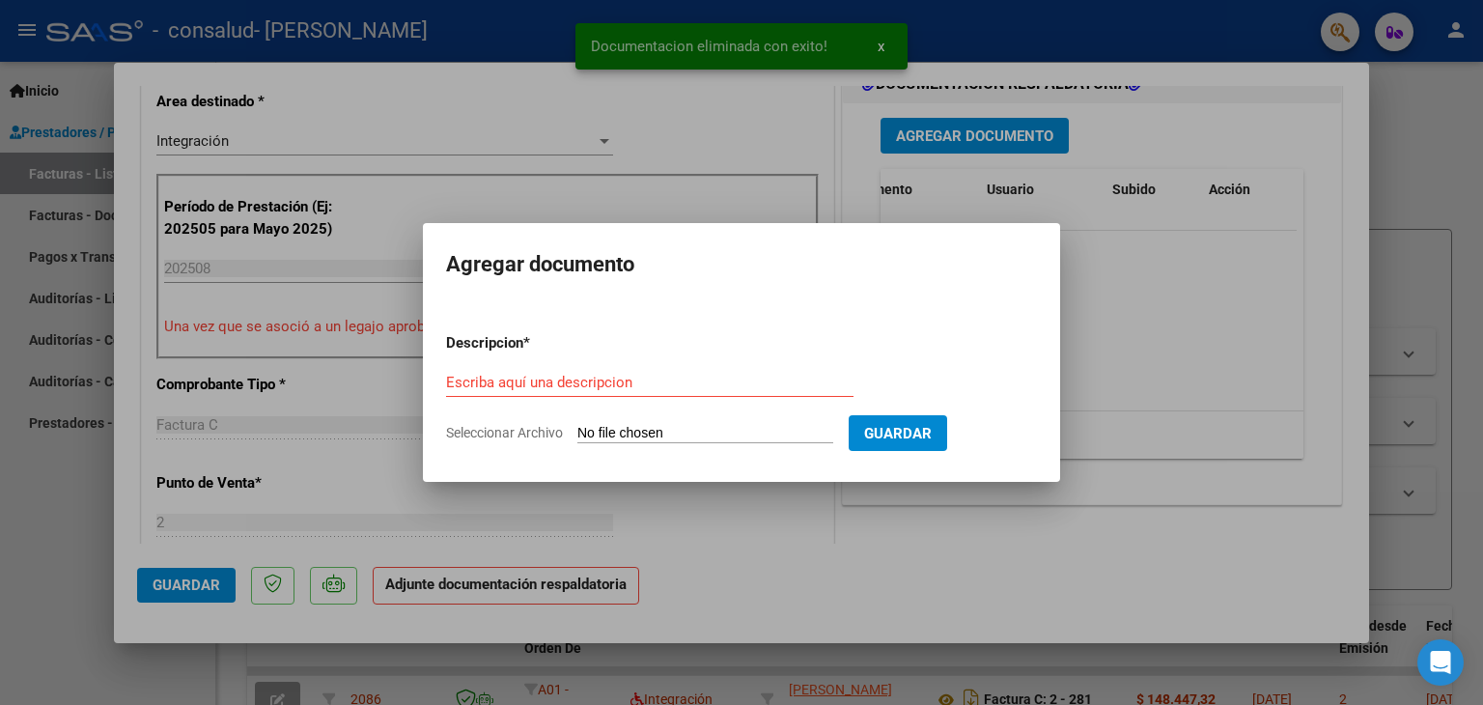
click at [657, 441] on input "Seleccionar Archivo" at bounding box center [705, 434] width 256 height 18
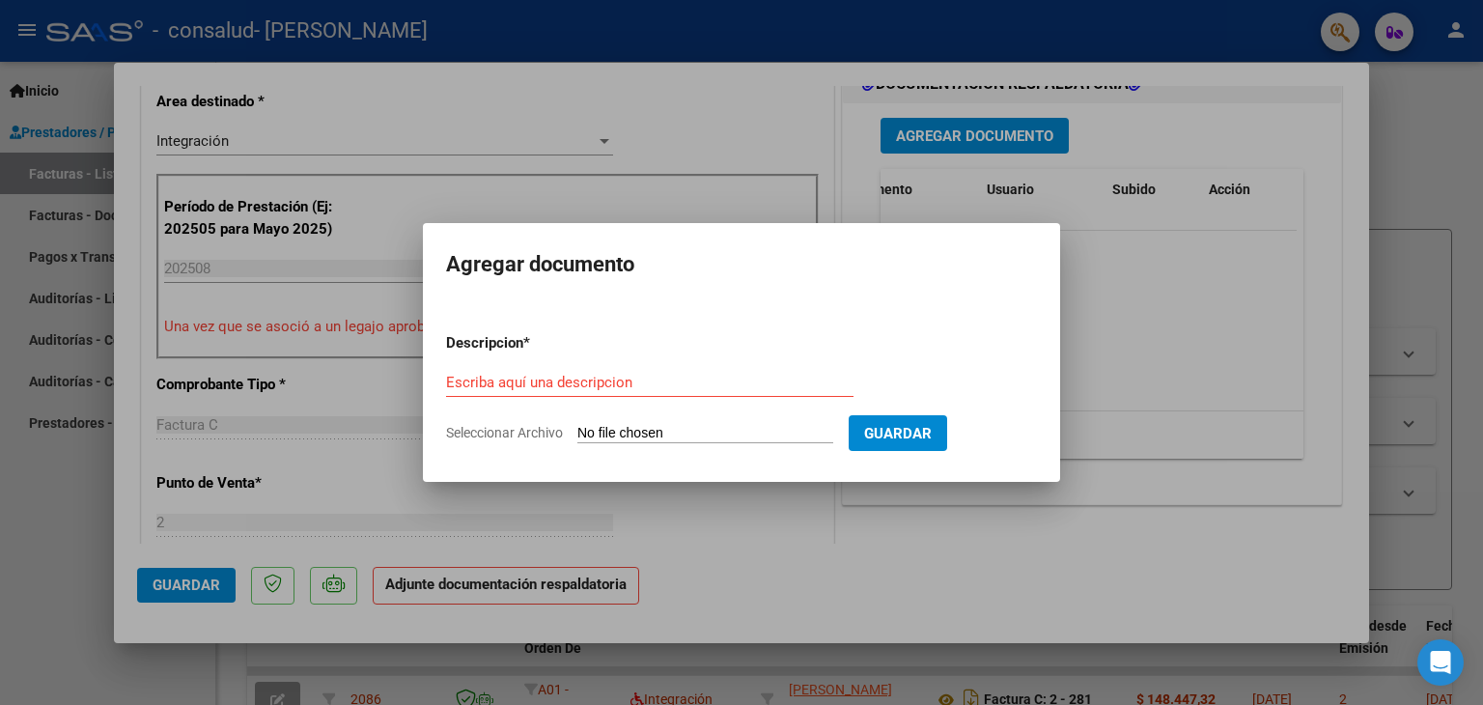
type input "C:\fakepath\20250905_135756.PDF"
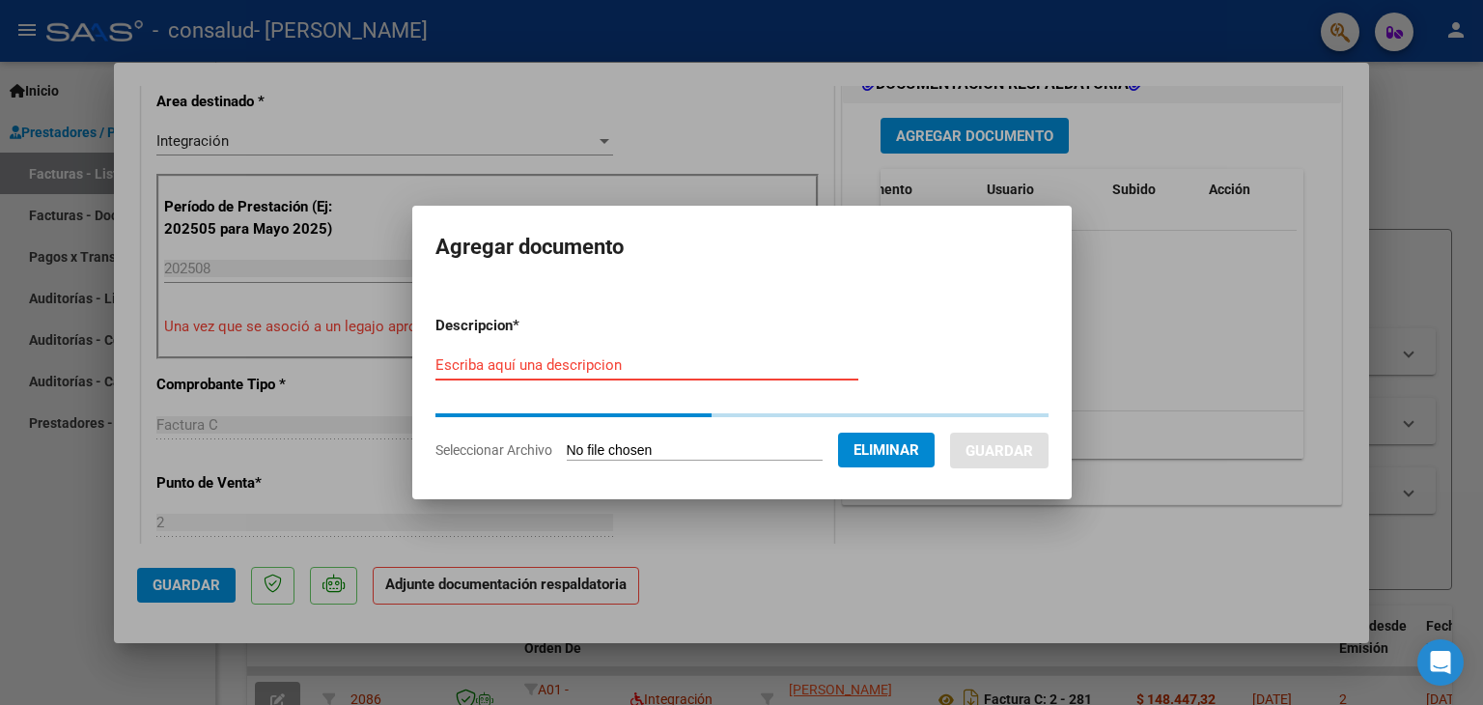
click at [572, 372] on input "Escriba aquí una descripcion" at bounding box center [646, 364] width 423 height 17
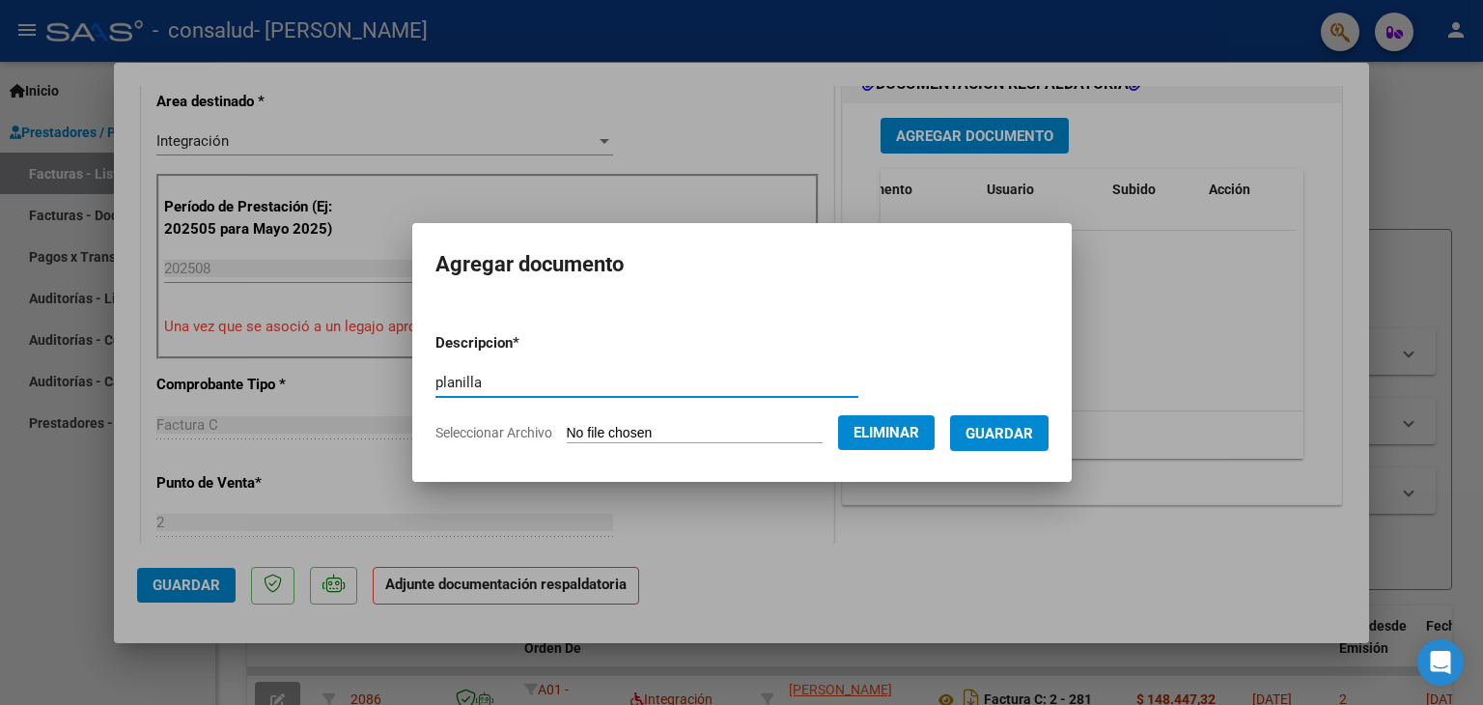
type input "planilla"
click at [1029, 437] on span "Guardar" at bounding box center [999, 433] width 68 height 17
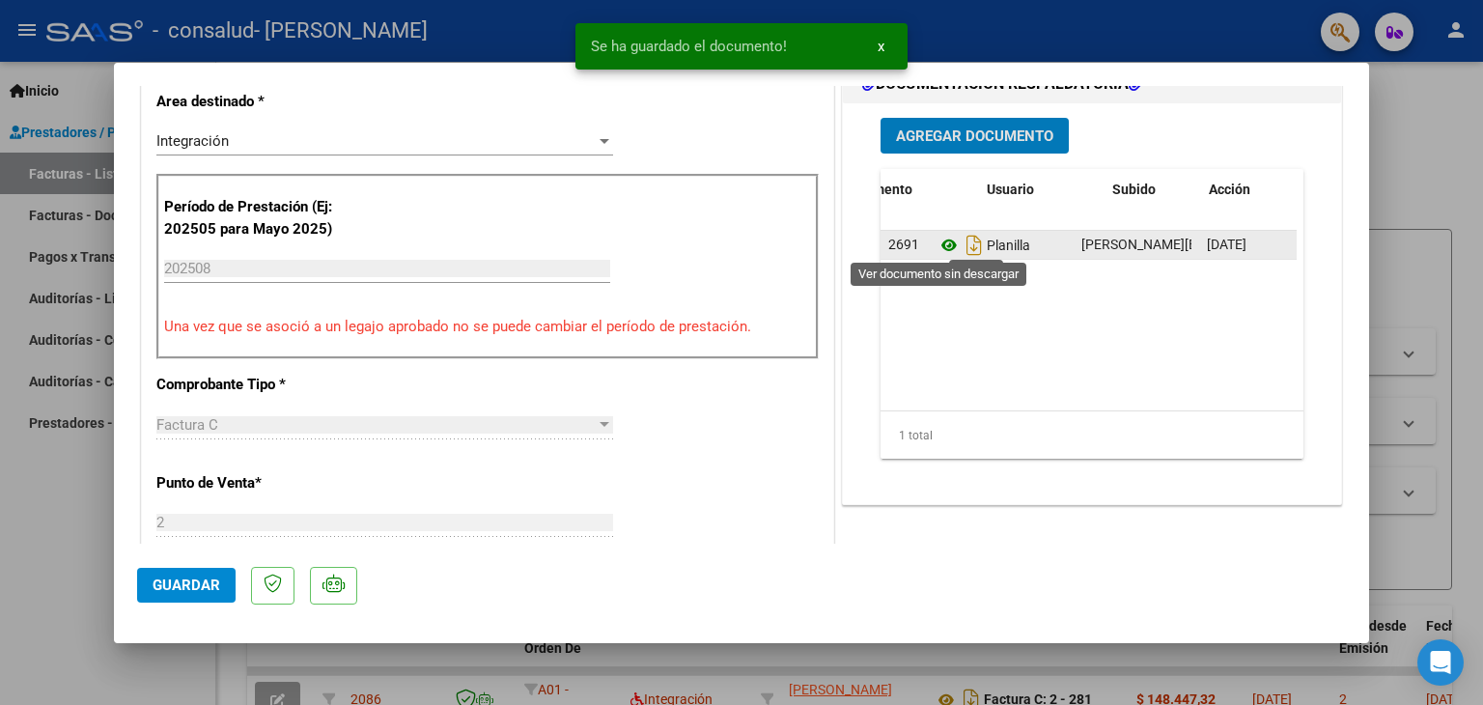
click at [938, 248] on icon at bounding box center [948, 245] width 25 height 23
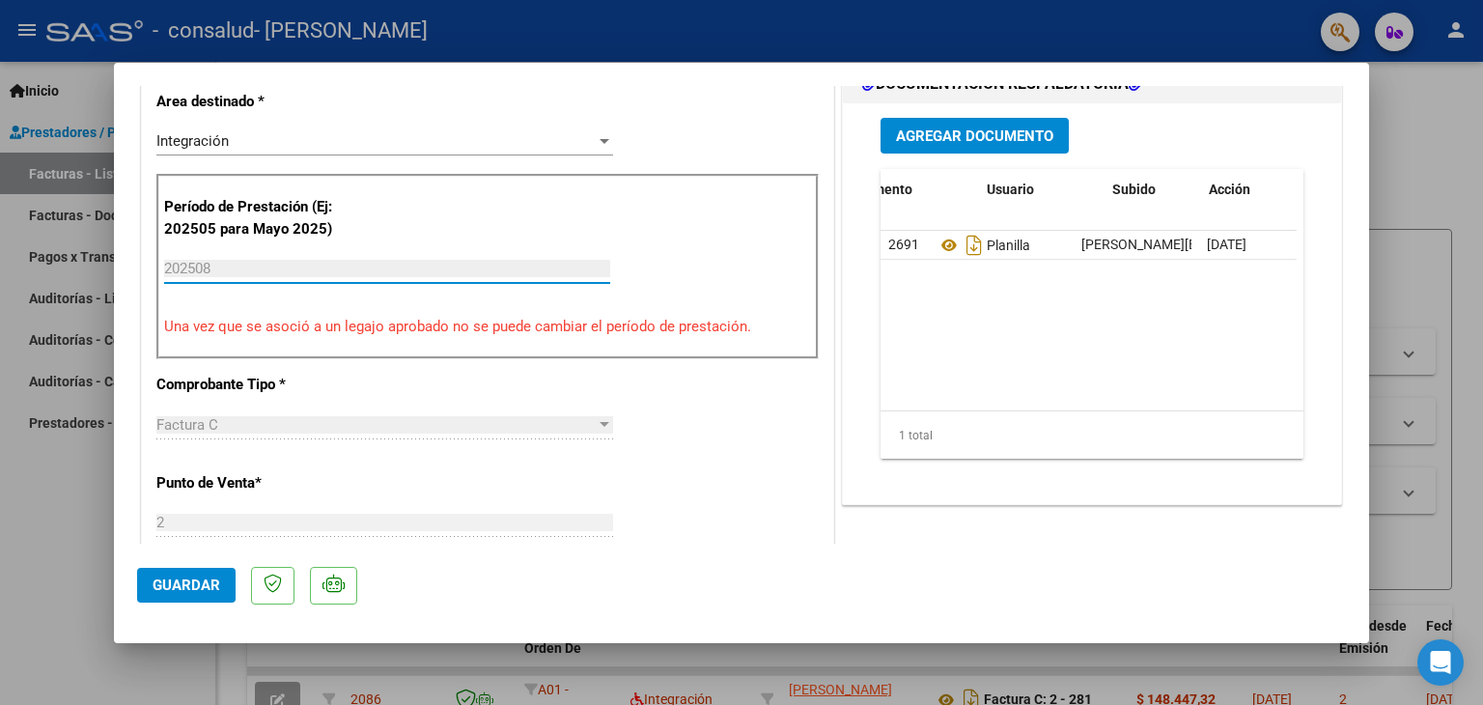
click at [536, 275] on input "202508" at bounding box center [387, 268] width 446 height 17
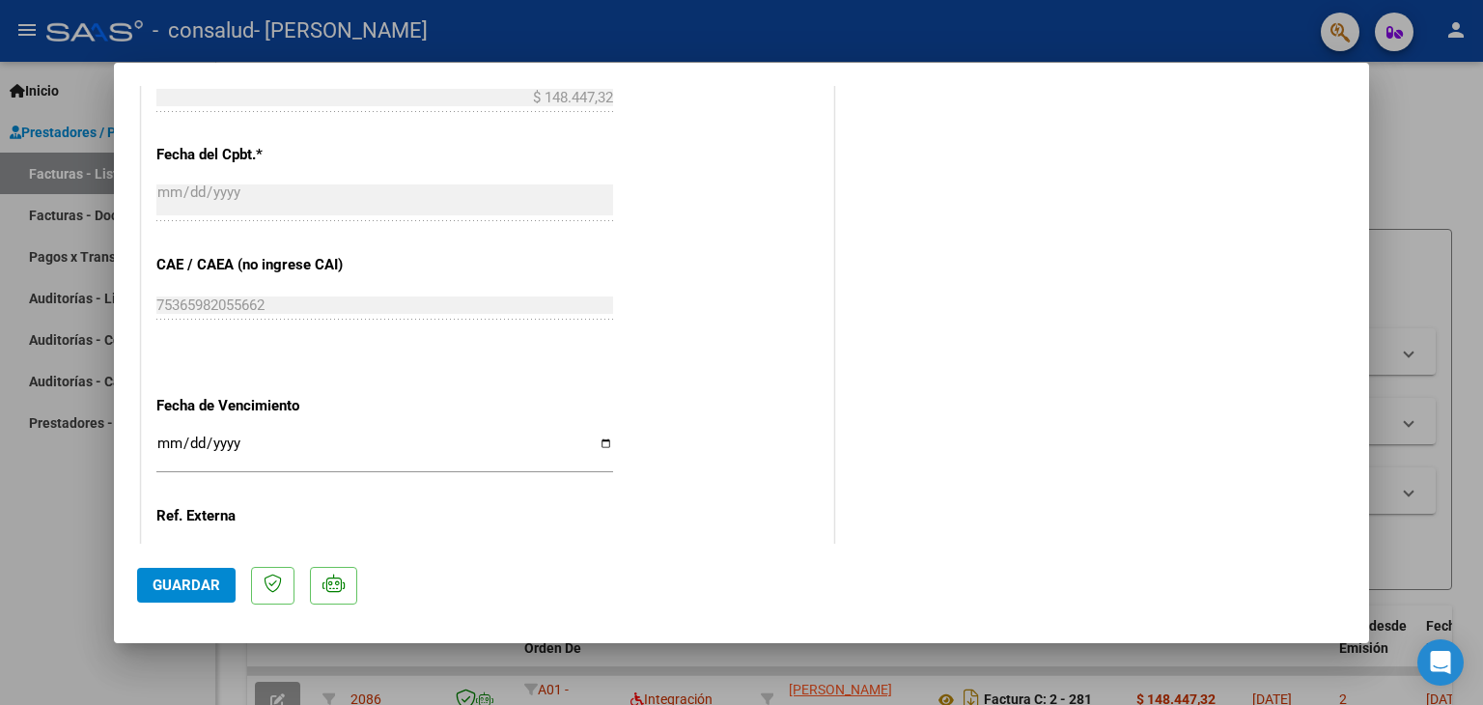
scroll to position [1267, 0]
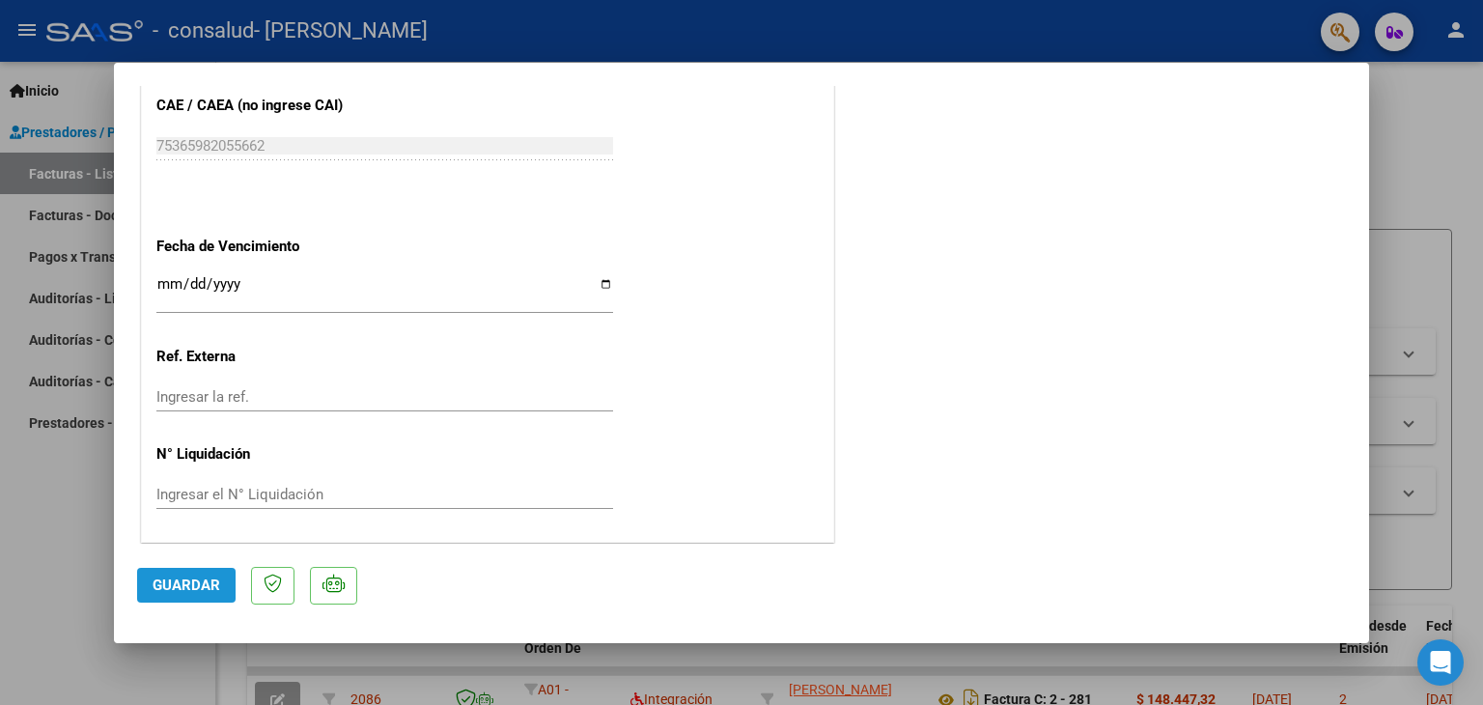
click at [168, 590] on span "Guardar" at bounding box center [187, 584] width 68 height 17
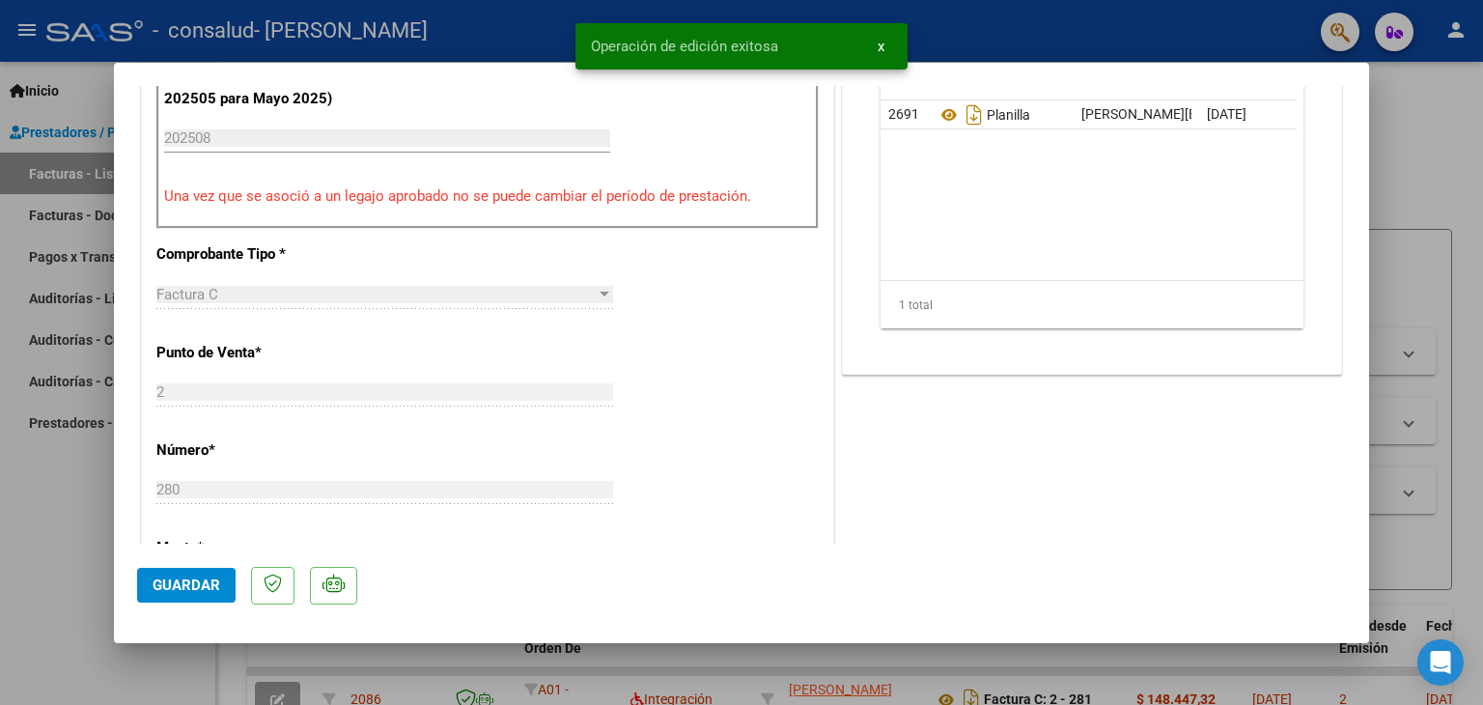
scroll to position [0, 0]
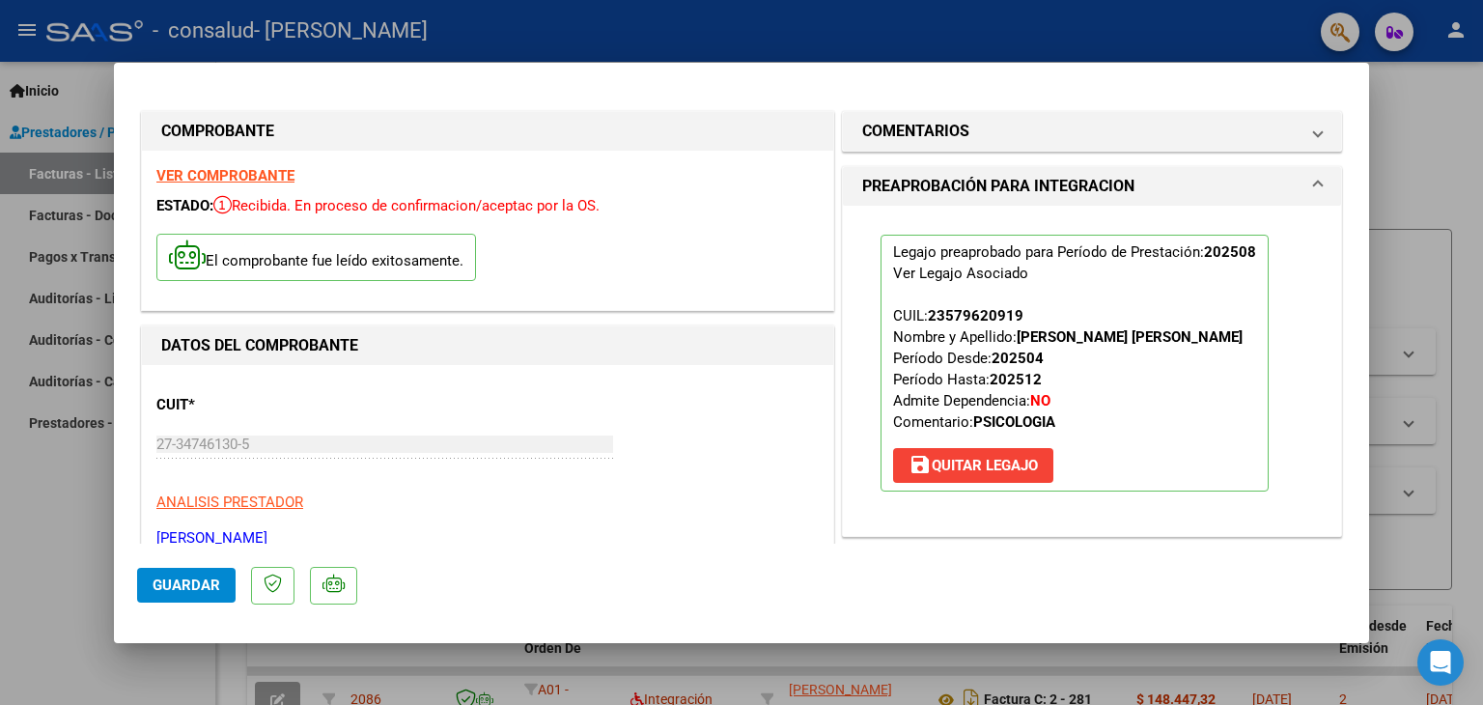
click at [1429, 106] on div at bounding box center [741, 352] width 1483 height 705
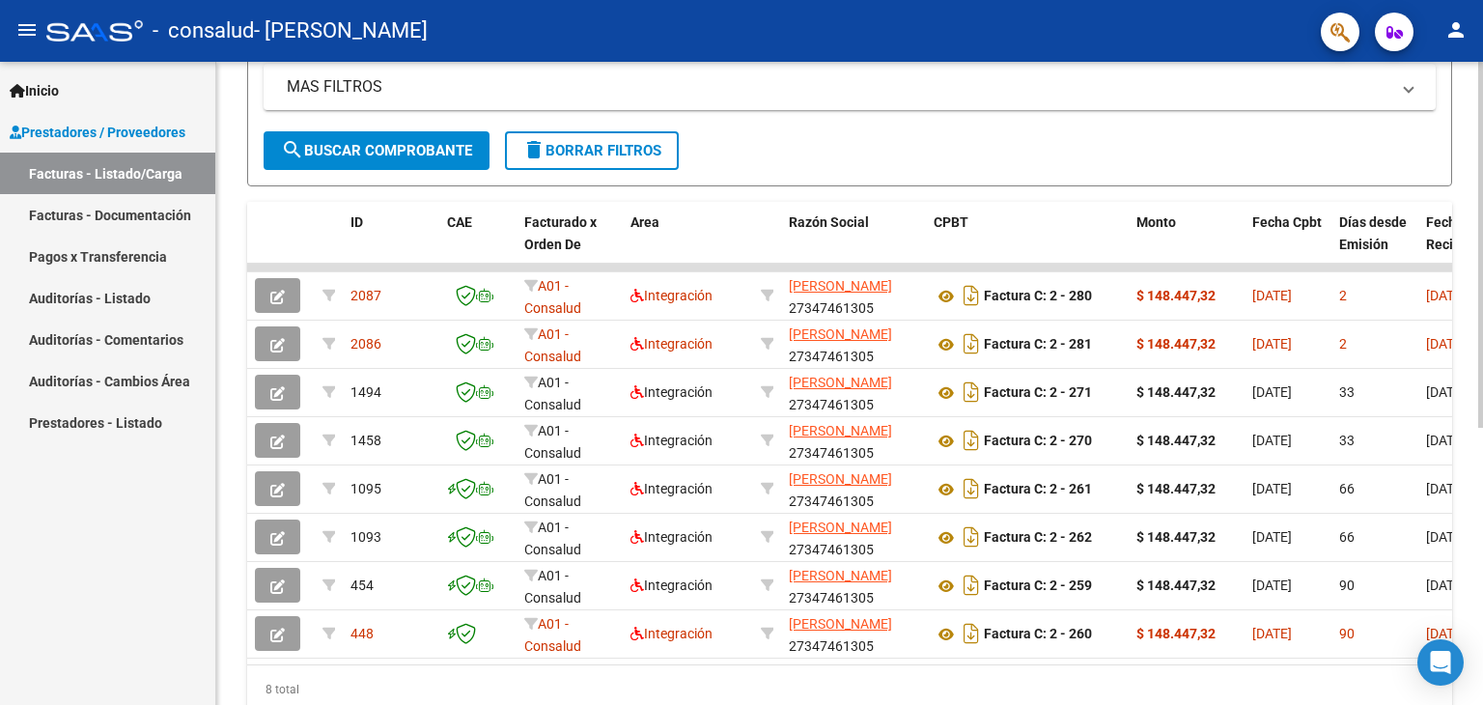
click at [1465, 432] on div "Video tutorial PRESTADORES -> Listado de CPBTs Emitidos por Prestadores / Prove…" at bounding box center [851, 216] width 1271 height 1117
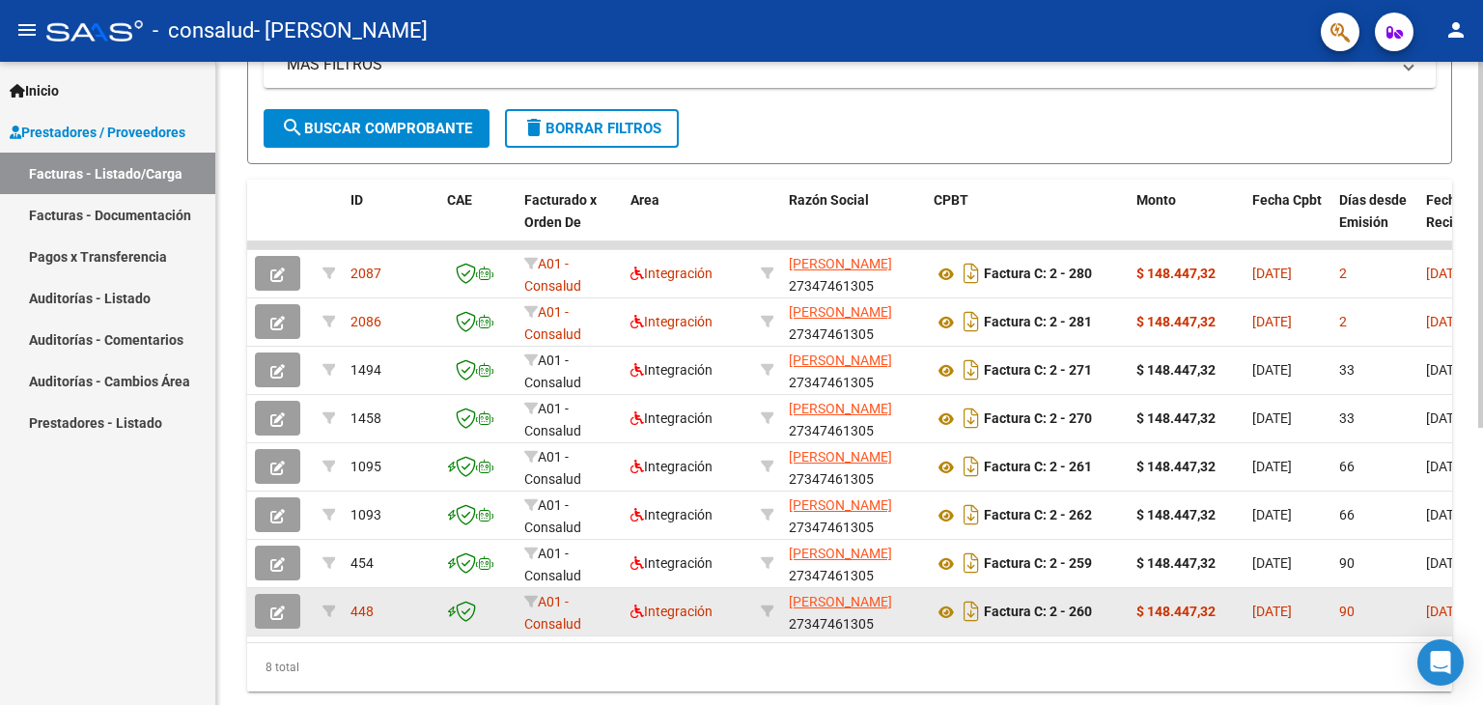
click at [398, 607] on div "448" at bounding box center [390, 611] width 81 height 22
click at [264, 607] on button "button" at bounding box center [277, 611] width 45 height 35
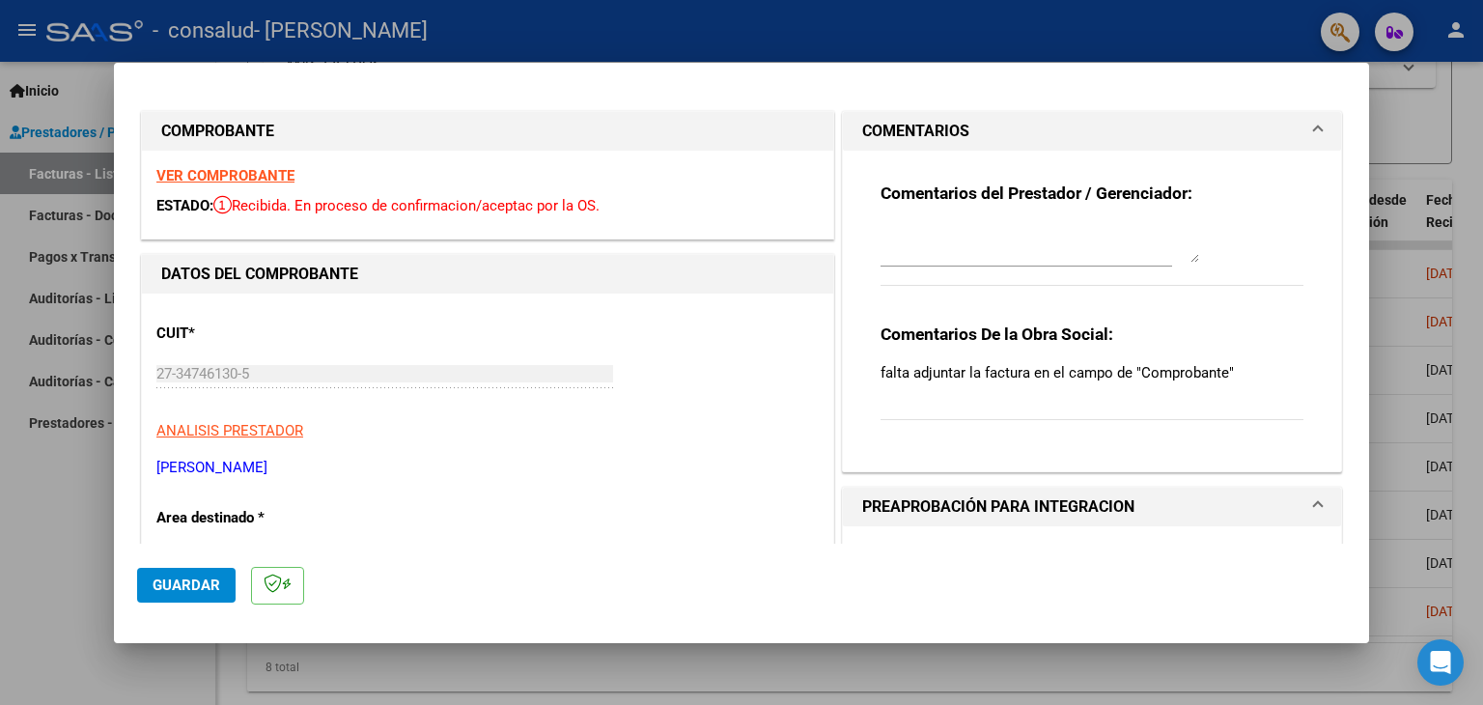
click at [240, 181] on strong "VER COMPROBANTE" at bounding box center [225, 175] width 138 height 17
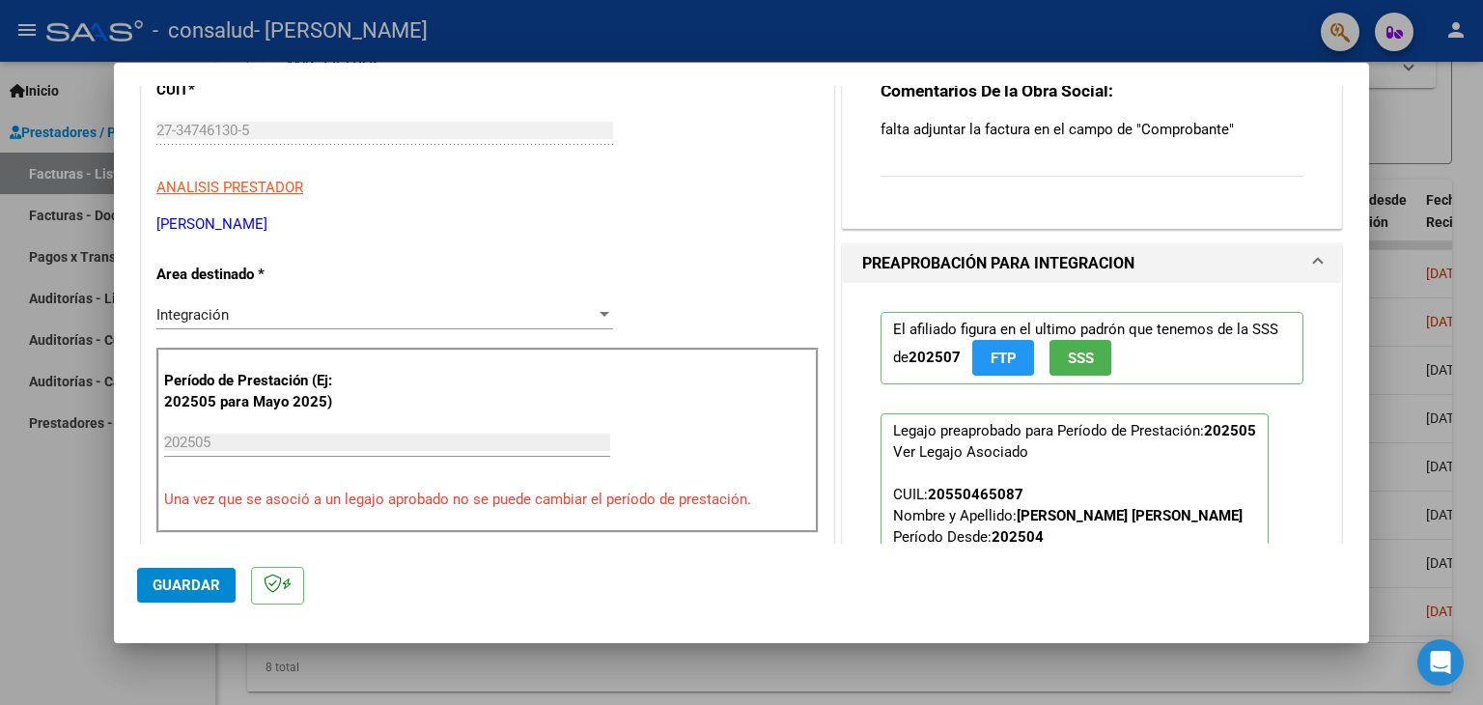
scroll to position [0, 0]
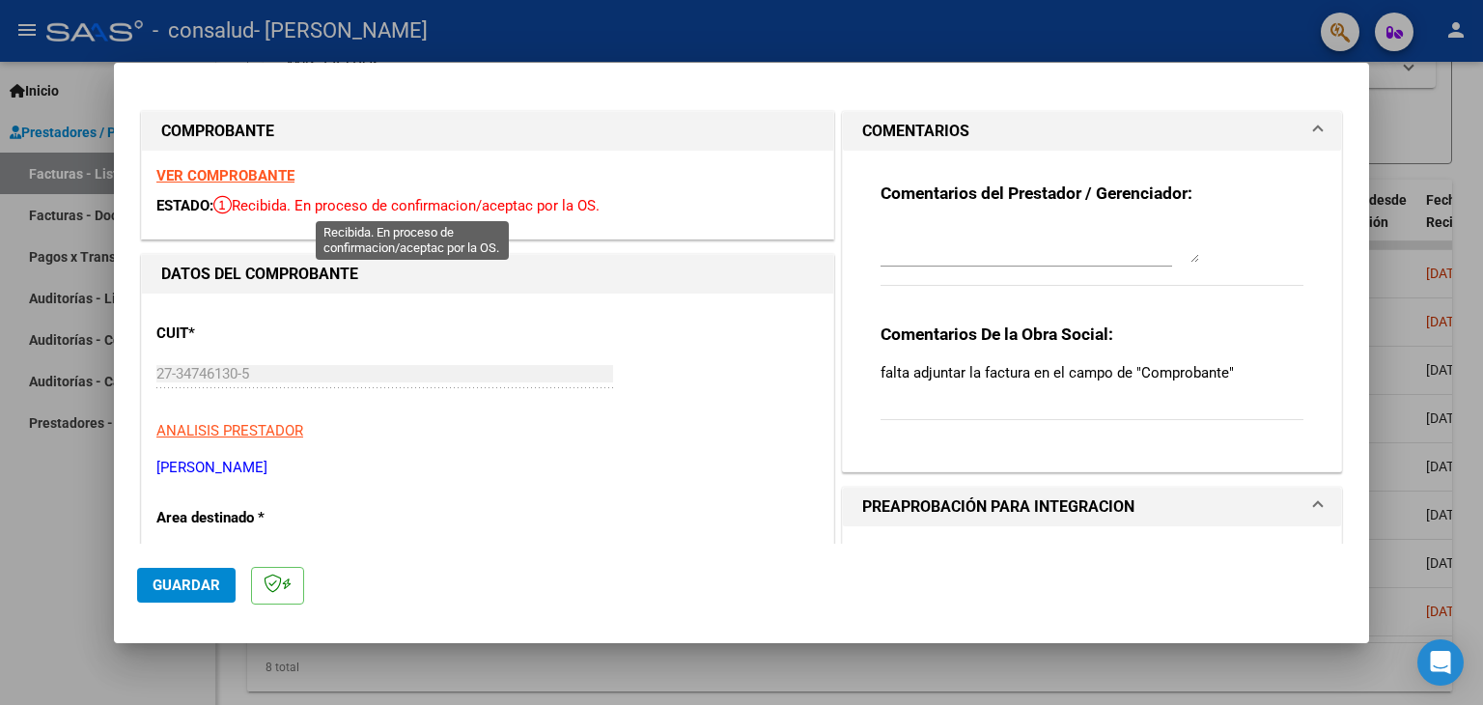
click at [253, 211] on span "Recibida. En proceso de confirmacion/aceptac por la OS." at bounding box center [406, 205] width 386 height 17
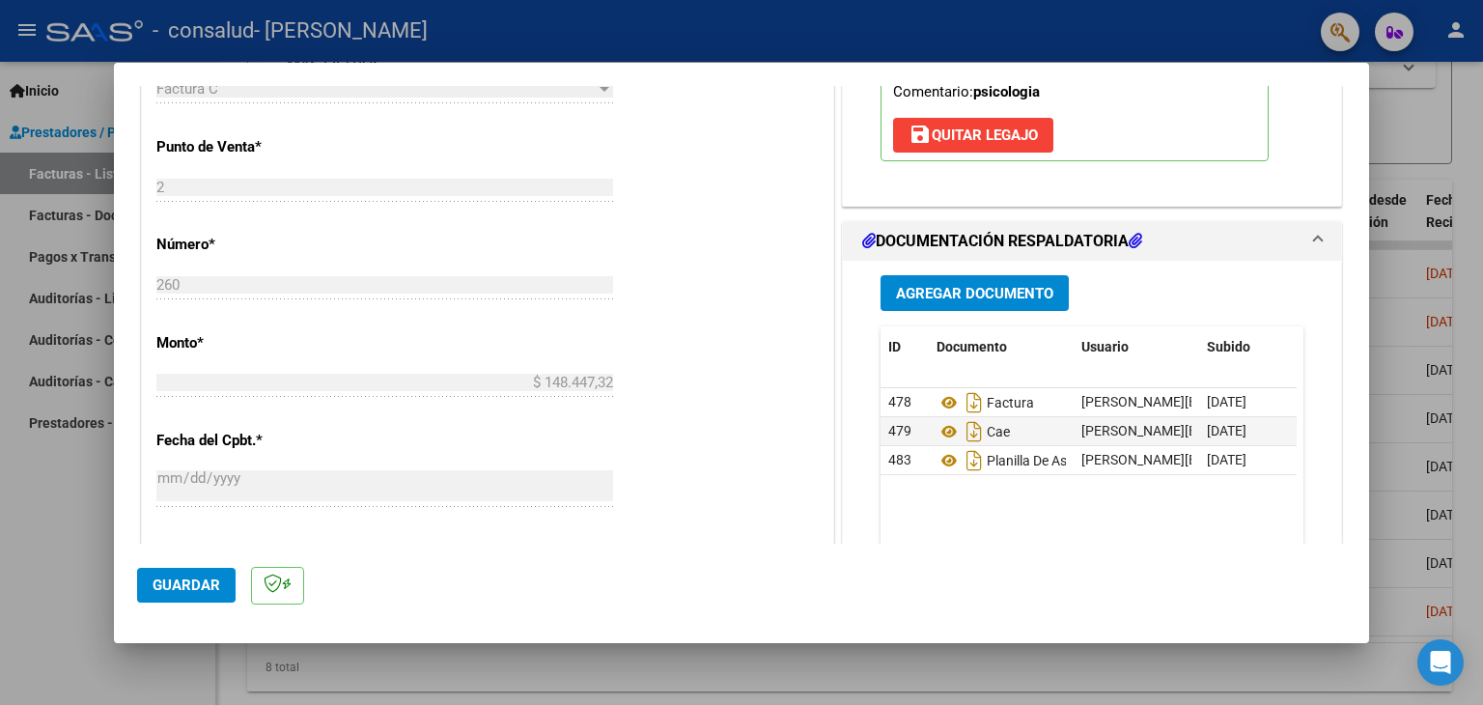
scroll to position [755, 0]
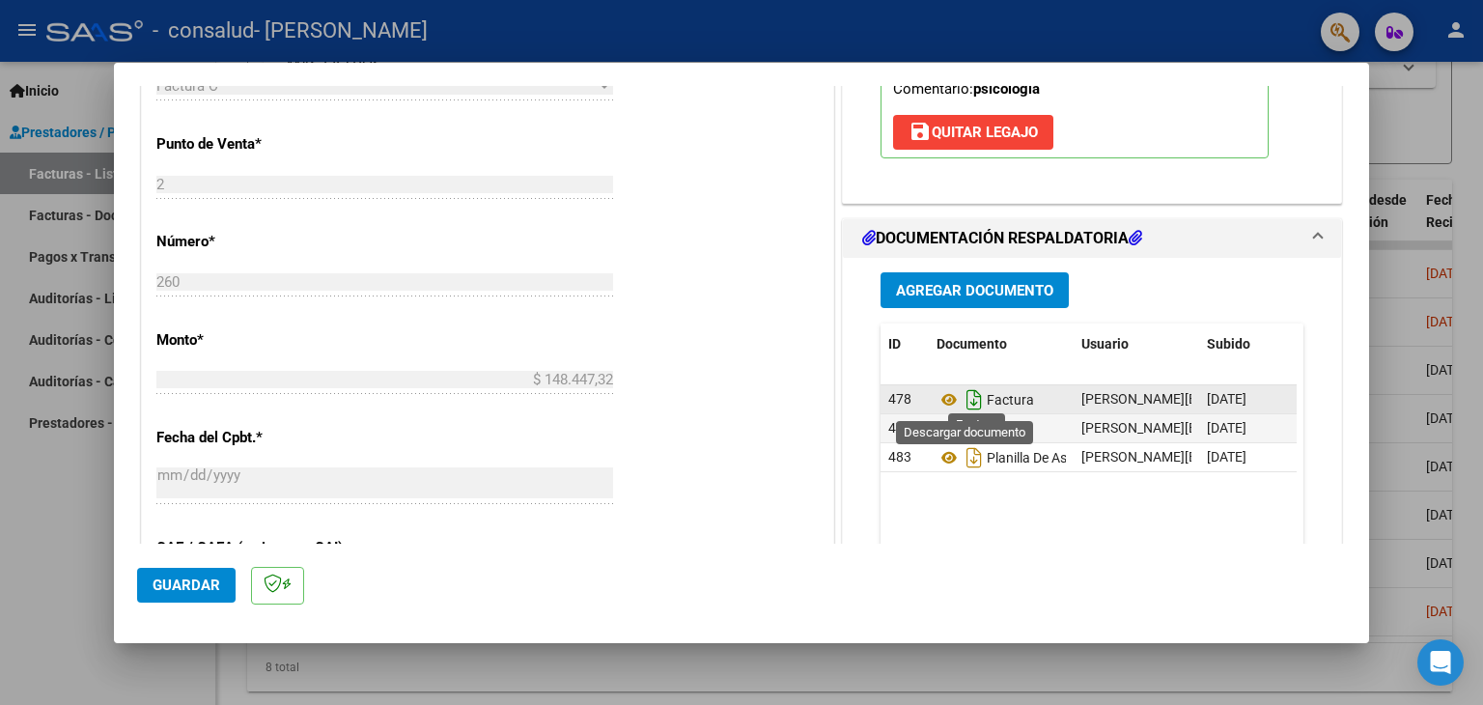
click at [961, 399] on icon "Descargar documento" at bounding box center [973, 399] width 25 height 31
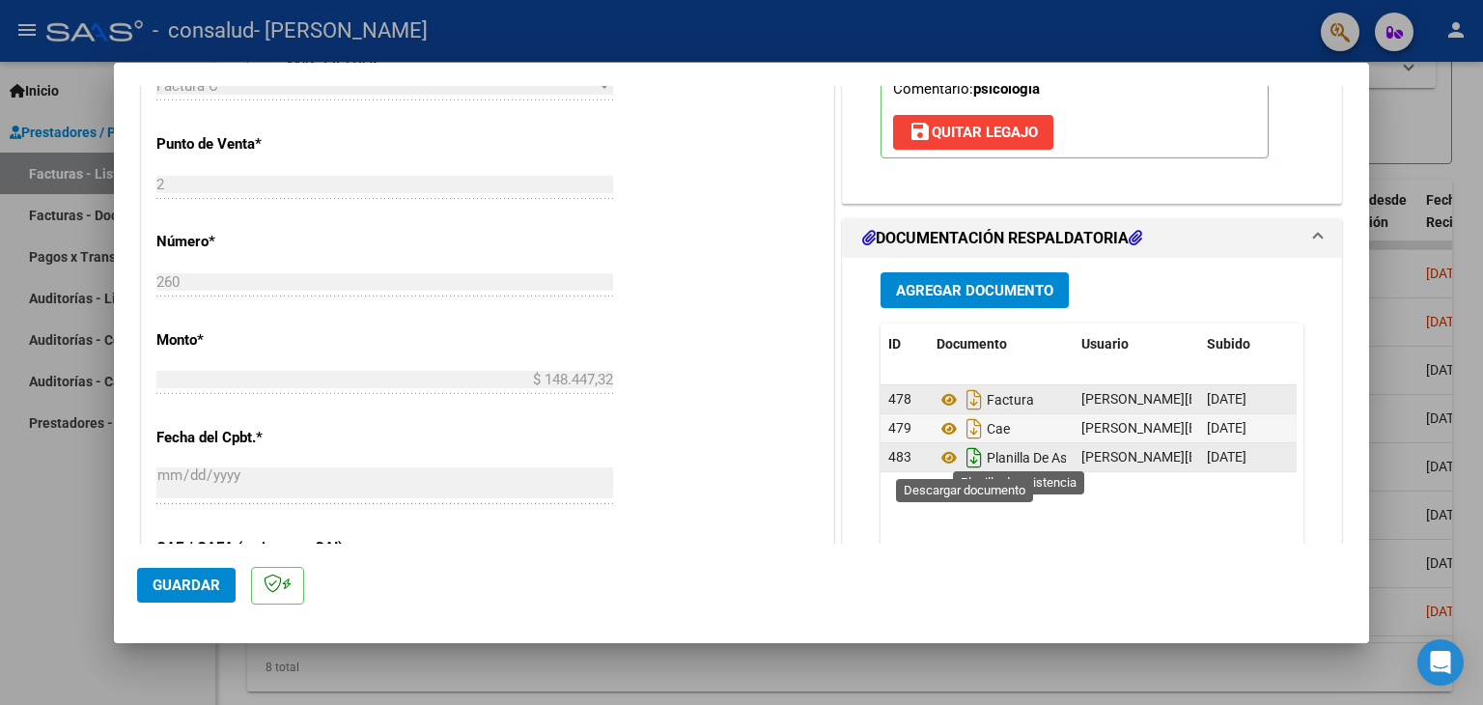
click at [968, 457] on icon "Descargar documento" at bounding box center [973, 457] width 25 height 31
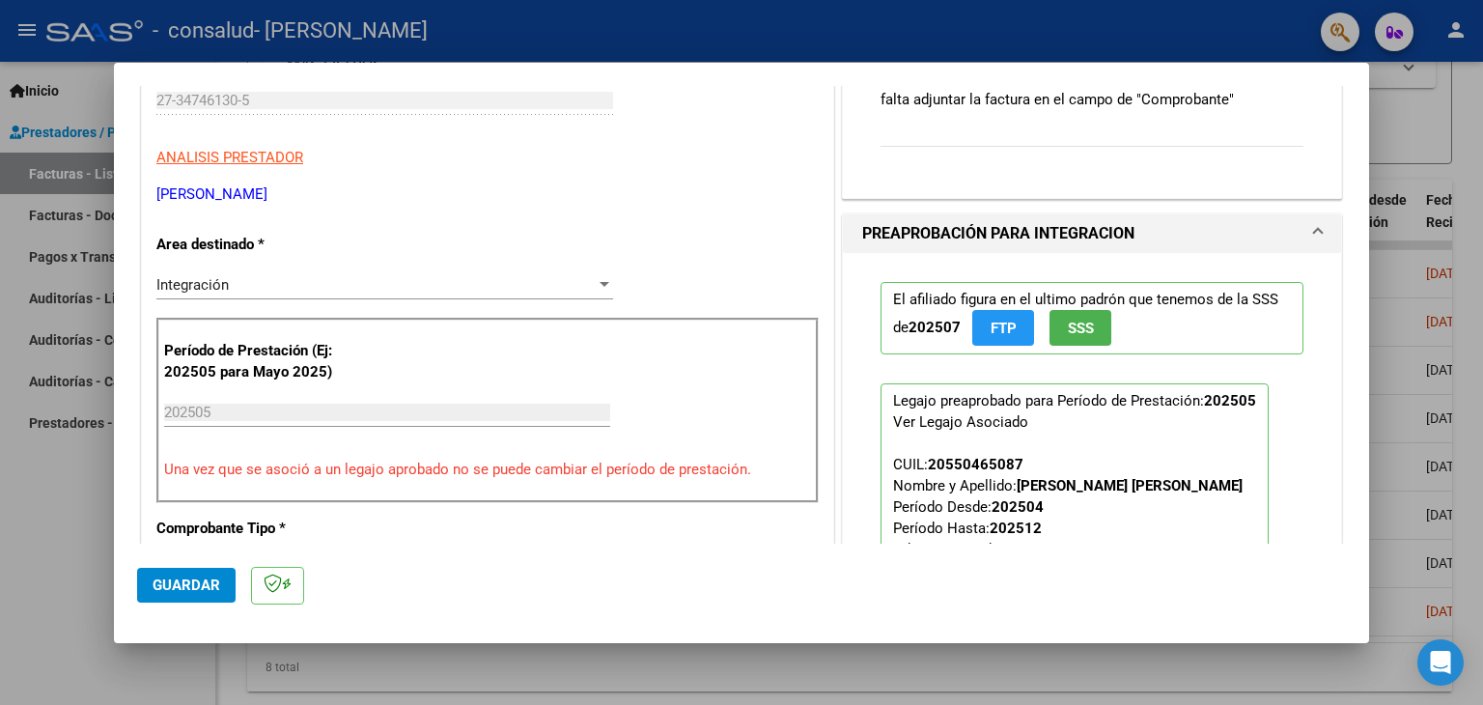
scroll to position [0, 0]
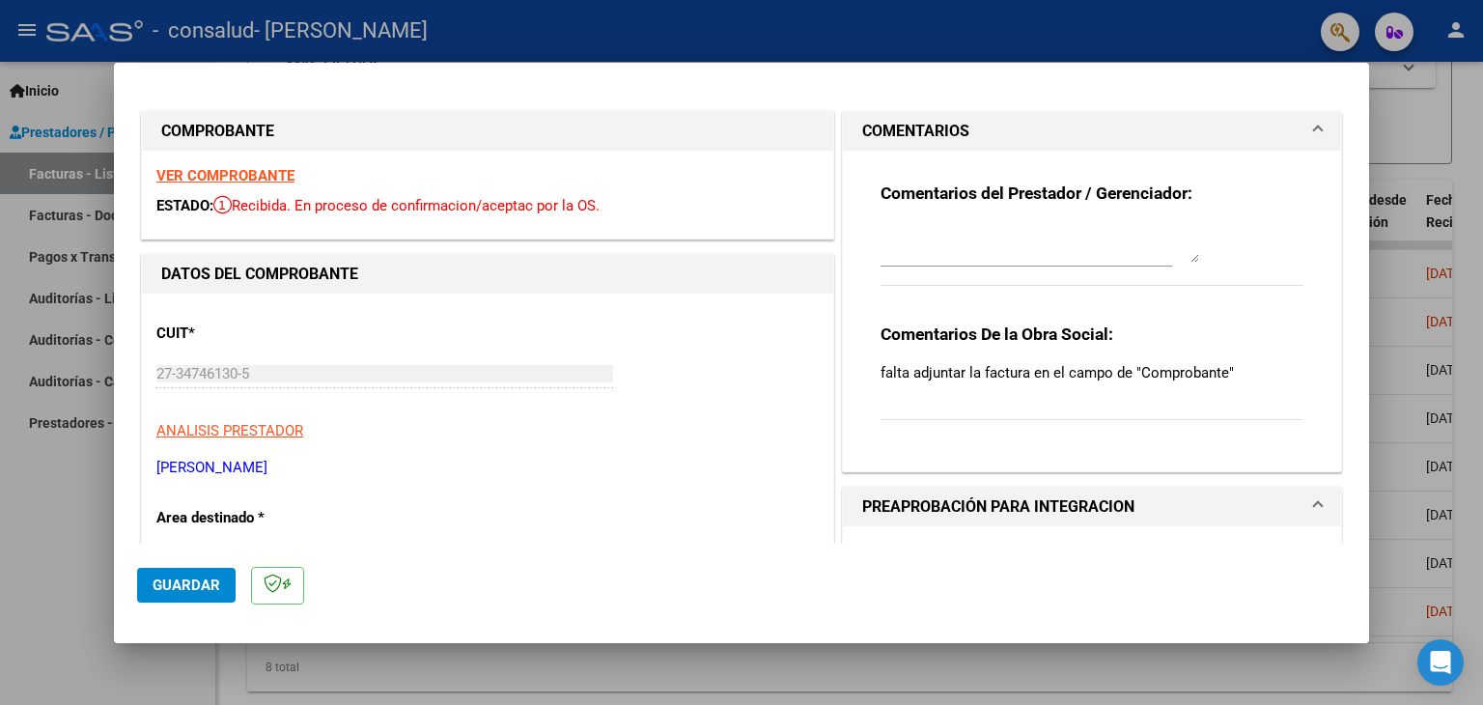
click at [1452, 126] on div at bounding box center [741, 352] width 1483 height 705
type input "$ 0,00"
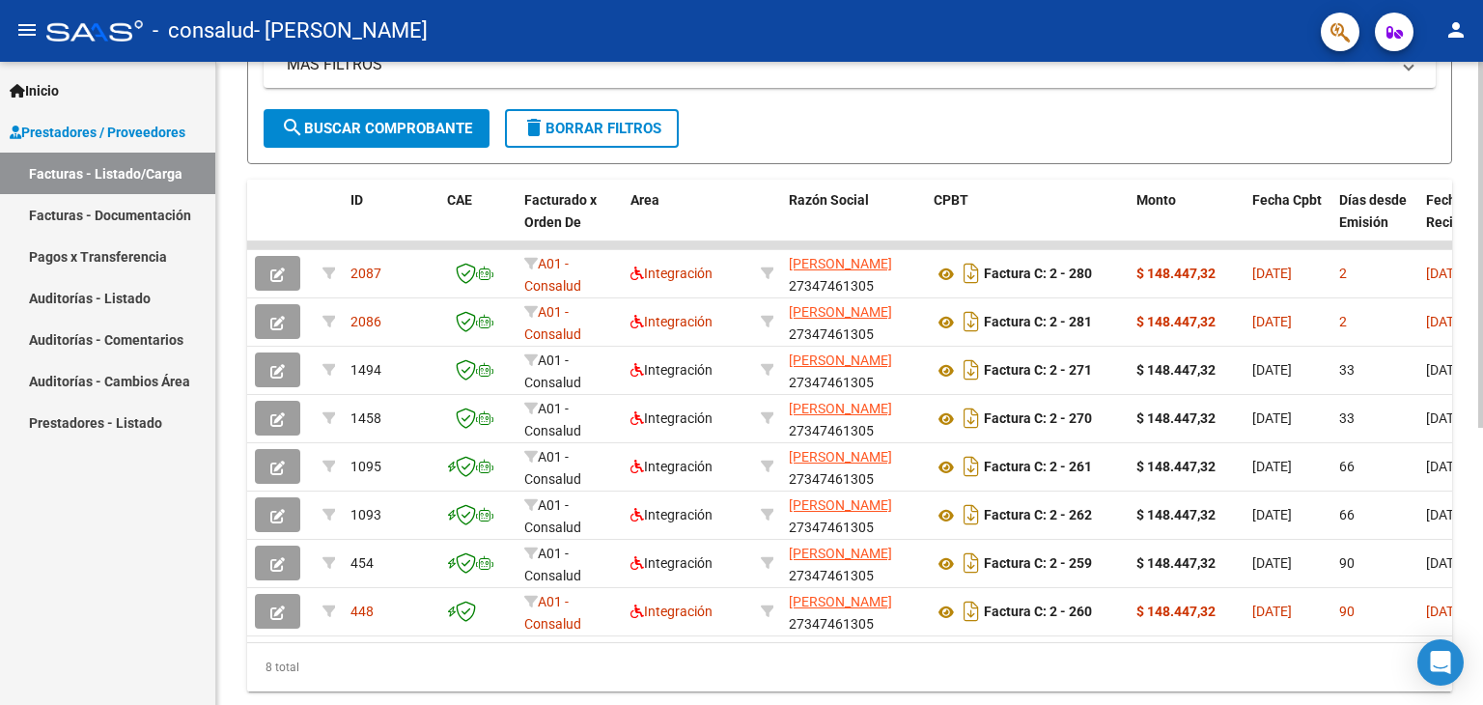
click at [1464, 116] on div "Video tutorial PRESTADORES -> Listado de CPBTs Emitidos por Prestadores / Prove…" at bounding box center [849, 194] width 1266 height 1117
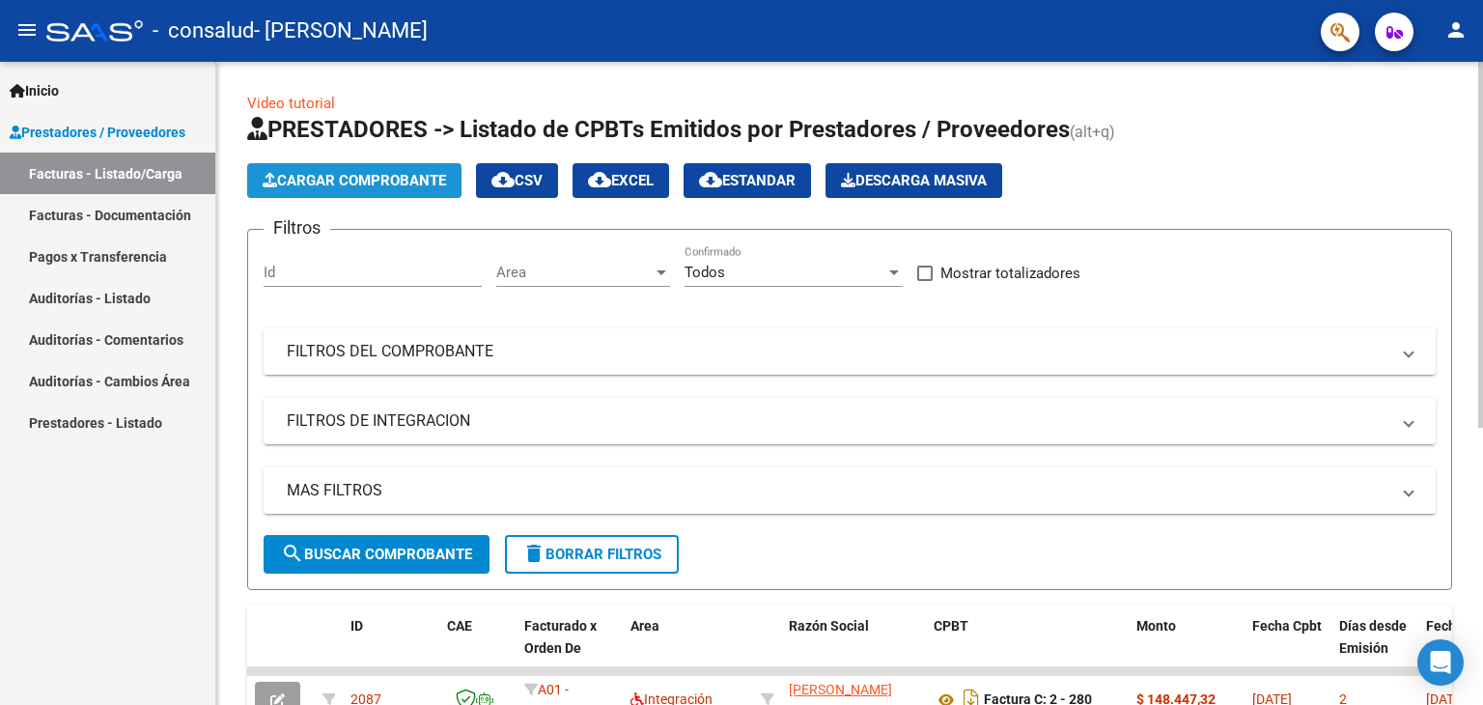
click at [344, 189] on button "Cargar Comprobante" at bounding box center [354, 180] width 214 height 35
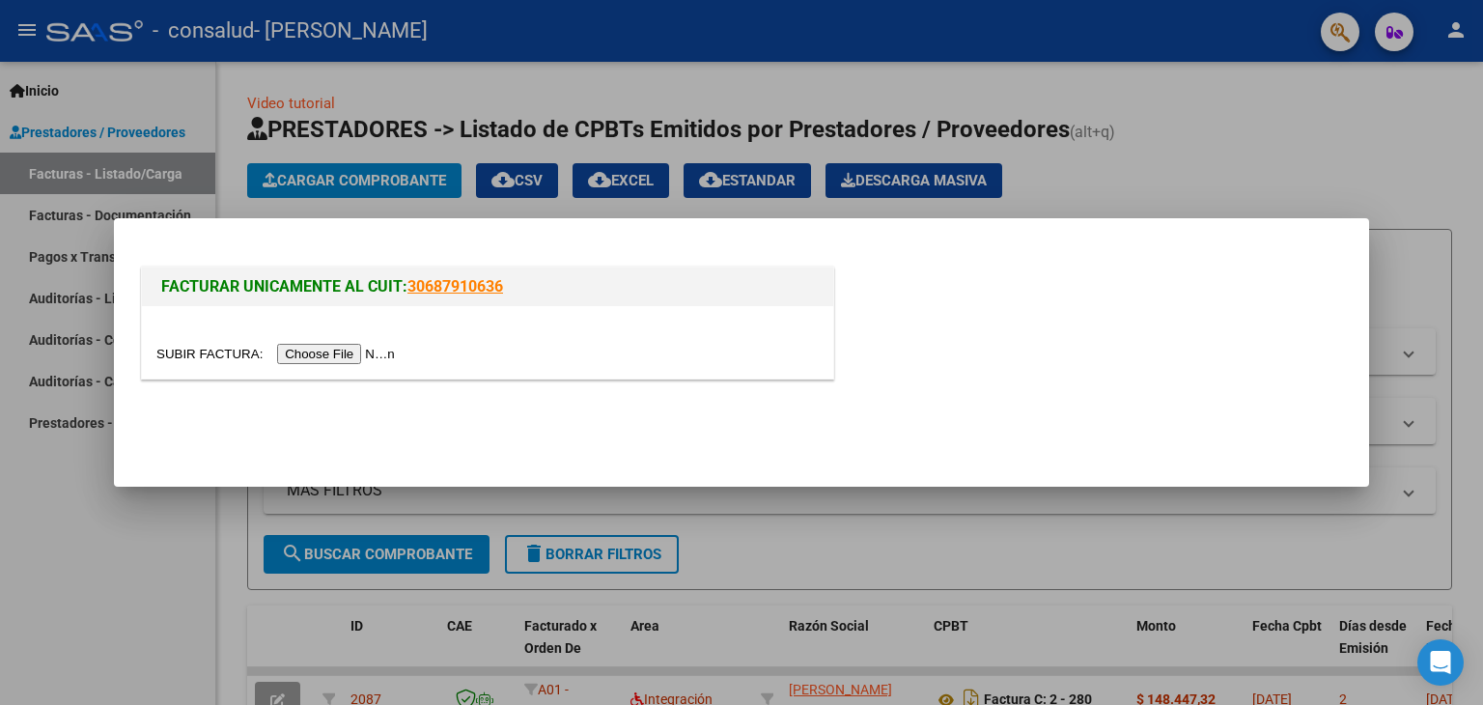
click at [375, 360] on input "file" at bounding box center [278, 354] width 244 height 20
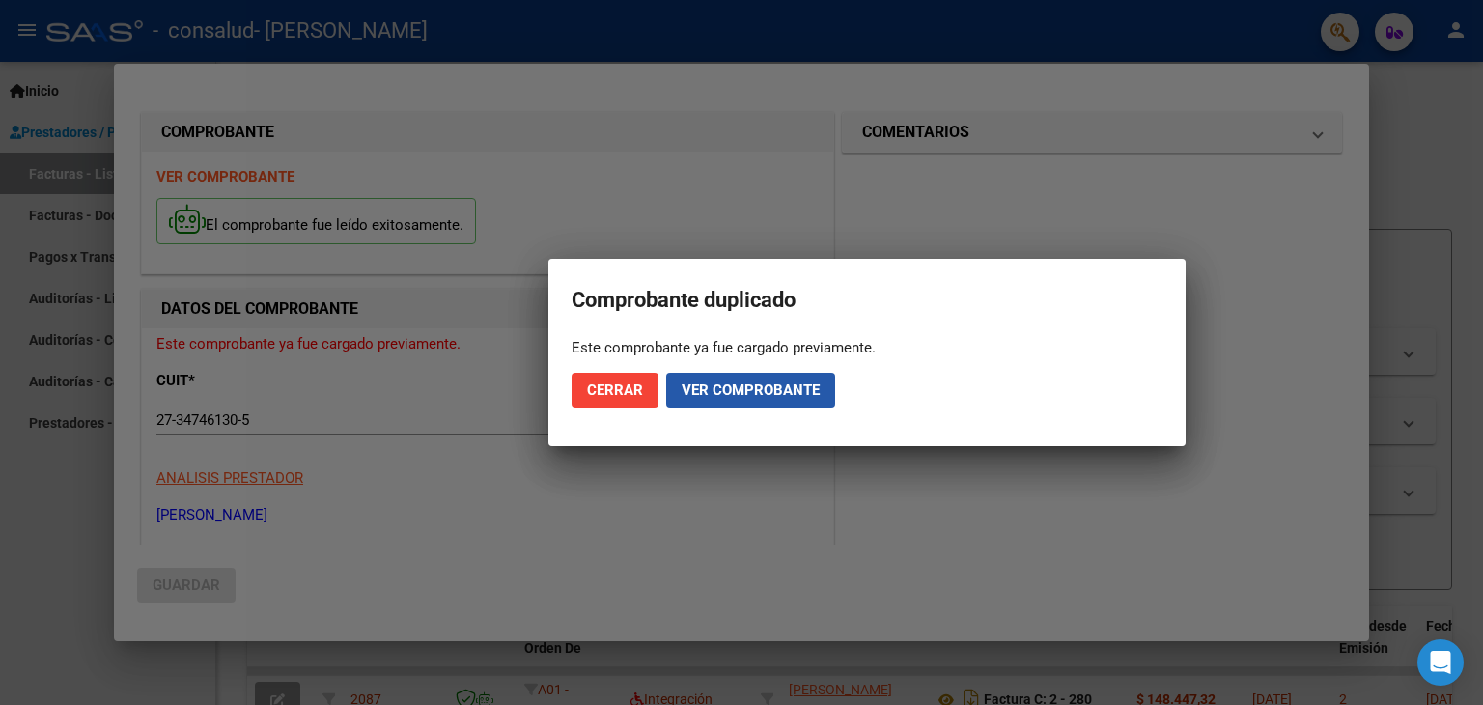
click at [743, 382] on span "Ver comprobante" at bounding box center [750, 389] width 138 height 17
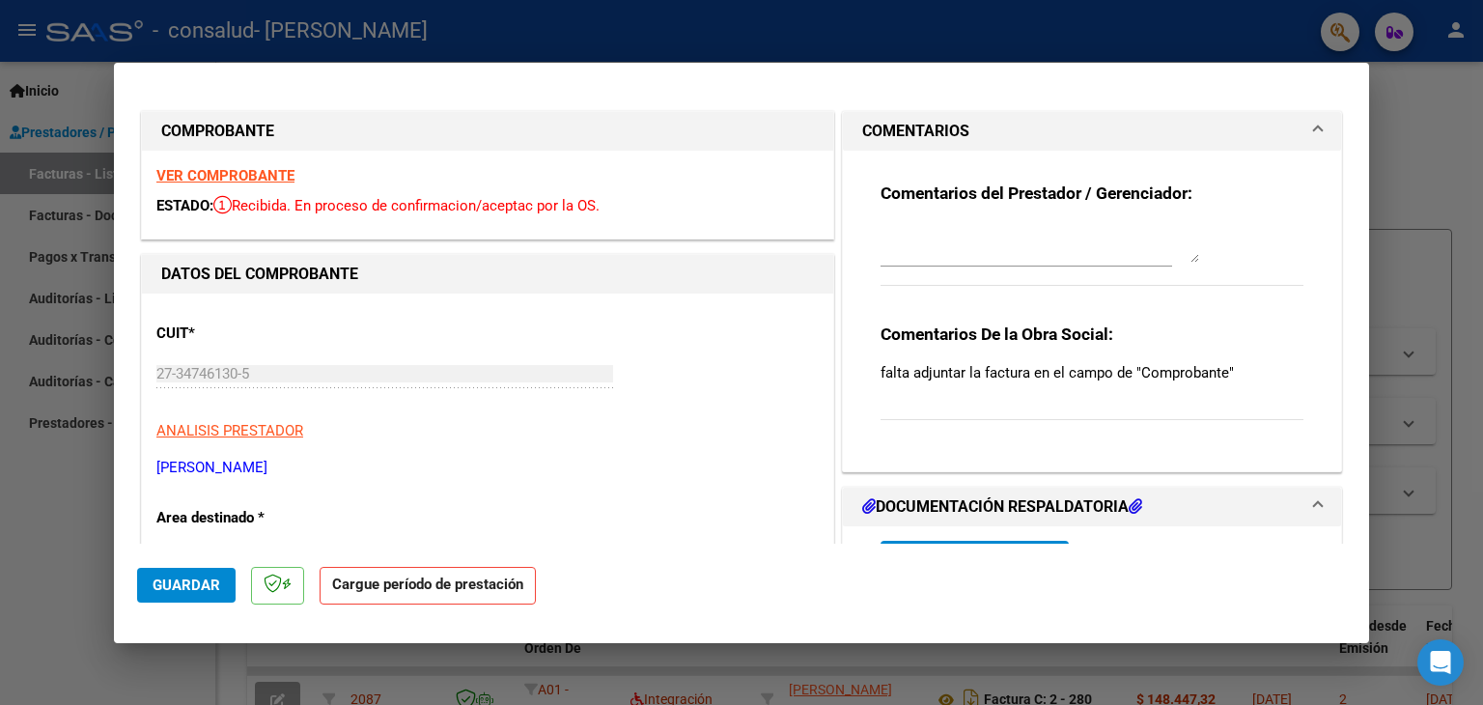
click at [1405, 117] on div at bounding box center [741, 352] width 1483 height 705
type input "$ 0,00"
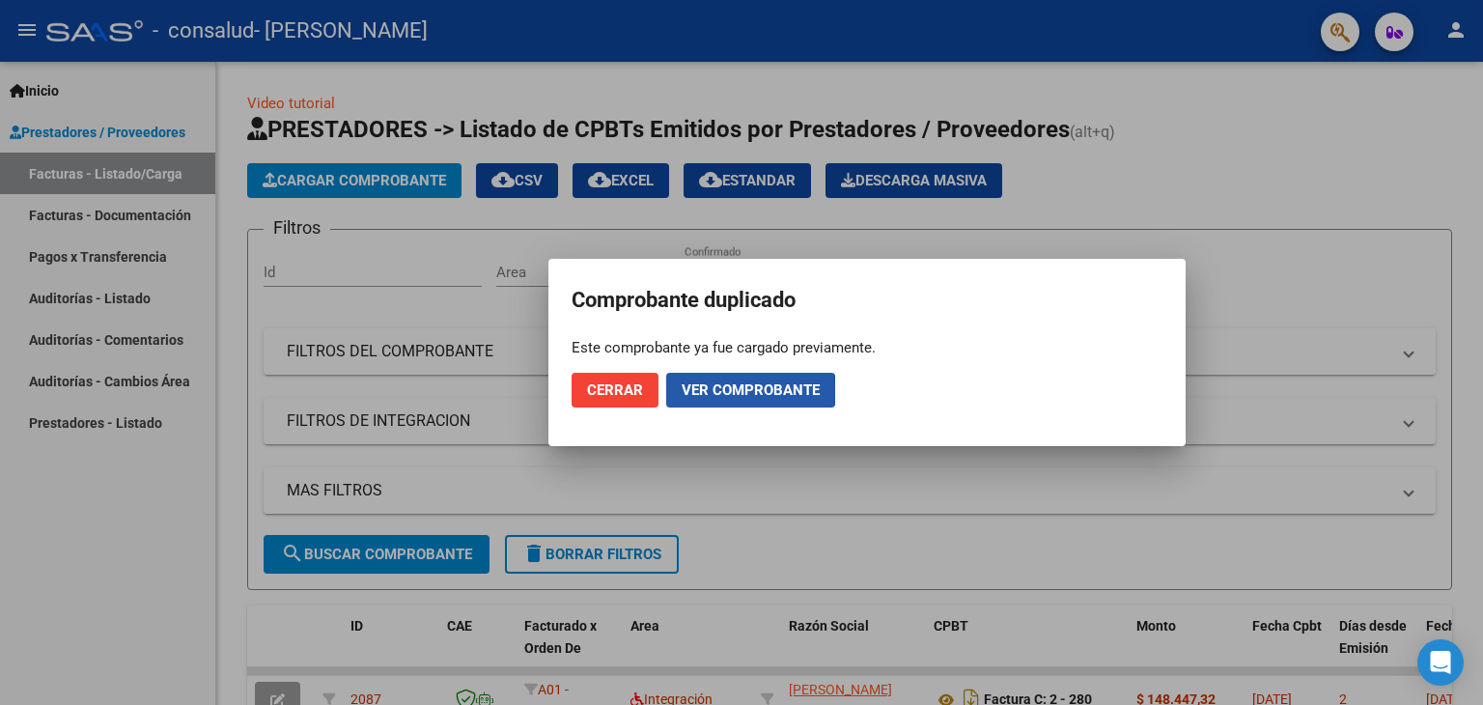
click at [707, 390] on span "Ver comprobante" at bounding box center [750, 389] width 138 height 17
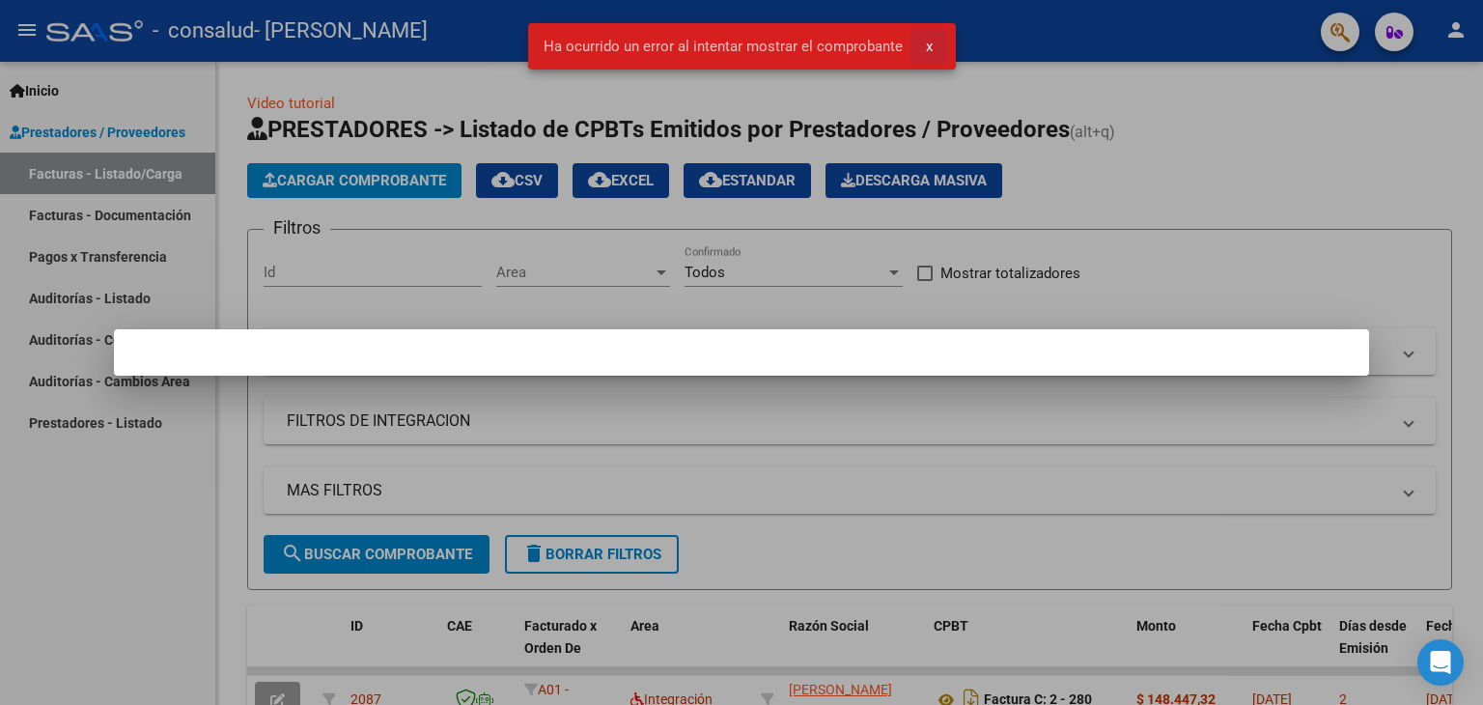
click at [926, 45] on span "x" at bounding box center [929, 46] width 7 height 17
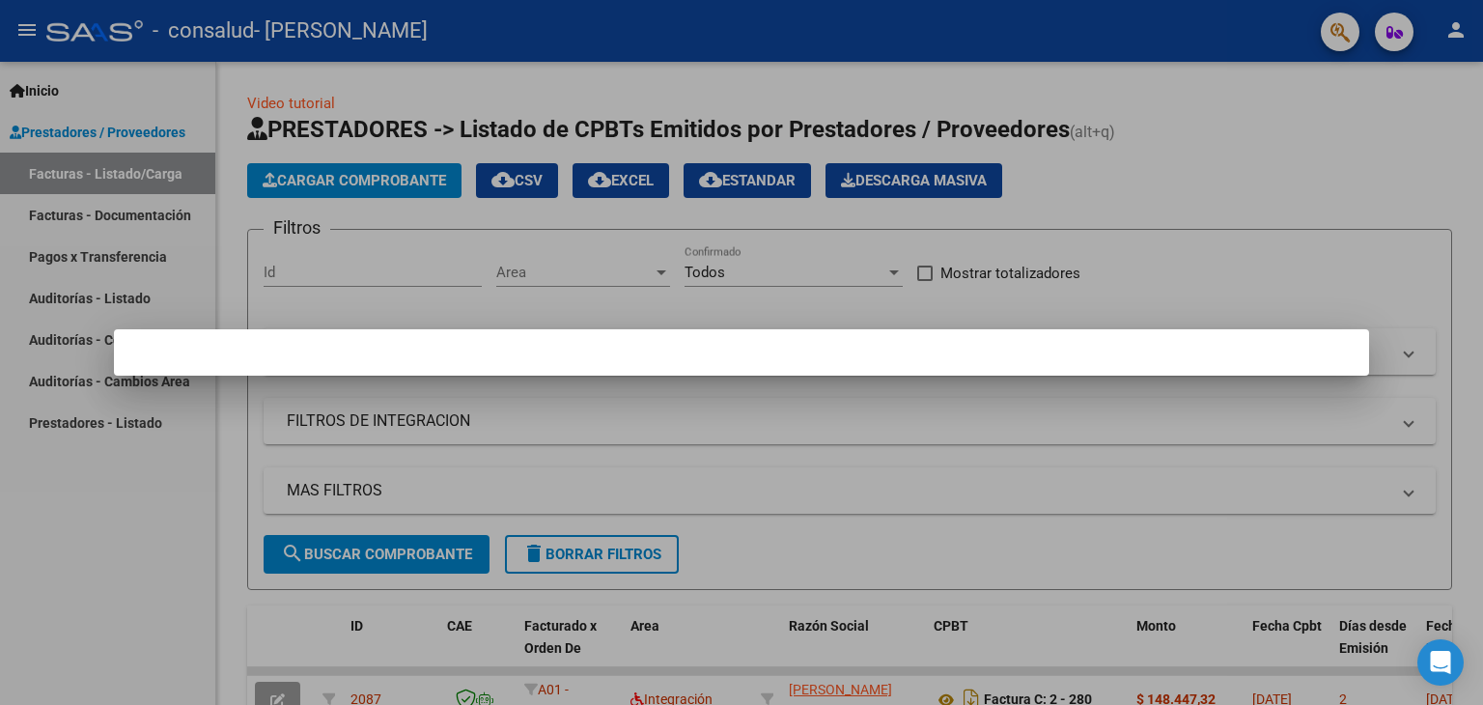
click at [941, 391] on div at bounding box center [741, 352] width 1483 height 705
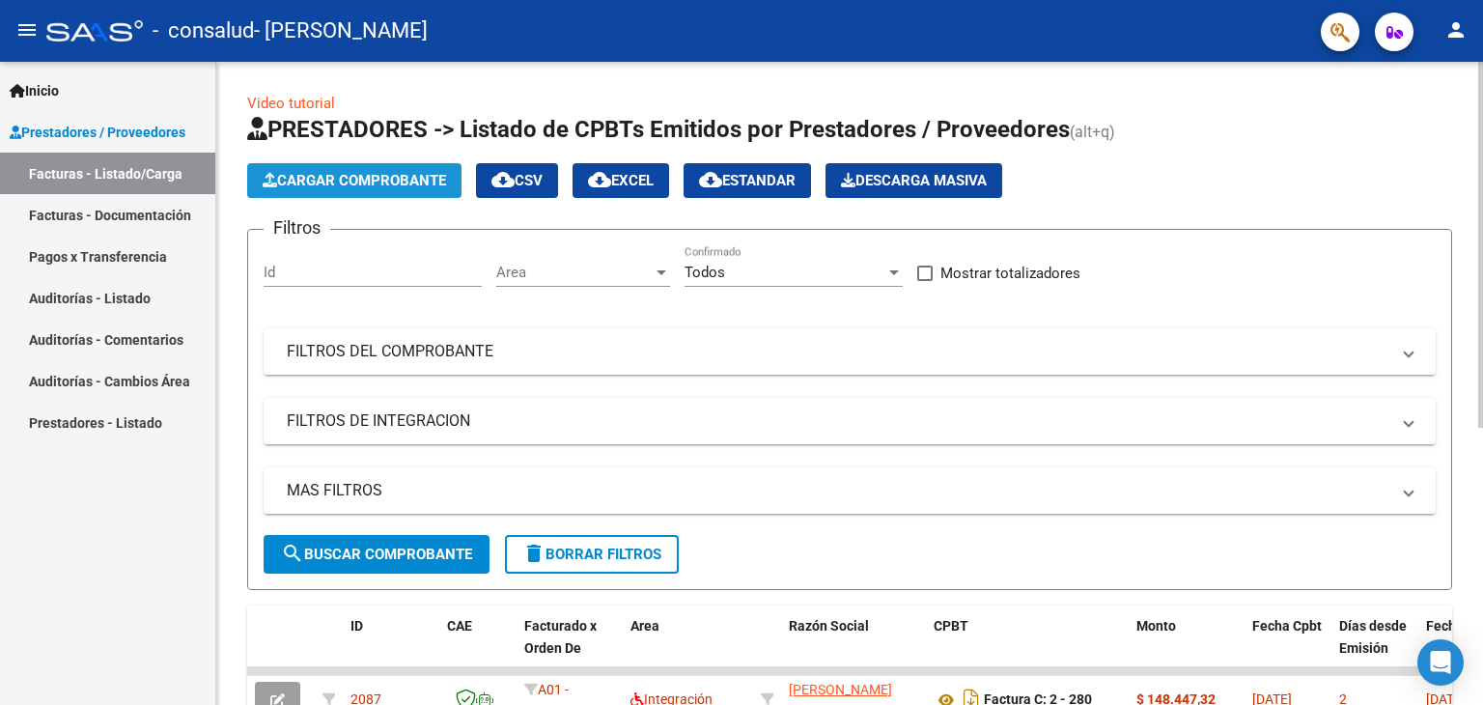
click at [371, 192] on button "Cargar Comprobante" at bounding box center [354, 180] width 214 height 35
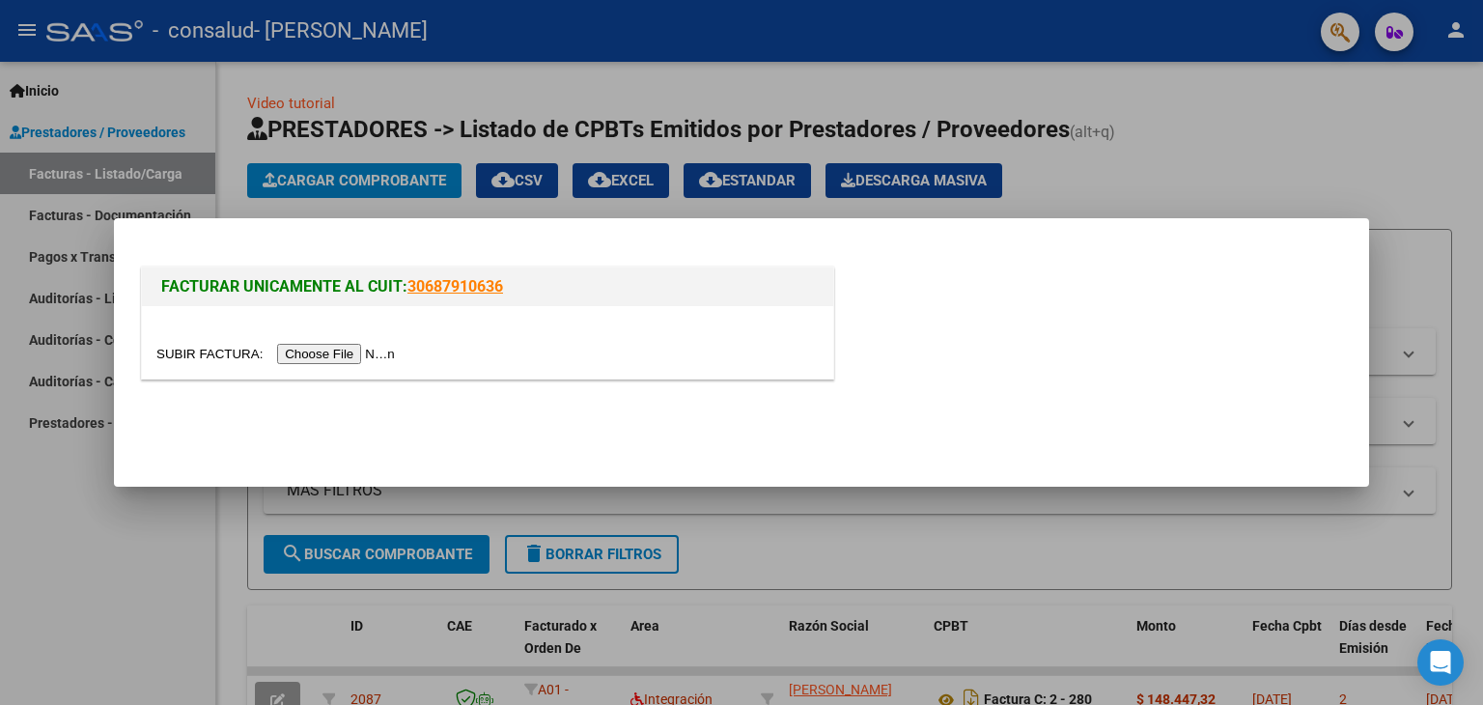
click at [365, 360] on input "file" at bounding box center [278, 354] width 244 height 20
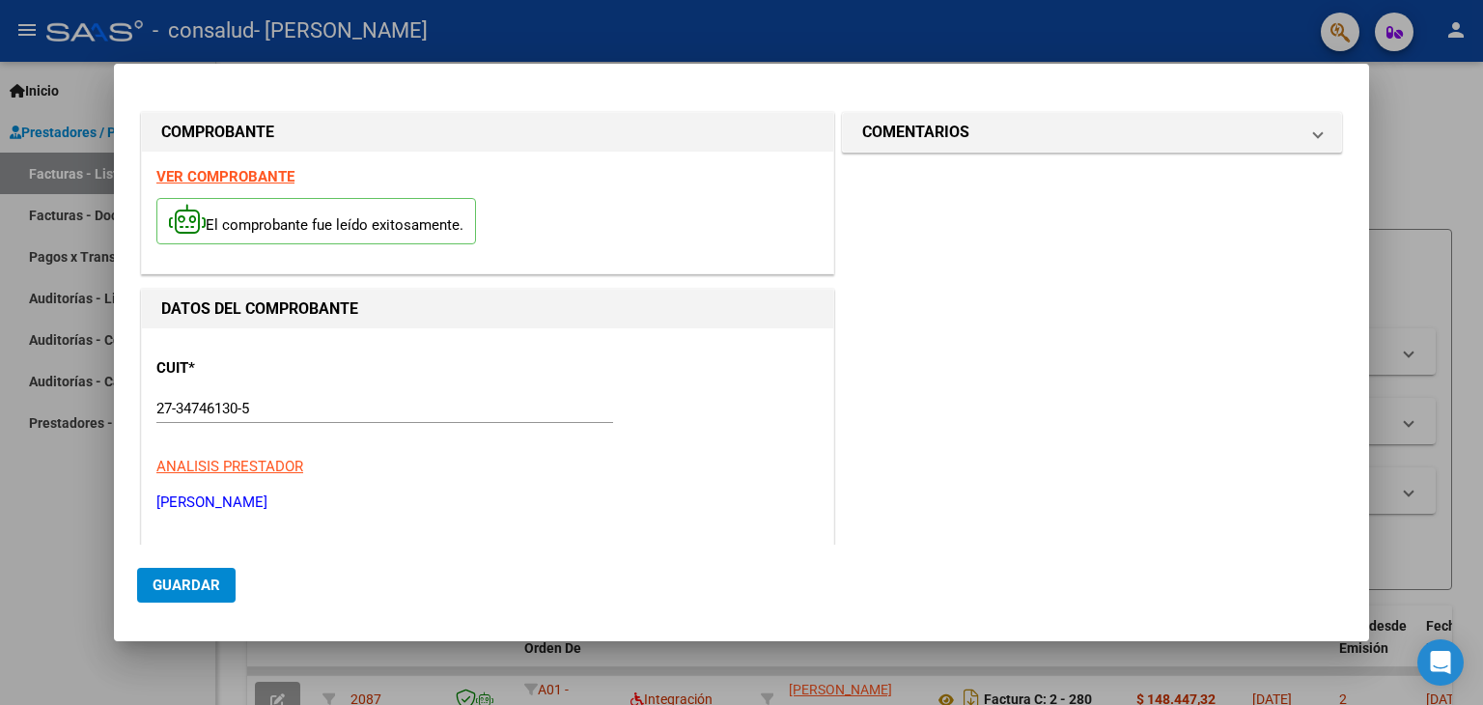
scroll to position [454, 0]
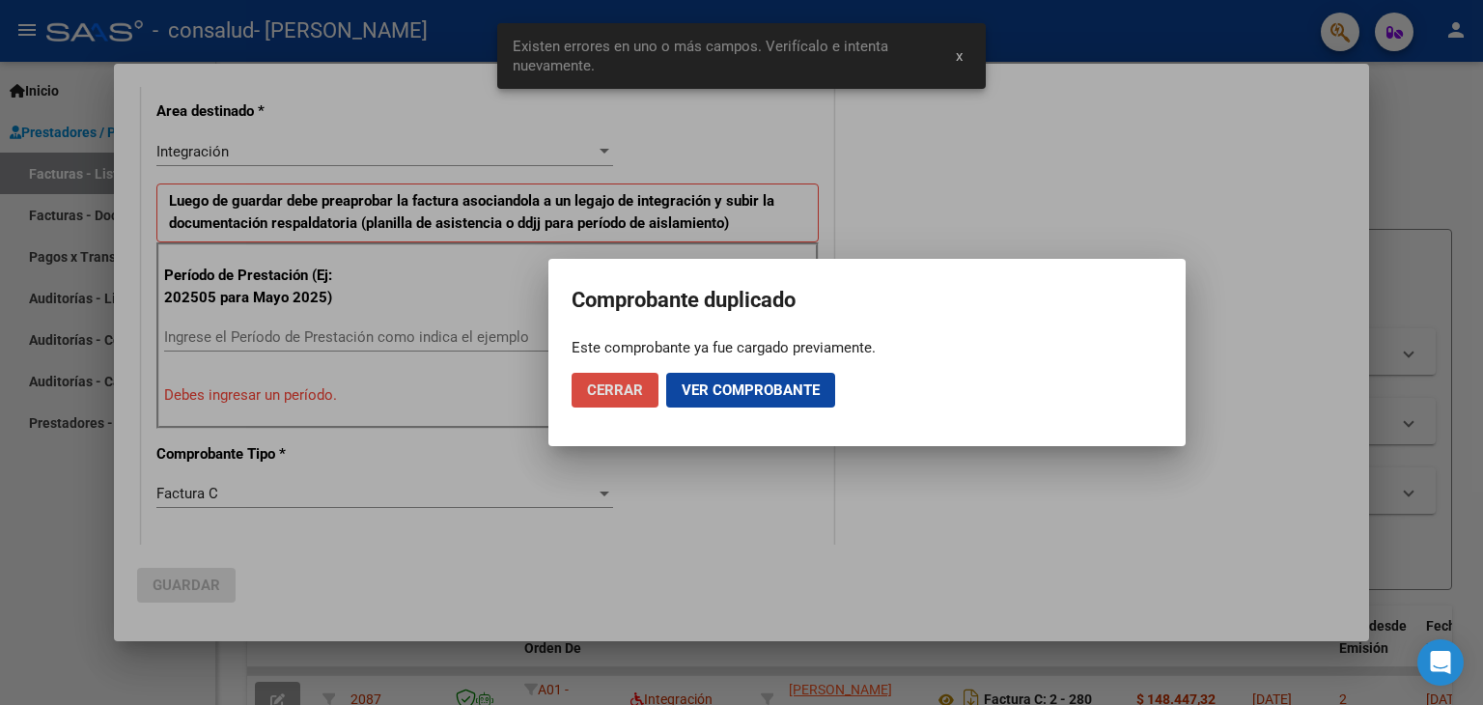
click at [616, 400] on button "Cerrar" at bounding box center [614, 390] width 87 height 35
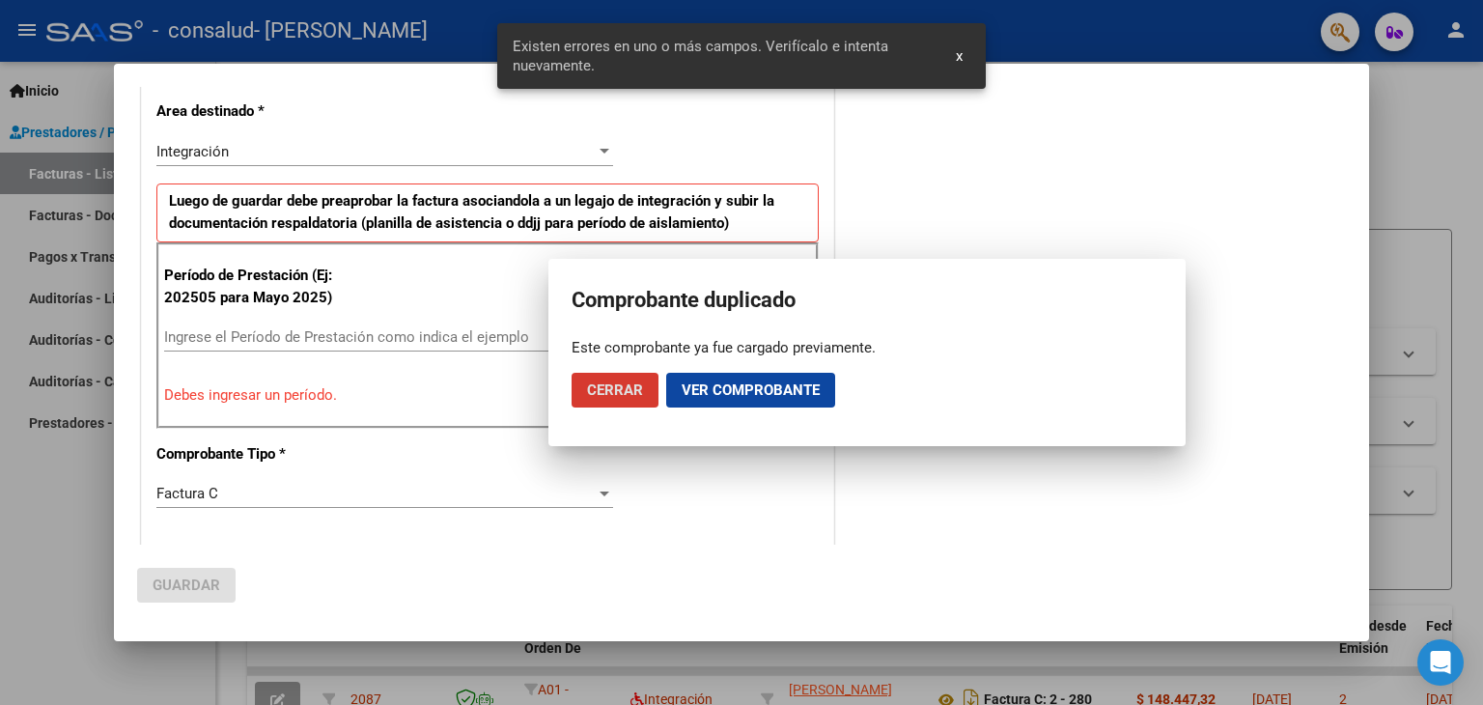
scroll to position [0, 0]
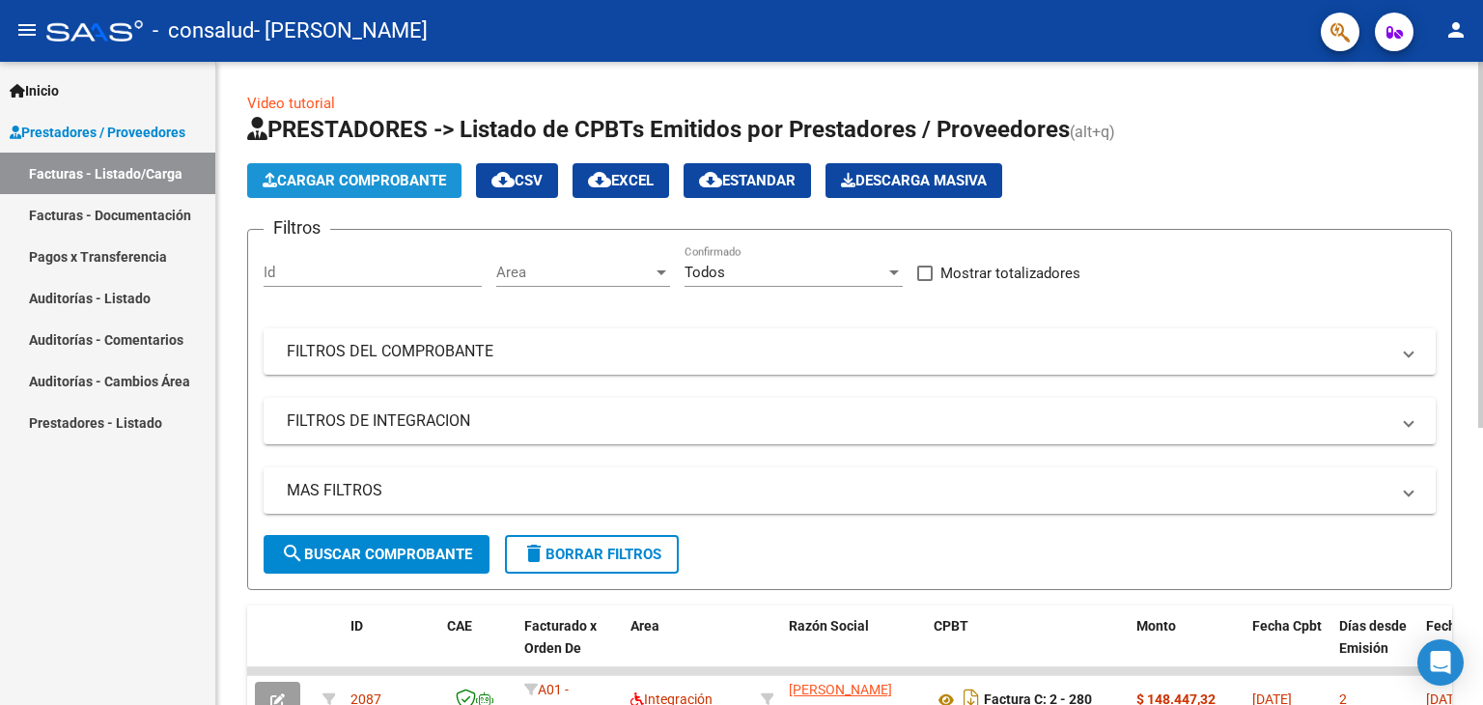
click at [375, 179] on span "Cargar Comprobante" at bounding box center [354, 180] width 183 height 17
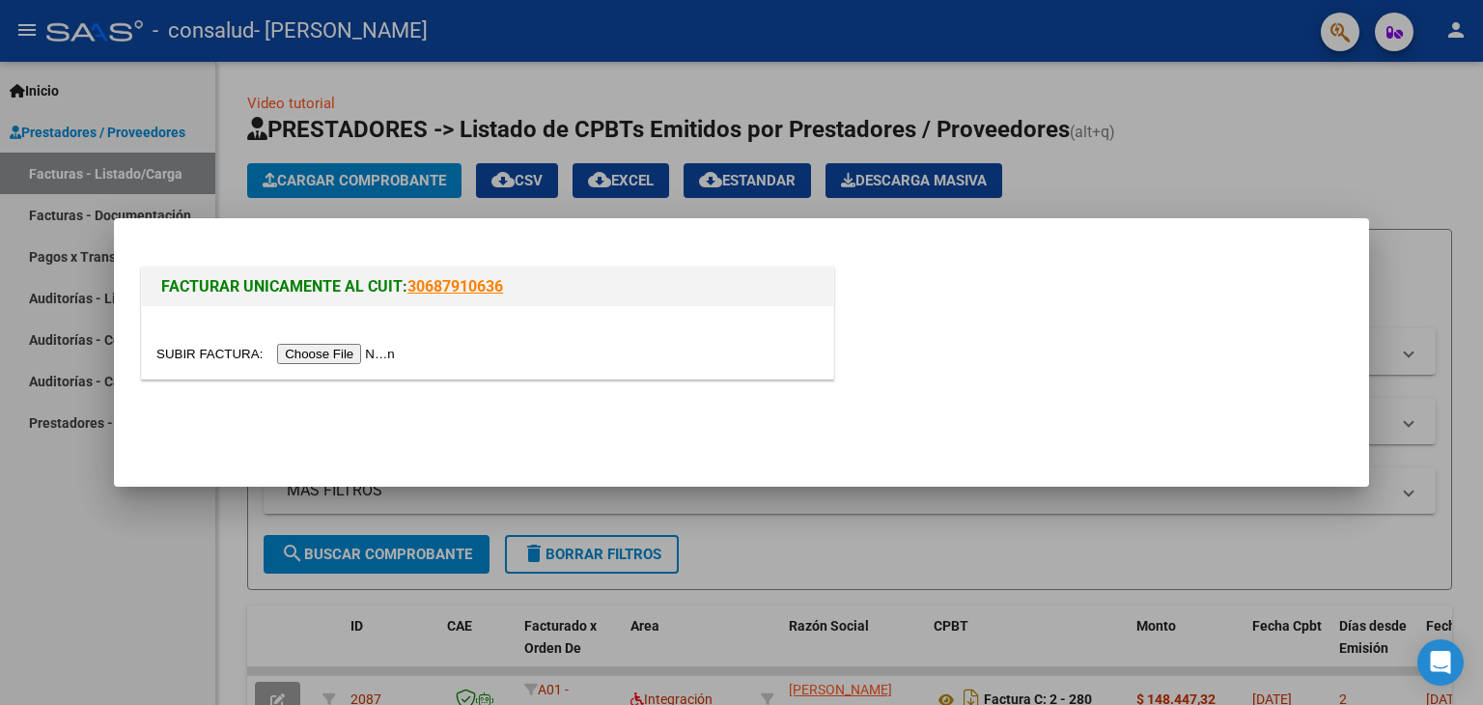
click at [364, 362] on input "file" at bounding box center [278, 354] width 244 height 20
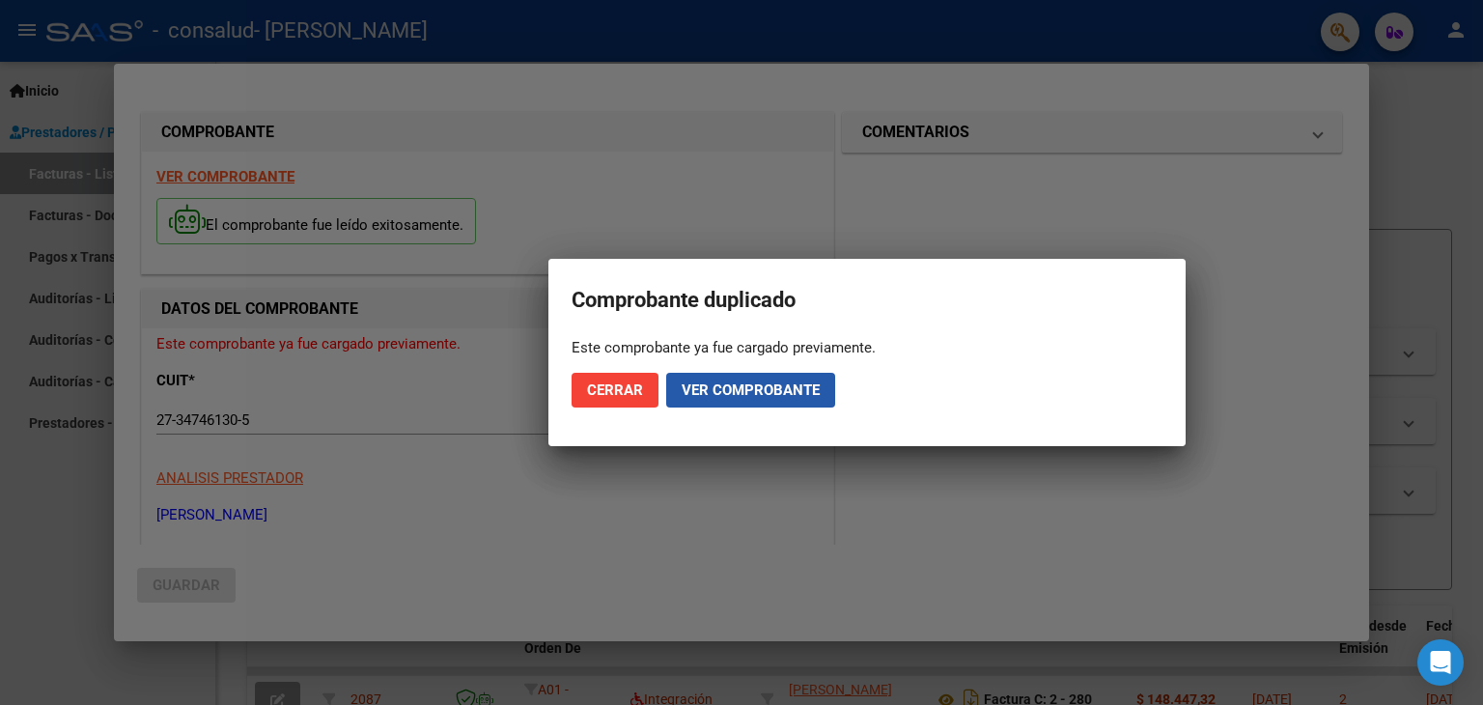
click at [793, 390] on span "Ver comprobante" at bounding box center [750, 389] width 138 height 17
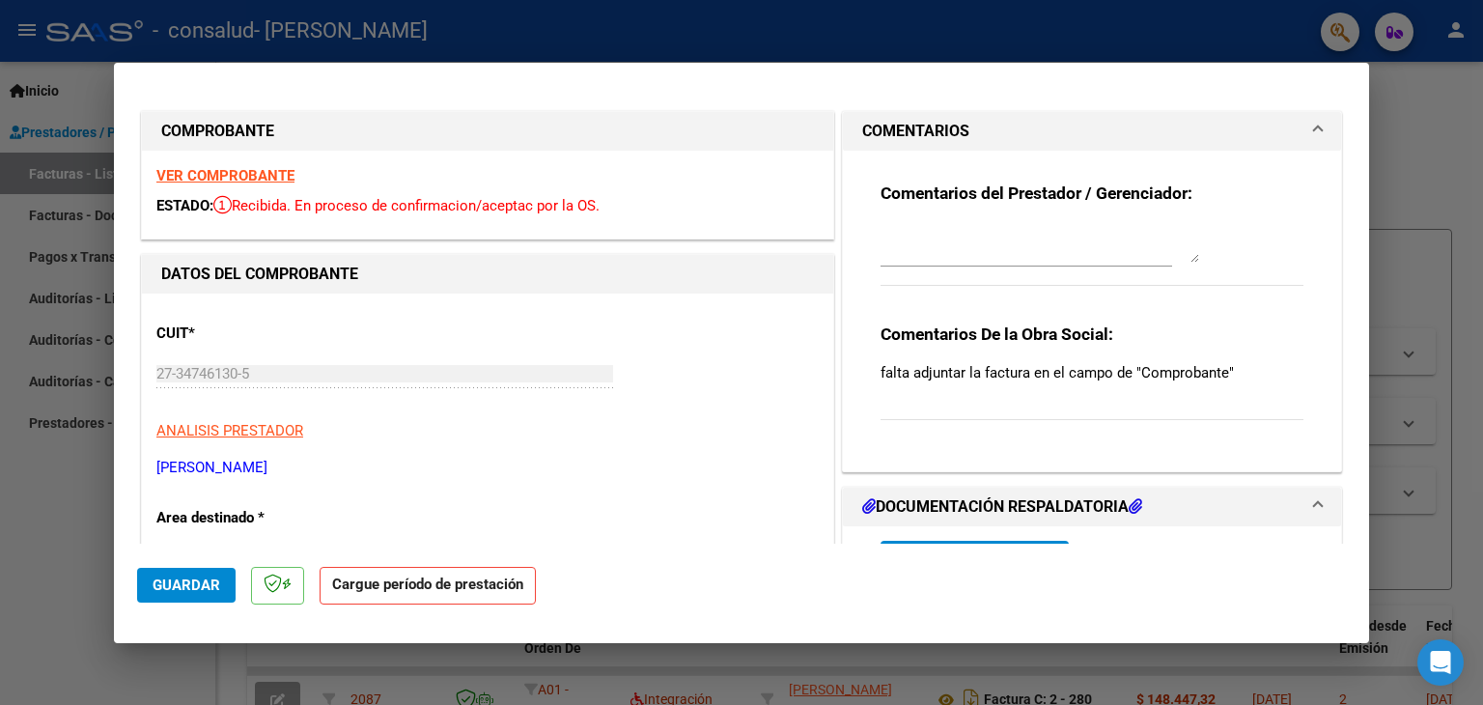
click at [391, 596] on strong "Cargue período de prestación" at bounding box center [428, 586] width 216 height 38
click at [273, 593] on p at bounding box center [277, 586] width 53 height 38
click at [1046, 263] on div at bounding box center [1039, 243] width 319 height 46
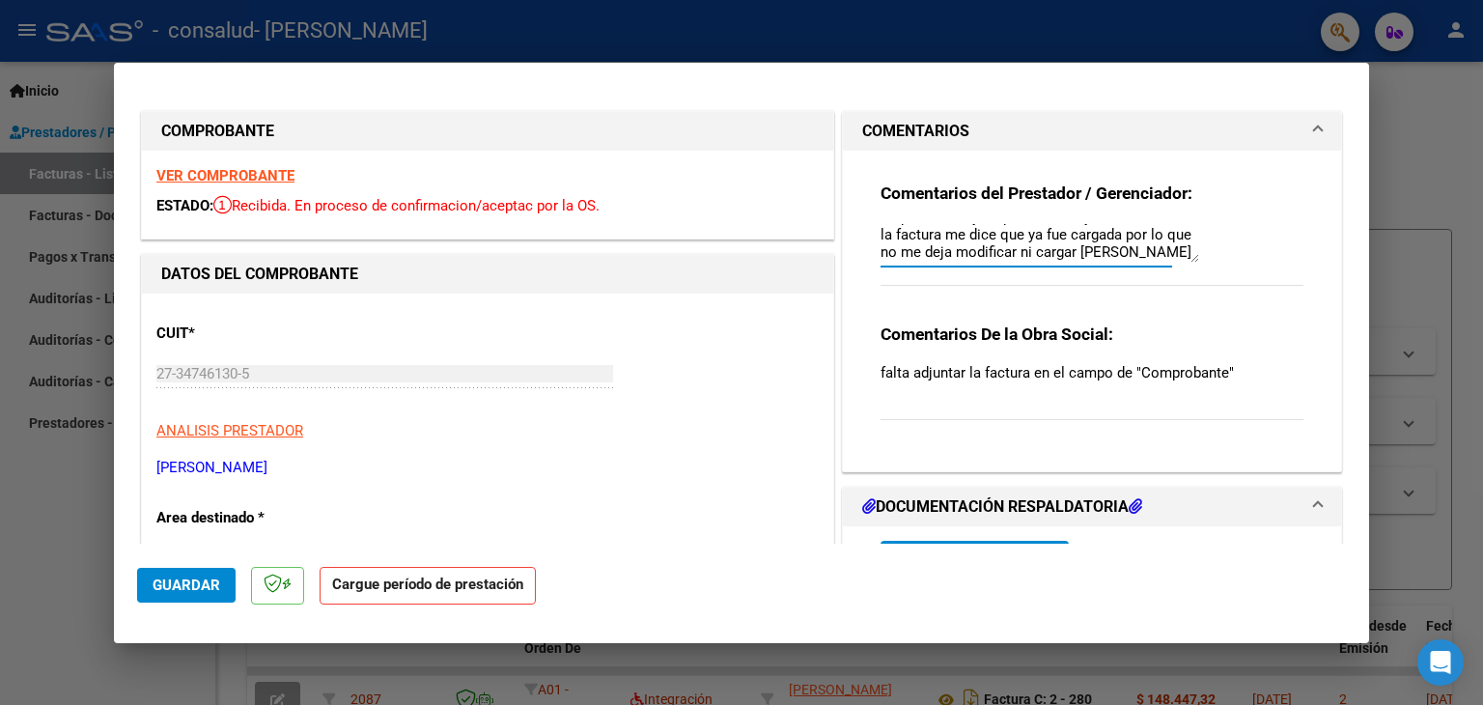
type textarea "La factura la cargue en documentacion respaldatoria, y si quiero editar y subir…"
click at [197, 583] on span "Guardar" at bounding box center [187, 584] width 68 height 17
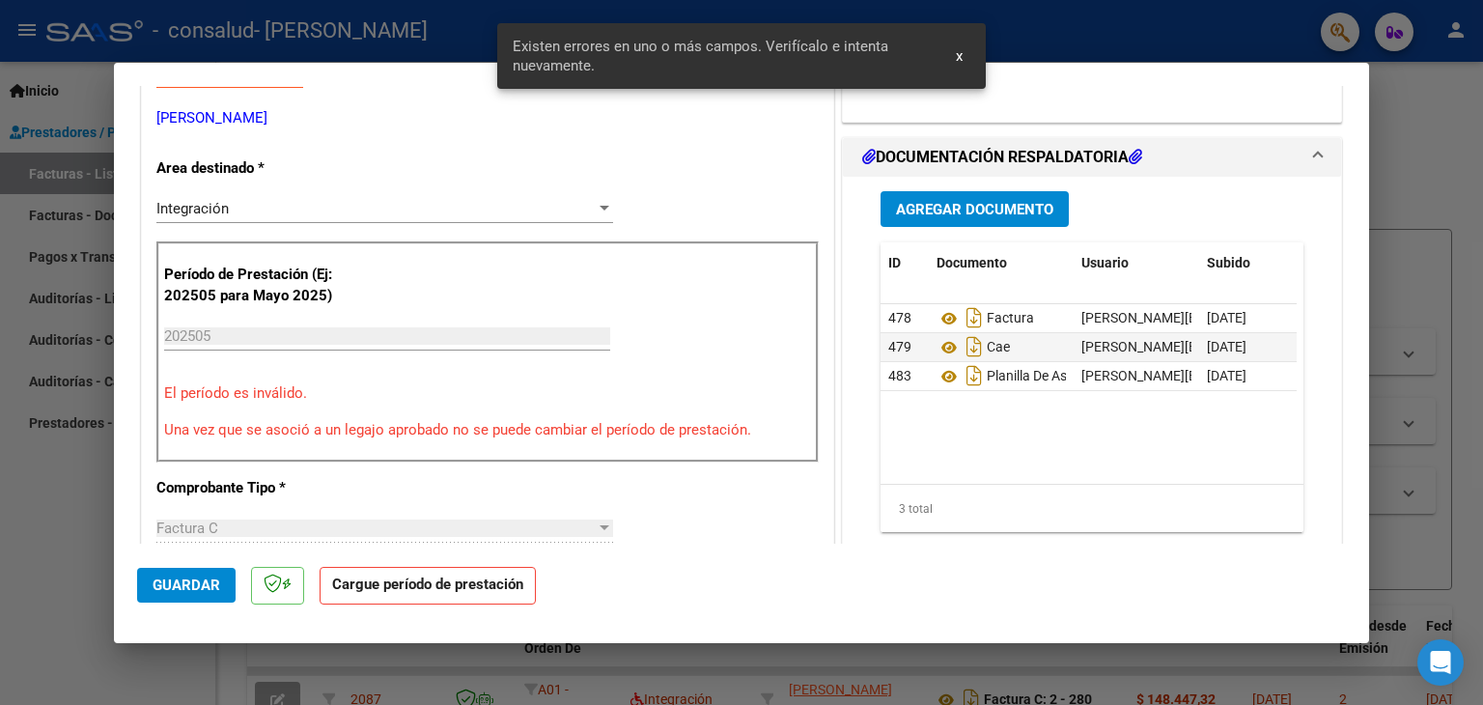
scroll to position [0, 0]
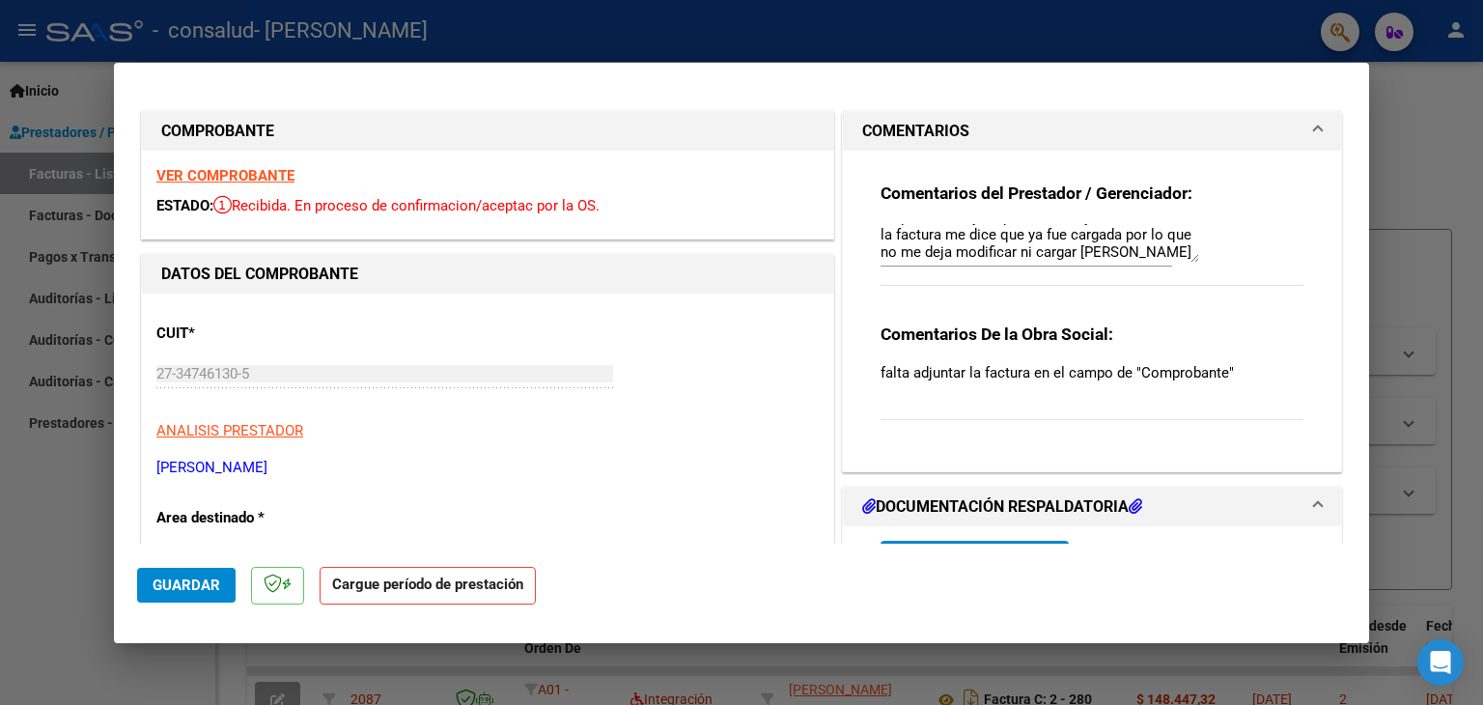
click at [1122, 391] on div "Comentarios De la Obra Social: falta adjuntar la factura en el campo de "Compro…" at bounding box center [1091, 382] width 423 height 118
click at [973, 333] on strong "Comentarios De la Obra Social:" at bounding box center [996, 333] width 233 height 19
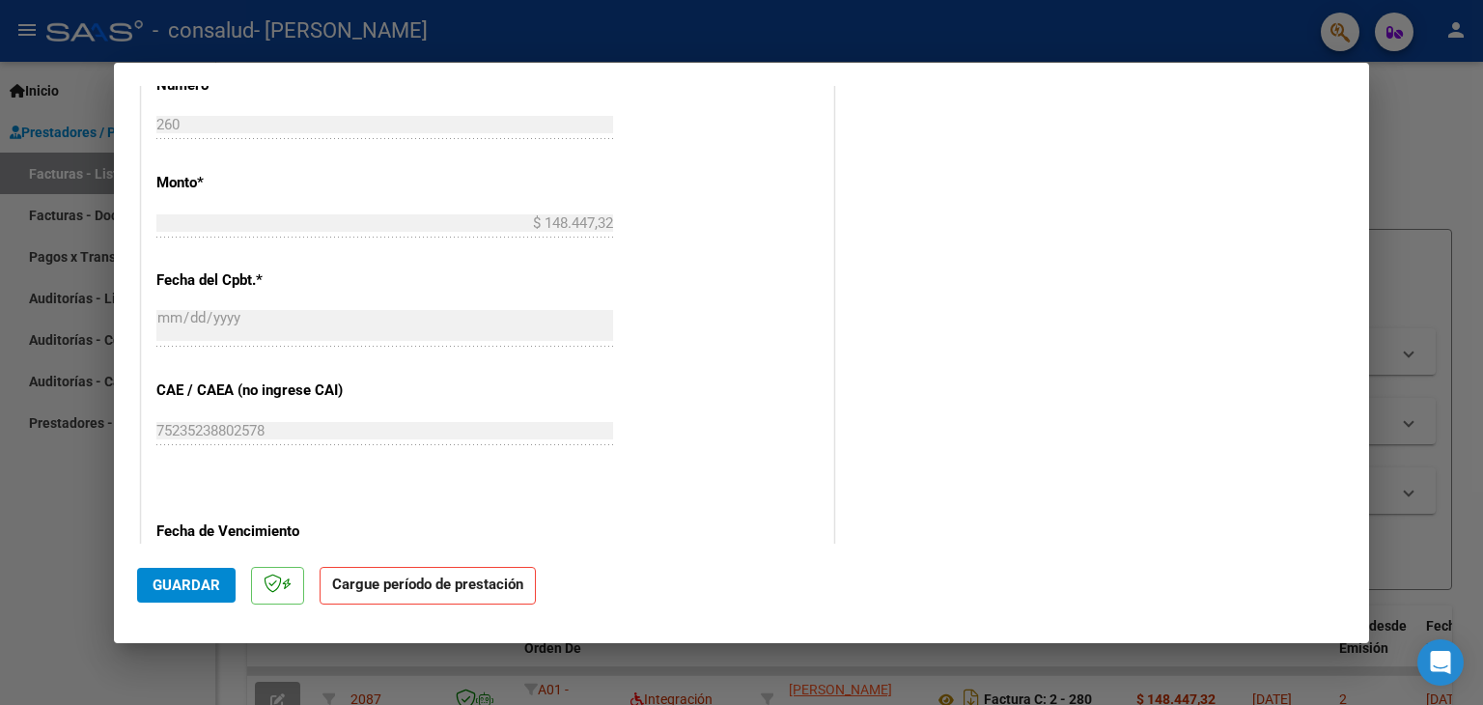
scroll to position [945, 0]
drag, startPoint x: 1328, startPoint y: 391, endPoint x: 1332, endPoint y: 504, distance: 113.0
click at [1332, 504] on mat-dialog-content "COMPROBANTE VER COMPROBANTE ESTADO: Recibida. En proceso de confirmacion/acepta…" at bounding box center [741, 315] width 1255 height 459
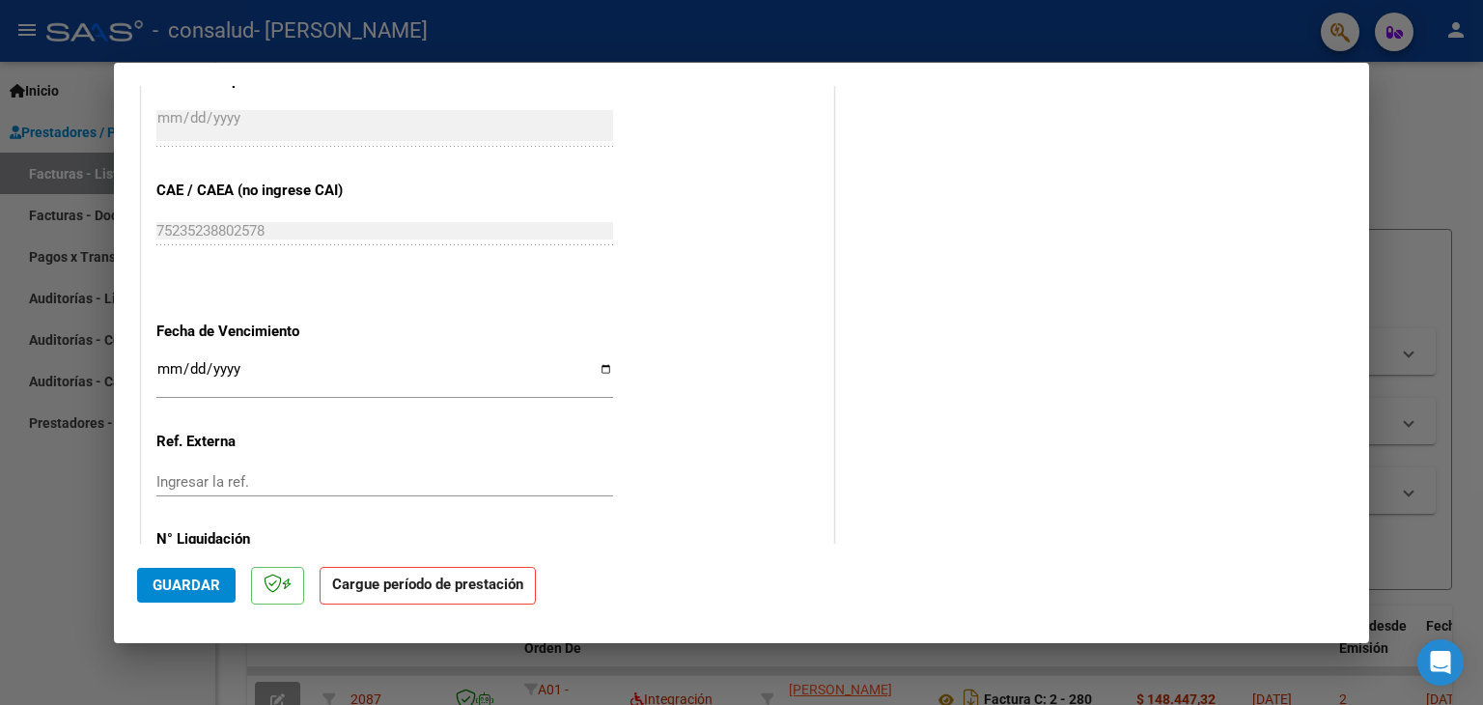
scroll to position [1233, 0]
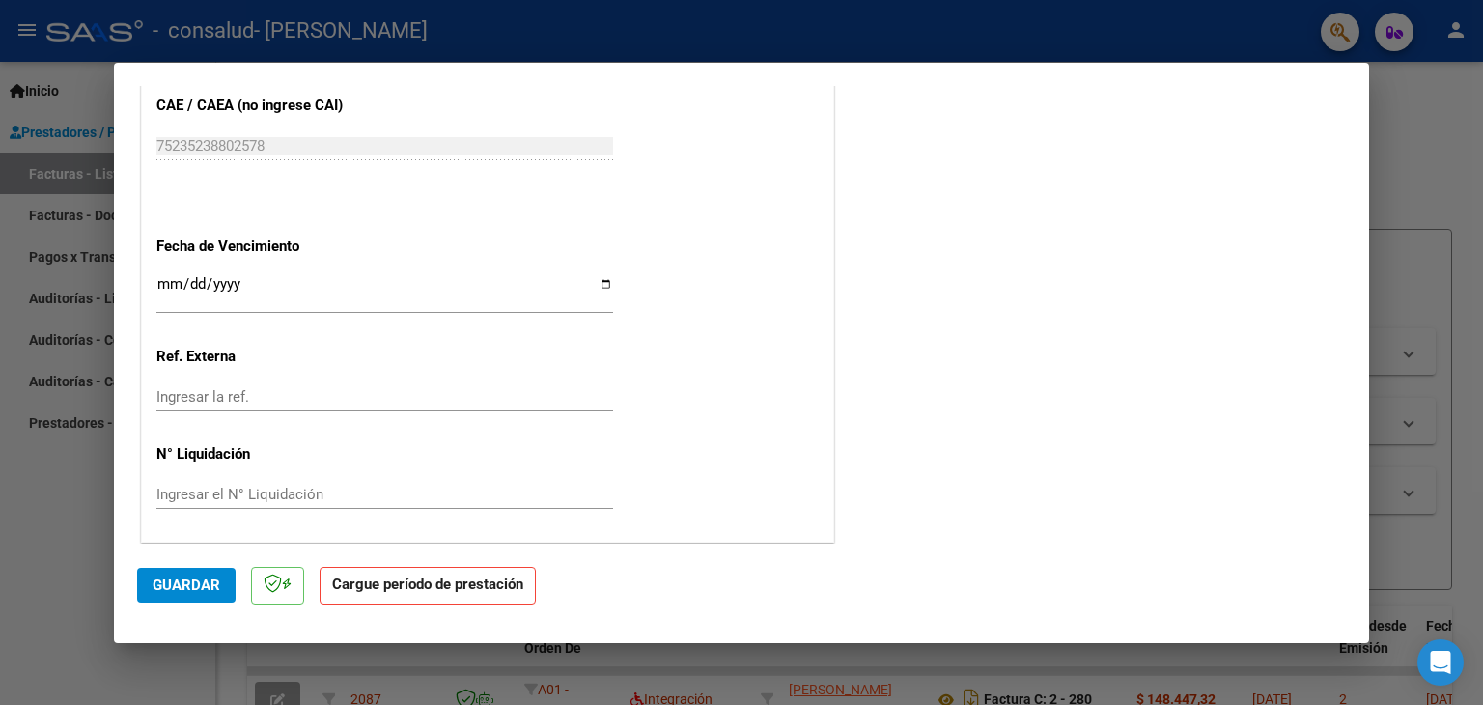
click at [290, 592] on p at bounding box center [277, 586] width 53 height 38
click at [191, 594] on button "Guardar" at bounding box center [186, 585] width 98 height 35
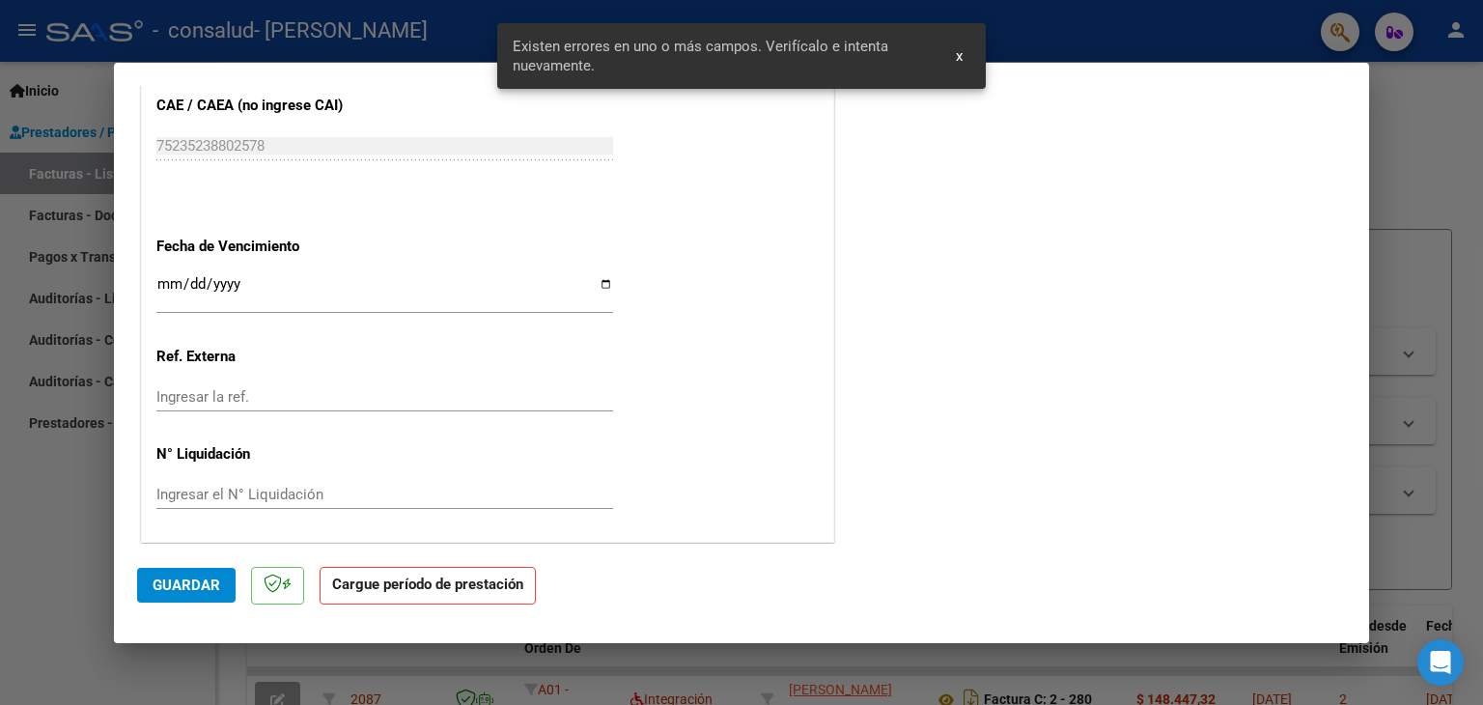
scroll to position [349, 0]
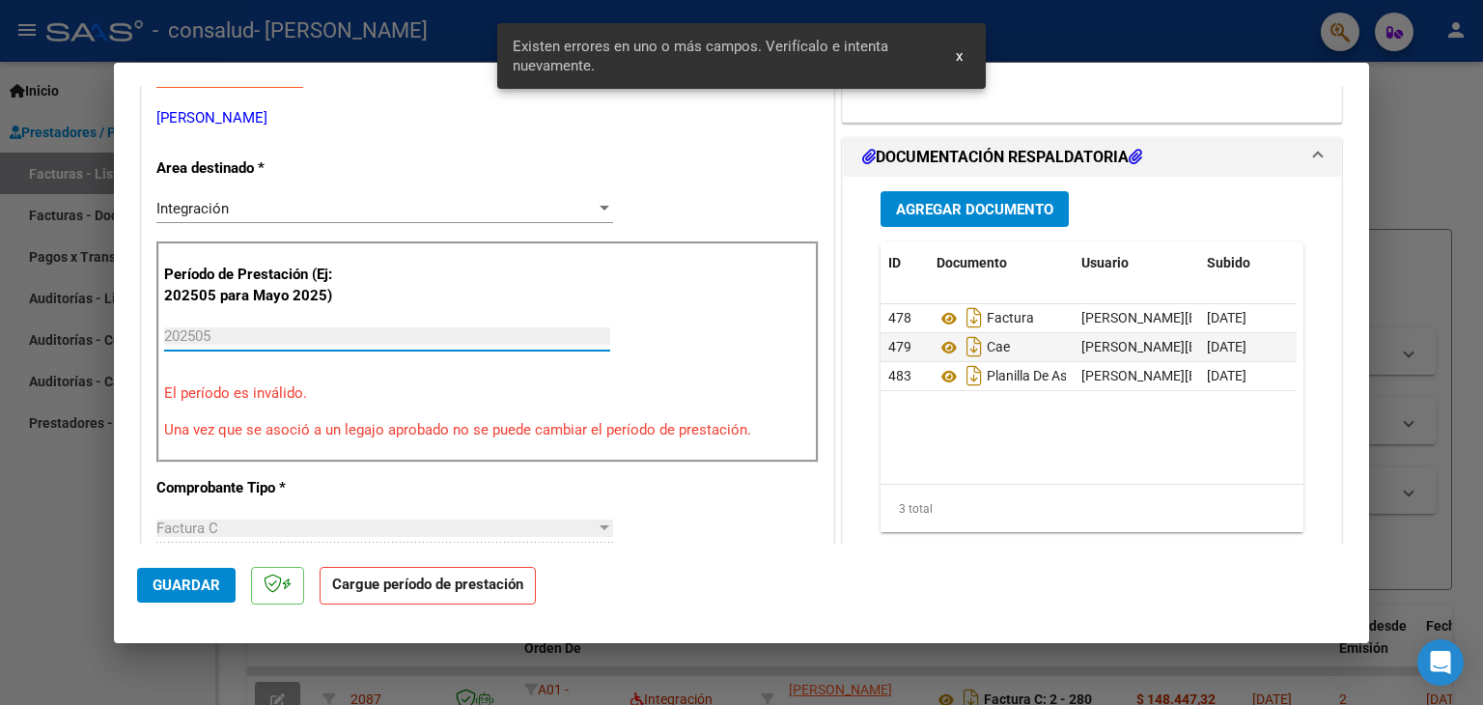
click at [561, 335] on input "202505" at bounding box center [387, 335] width 446 height 17
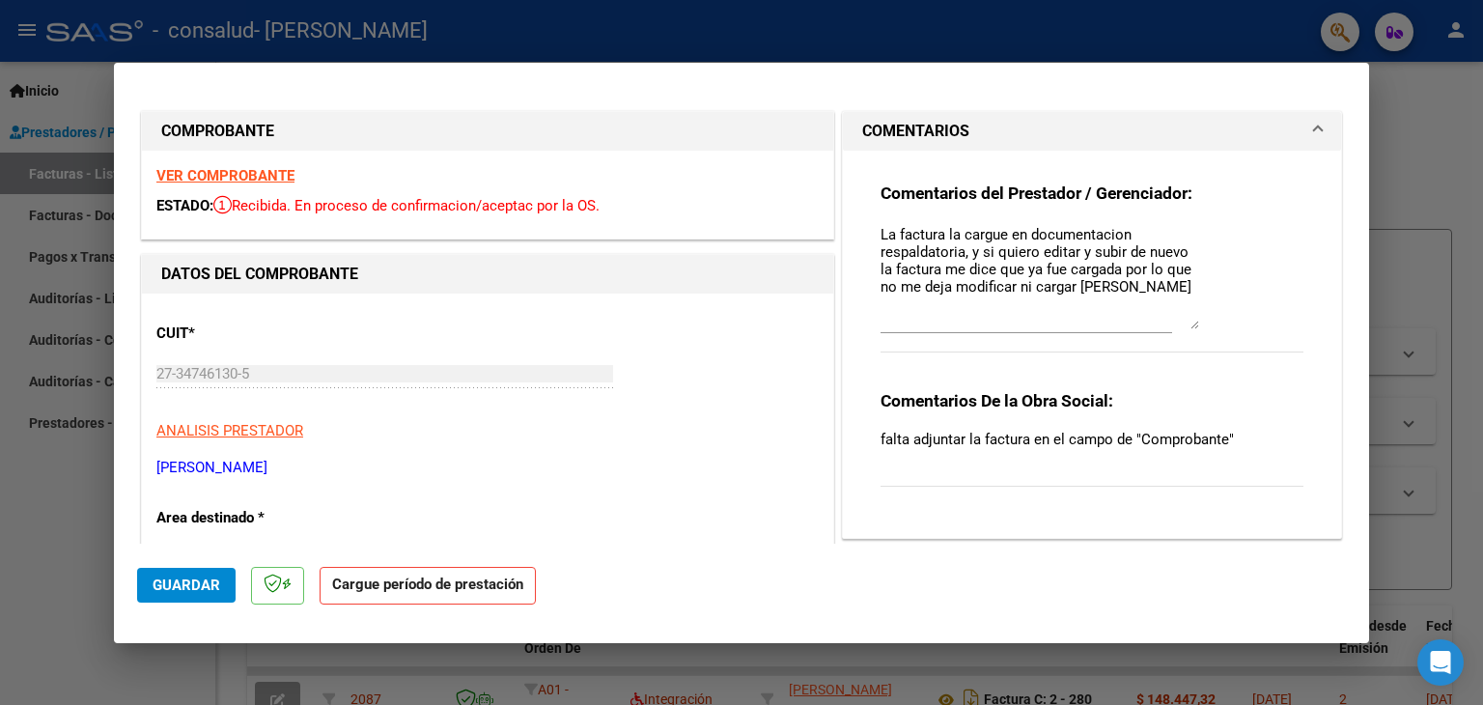
scroll to position [0, 0]
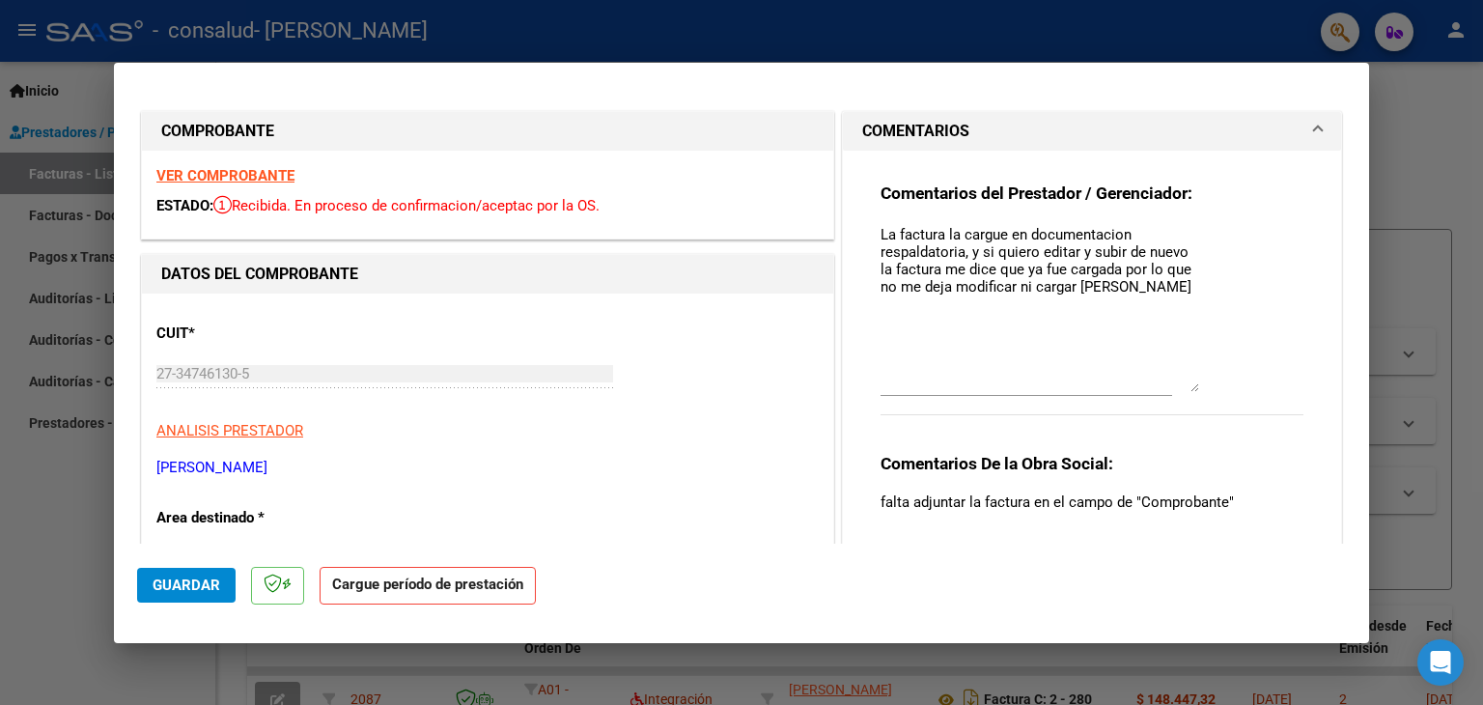
drag, startPoint x: 1183, startPoint y: 254, endPoint x: 1197, endPoint y: 391, distance: 137.7
click at [1197, 391] on div "Comentarios del Prestador / Gerenciador: La factura la cargue en documentacion …" at bounding box center [1091, 309] width 423 height 254
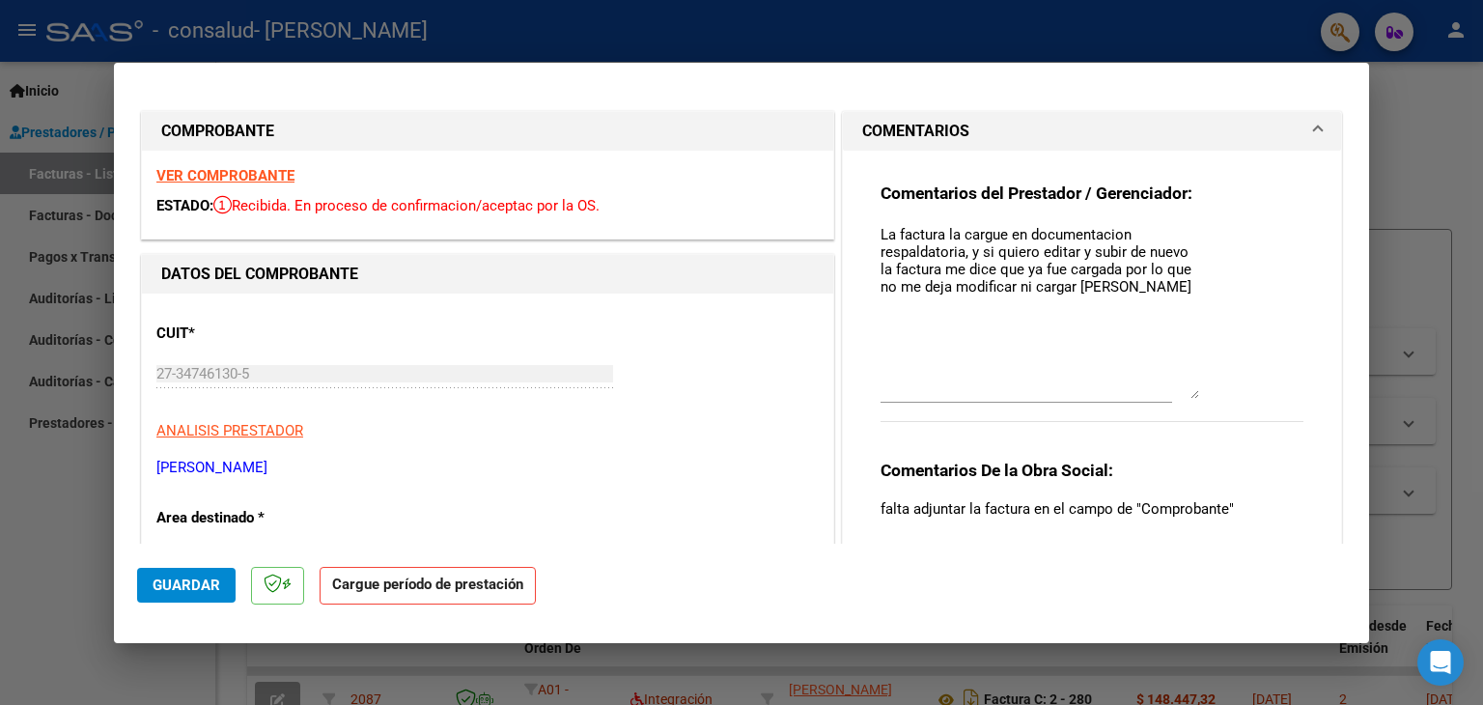
click at [409, 577] on strong "Cargue período de prestación" at bounding box center [428, 586] width 216 height 38
drag, startPoint x: 409, startPoint y: 577, endPoint x: 1407, endPoint y: 30, distance: 1138.3
click at [1407, 30] on div "Comprobante duplicado Este comprobante ya fue cargado previamente. Cerrar Ver c…" at bounding box center [741, 352] width 1483 height 705
click at [1412, 117] on div at bounding box center [741, 352] width 1483 height 705
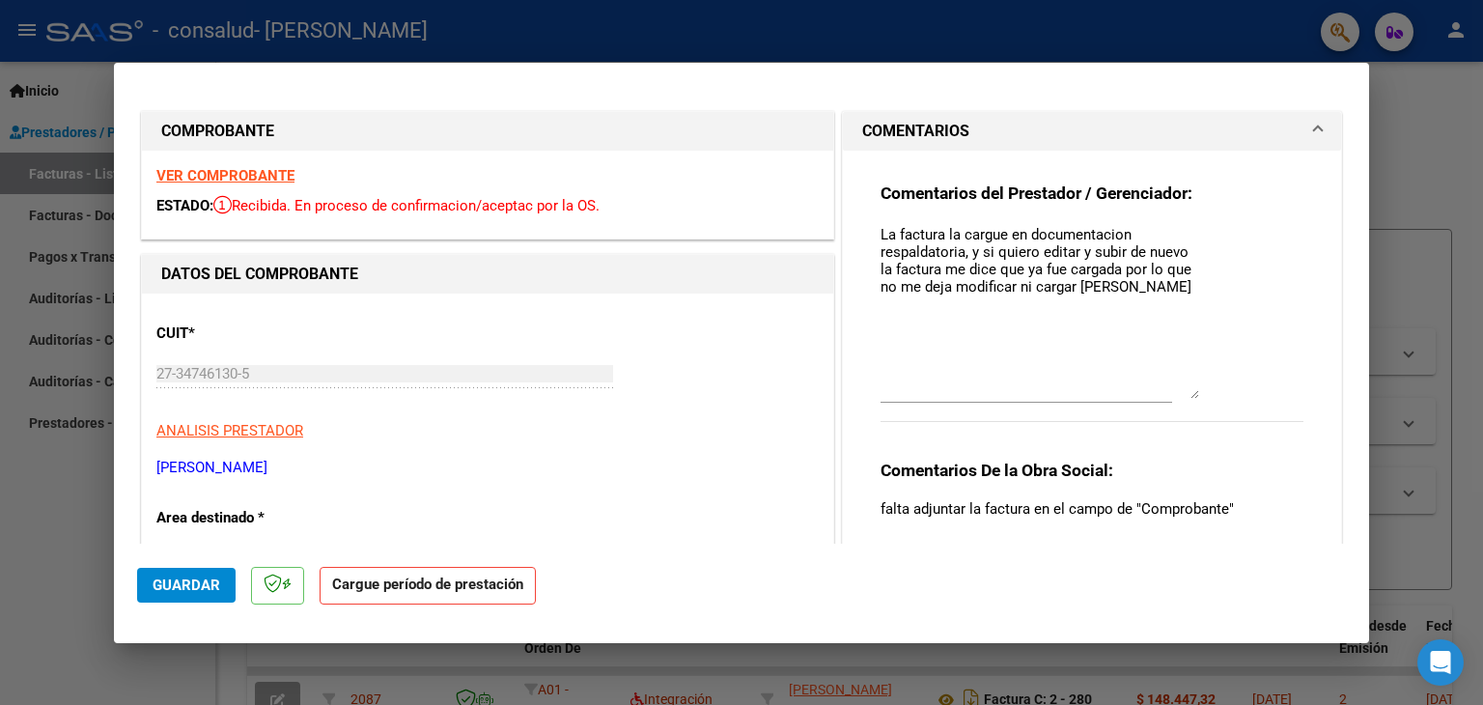
type input "$ 0,00"
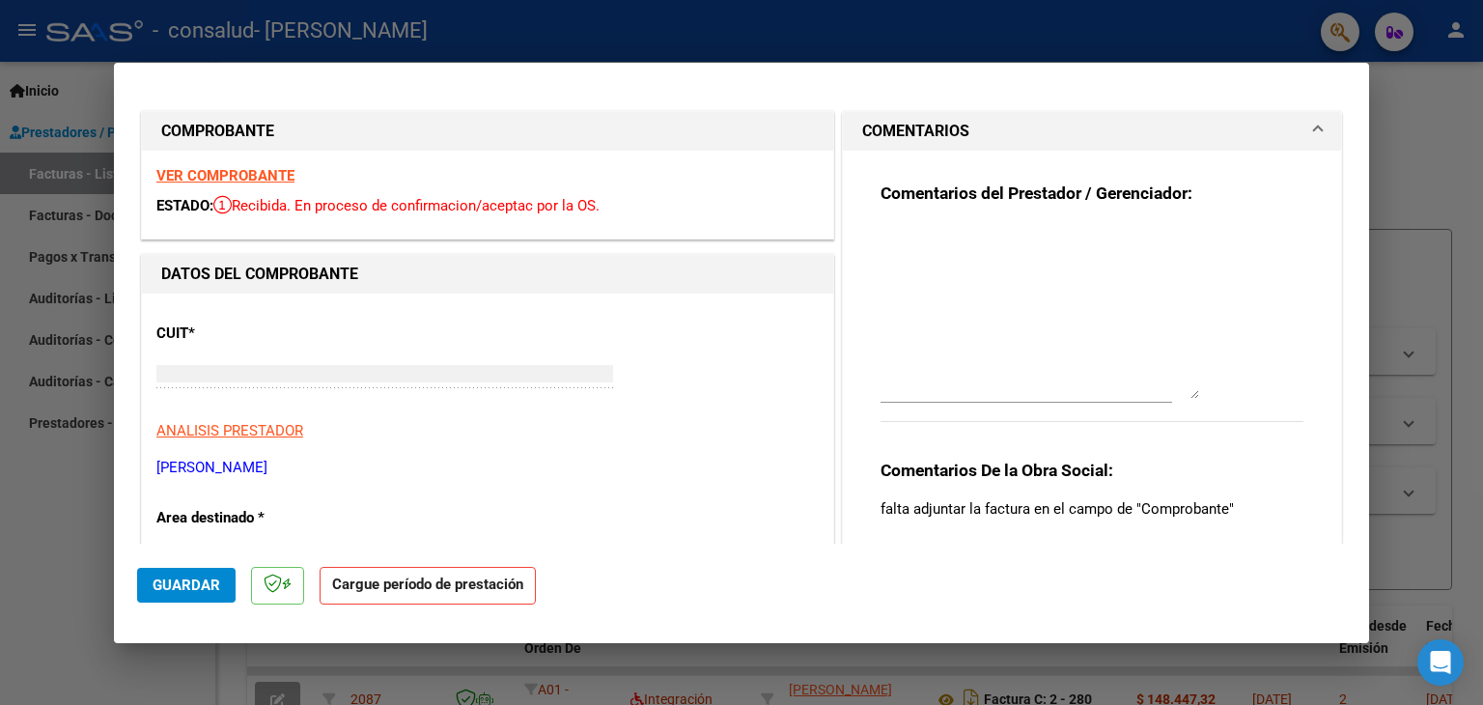
click at [1412, 117] on div at bounding box center [741, 352] width 1483 height 705
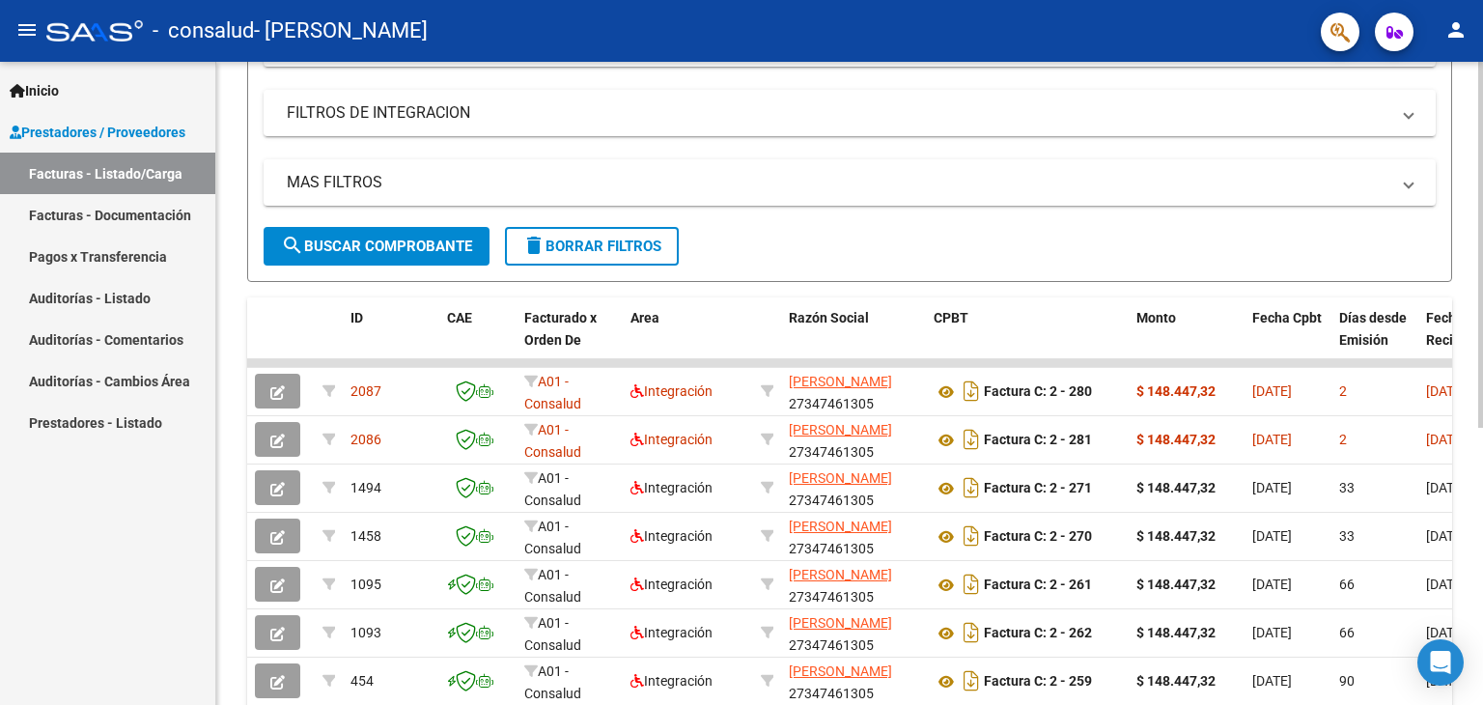
scroll to position [487, 0]
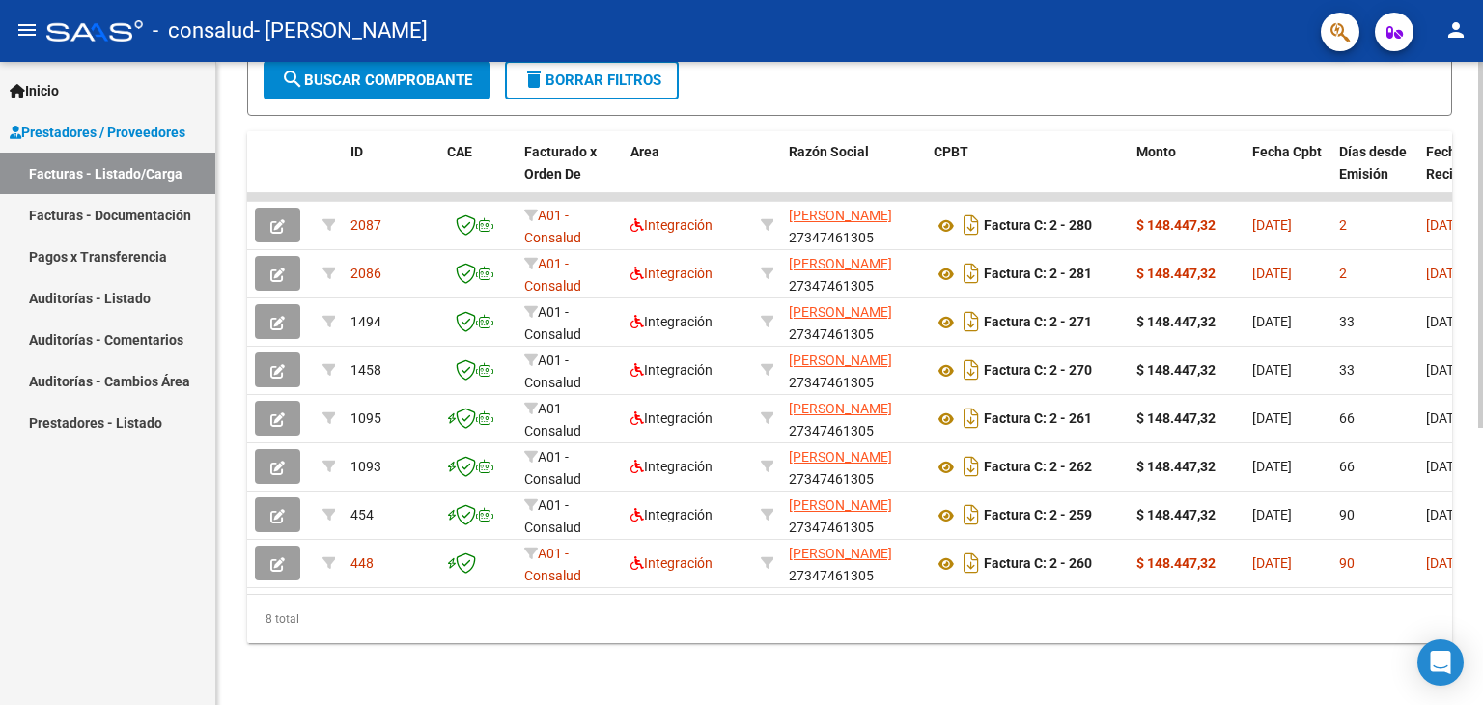
click at [1462, 517] on div "Video tutorial PRESTADORES -> Listado de CPBTs Emitidos por Prestadores / Prove…" at bounding box center [851, 146] width 1271 height 1117
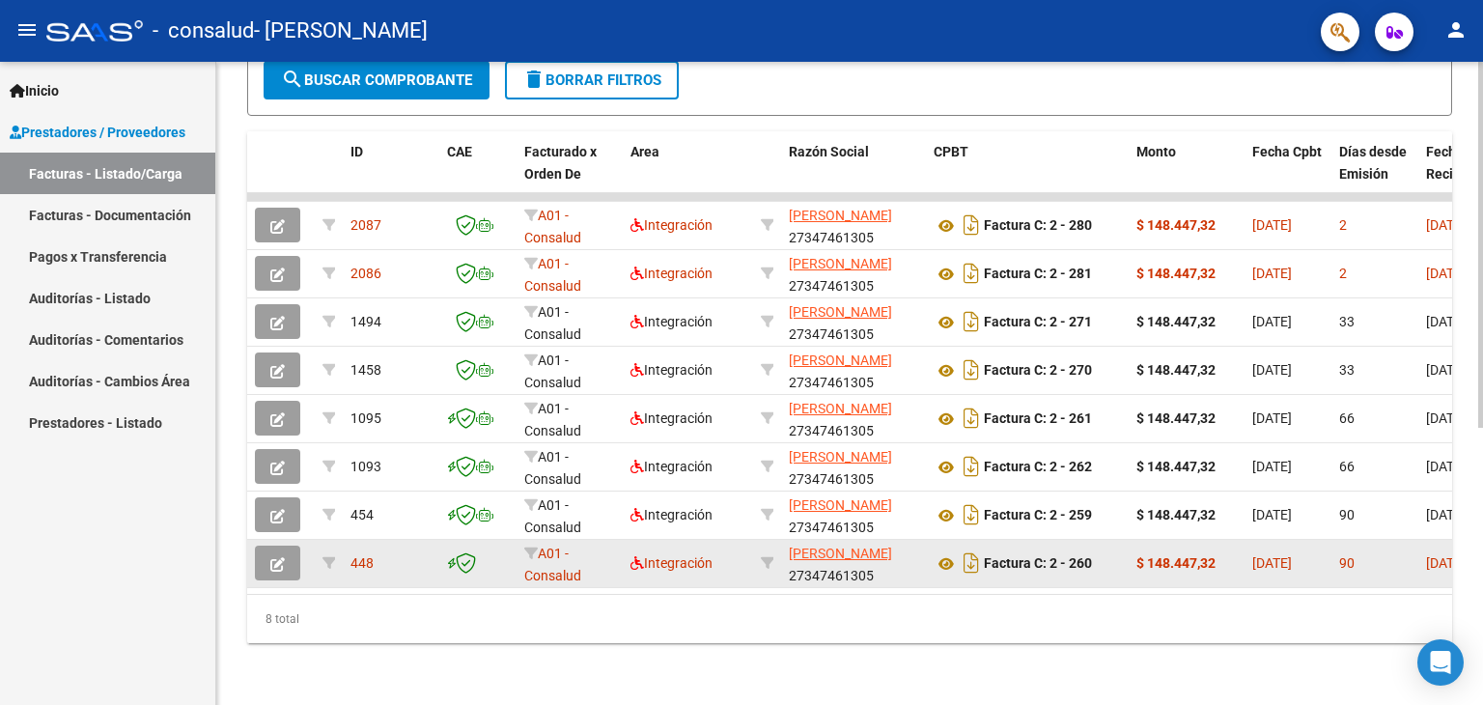
click at [1432, 555] on span "[DATE]" at bounding box center [1446, 562] width 40 height 15
click at [458, 552] on icon at bounding box center [466, 562] width 20 height 21
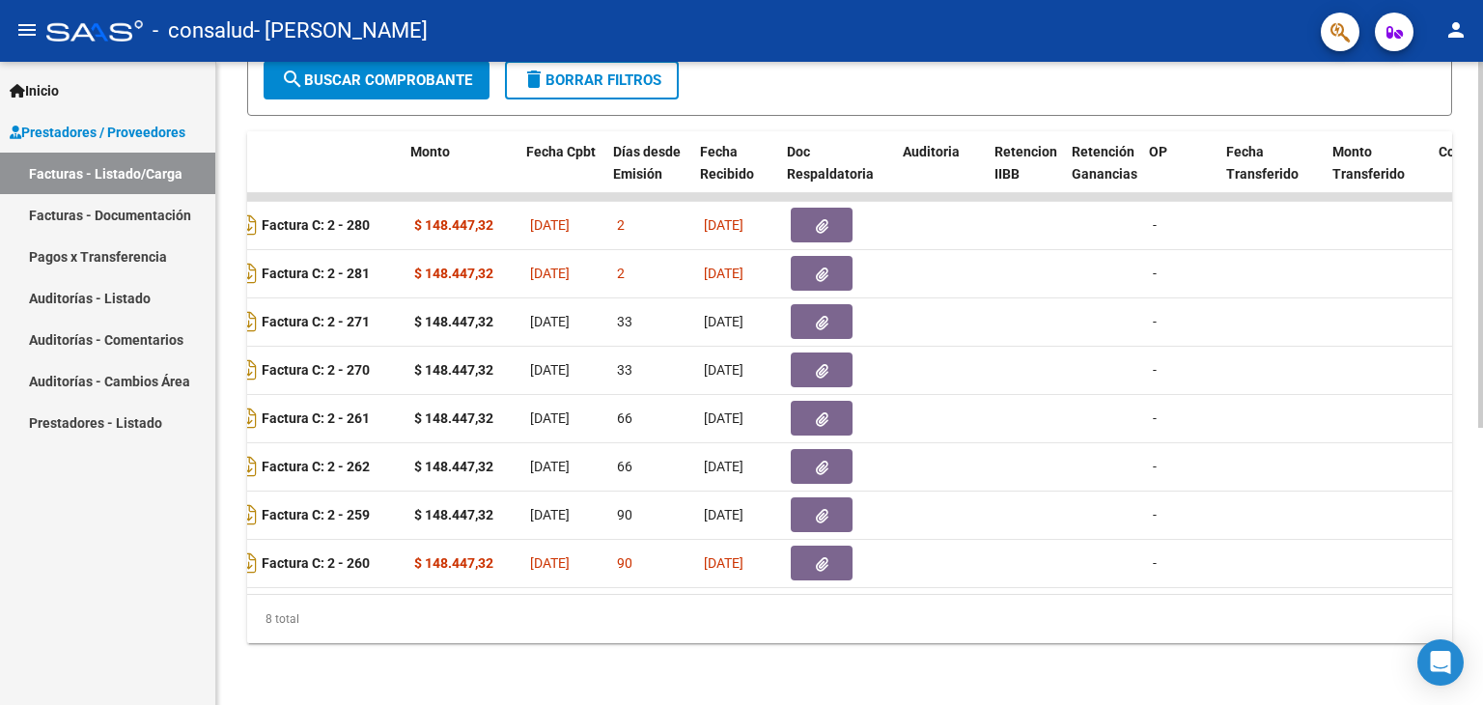
scroll to position [0, 726]
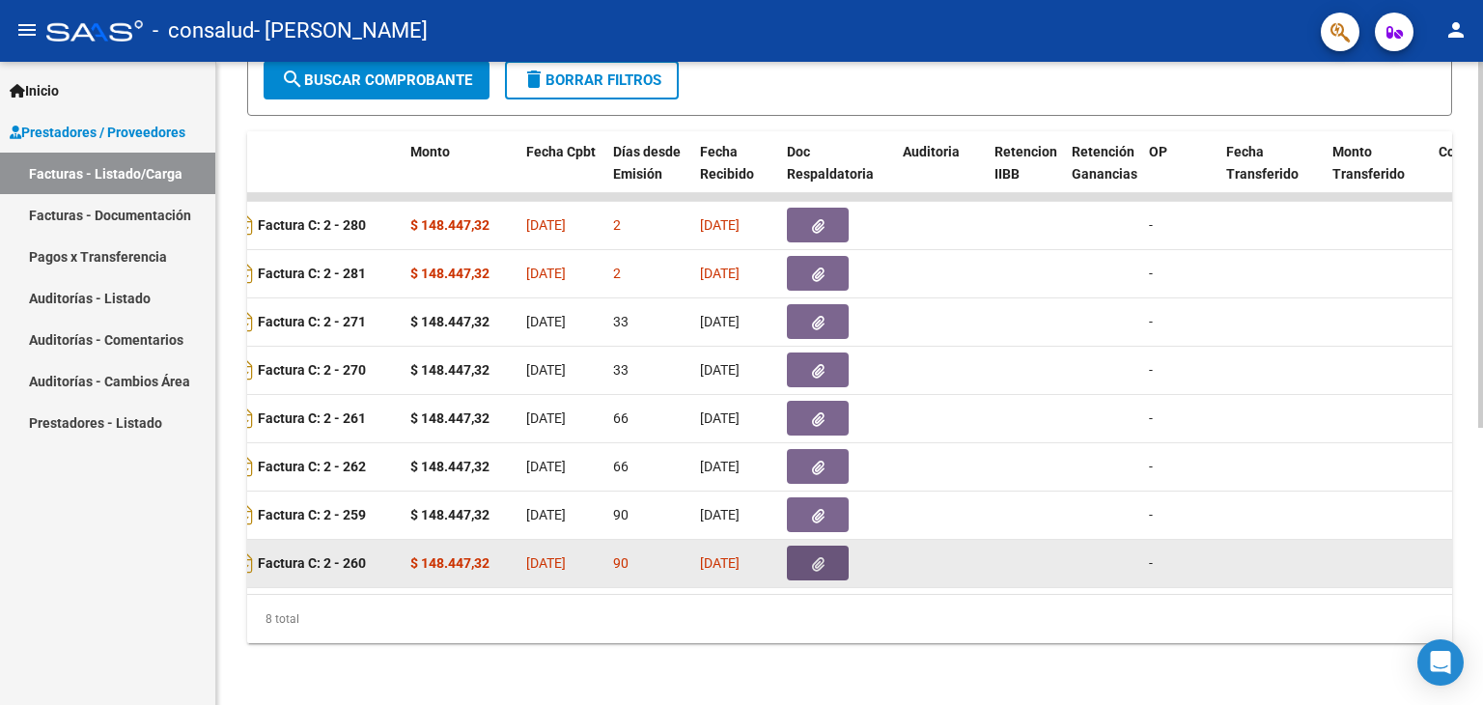
click at [817, 557] on icon "button" at bounding box center [818, 564] width 13 height 14
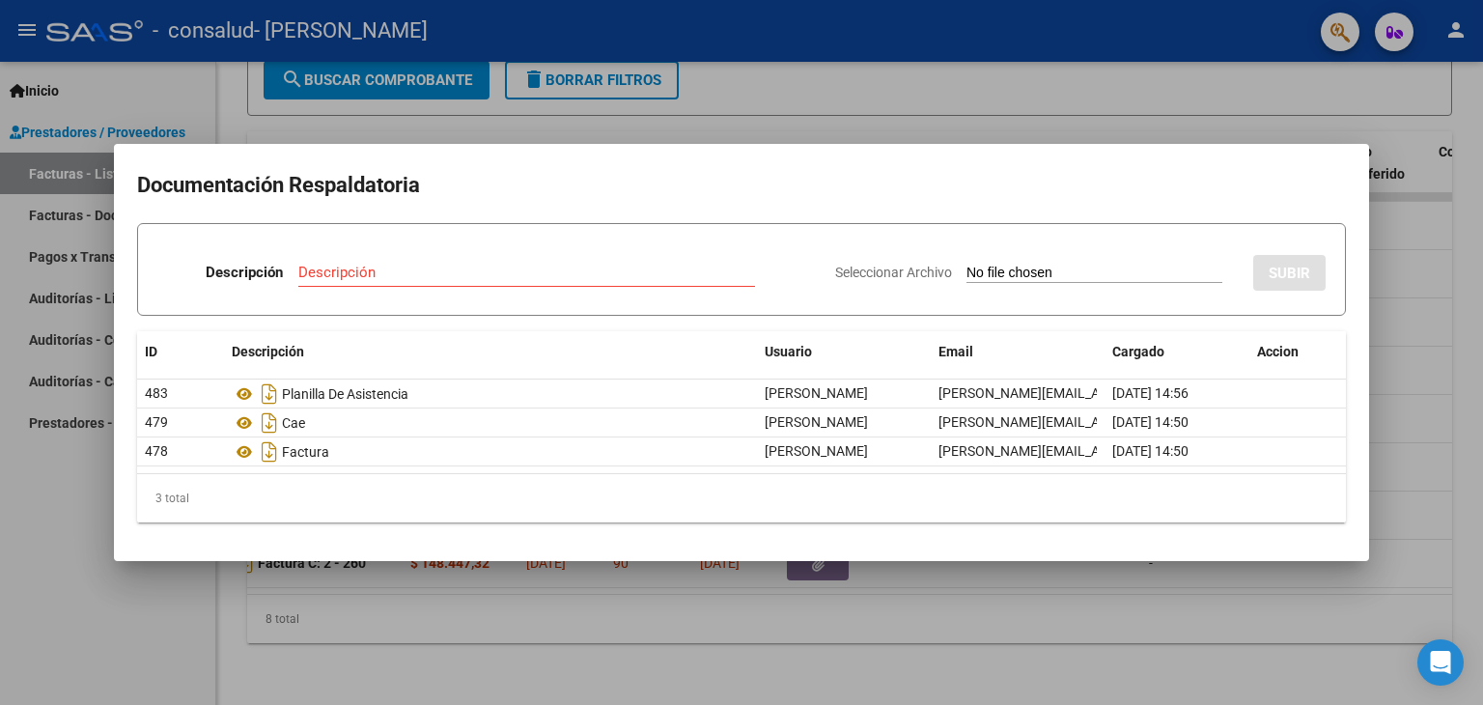
click at [1015, 264] on input "Seleccionar Archivo" at bounding box center [1094, 273] width 256 height 18
type input "C:\fakepath\27347461305-FACTURA_C-2-260-ANEXO-FACTURA .pdf"
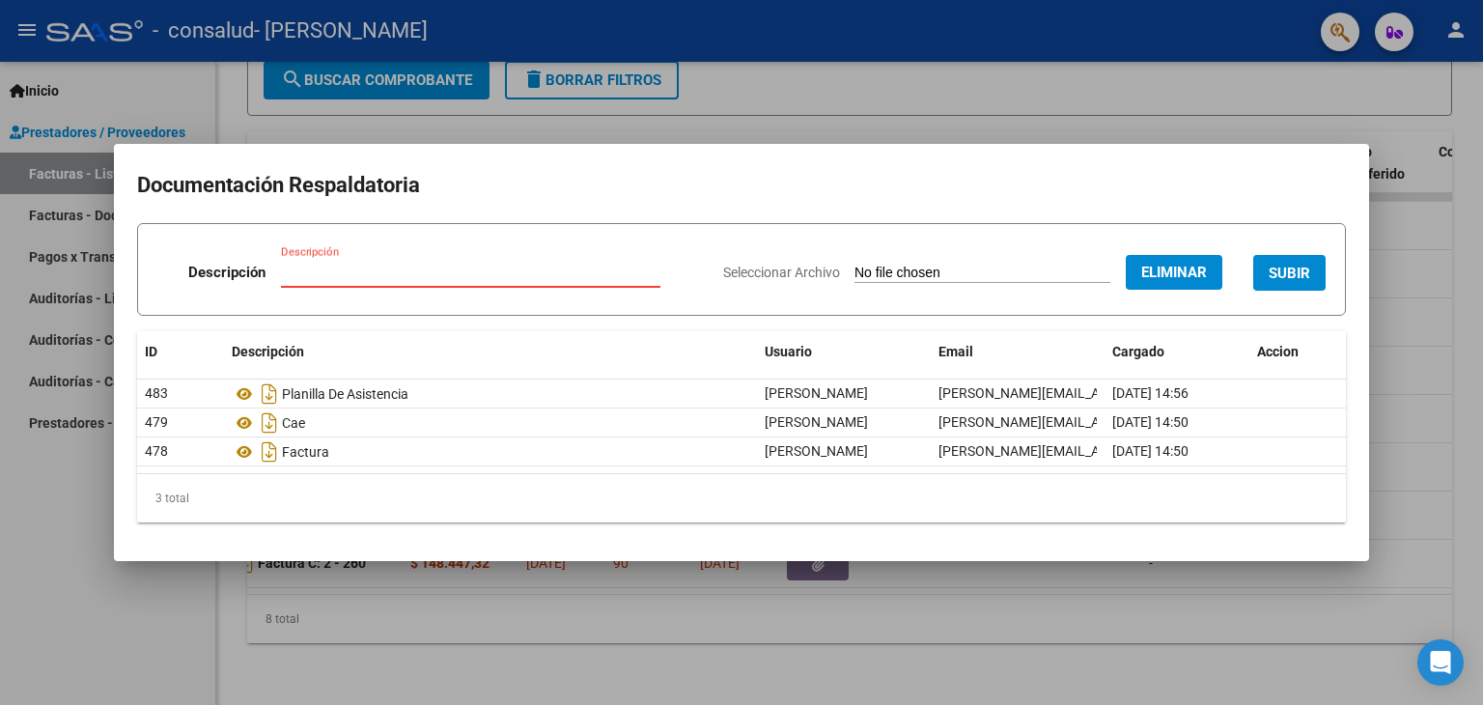
click at [426, 271] on input "Descripción" at bounding box center [470, 272] width 379 height 17
type input "factura"
click at [1299, 273] on span "SUBIR" at bounding box center [1289, 272] width 42 height 17
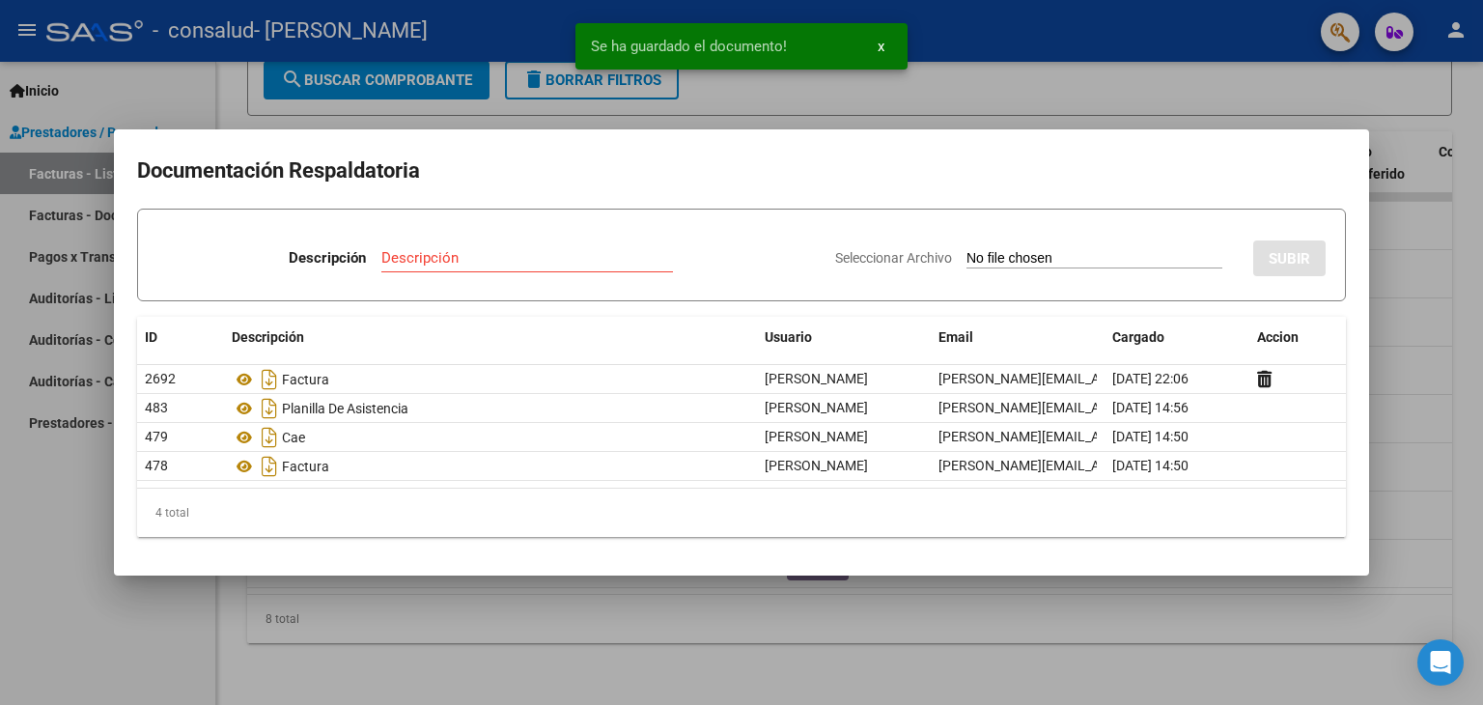
click at [1449, 224] on div at bounding box center [741, 352] width 1483 height 705
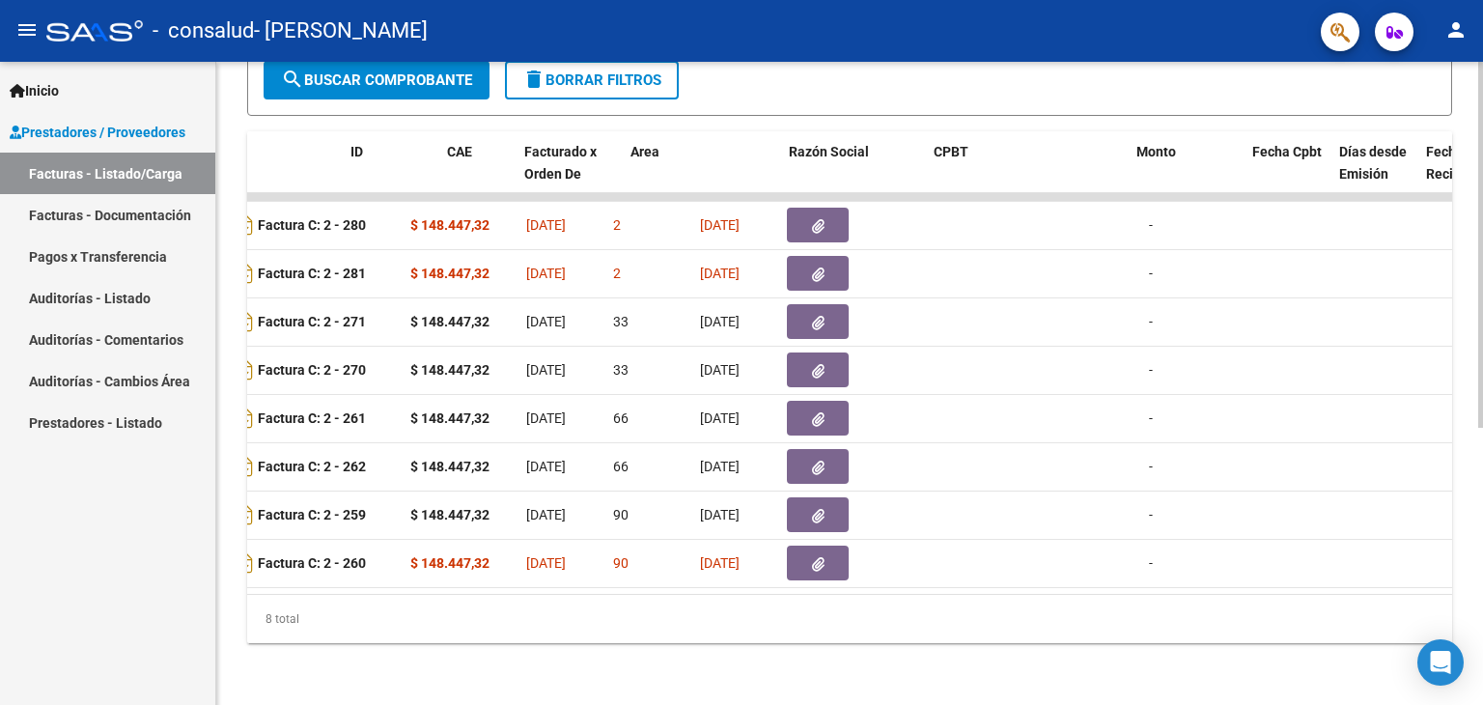
scroll to position [0, 0]
